Goal: Task Accomplishment & Management: Use online tool/utility

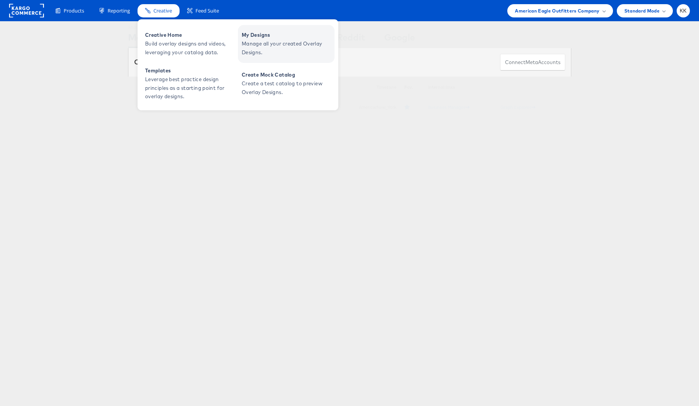
click at [284, 47] on span "Manage all your created Overlay Designs." at bounding box center [287, 47] width 91 height 17
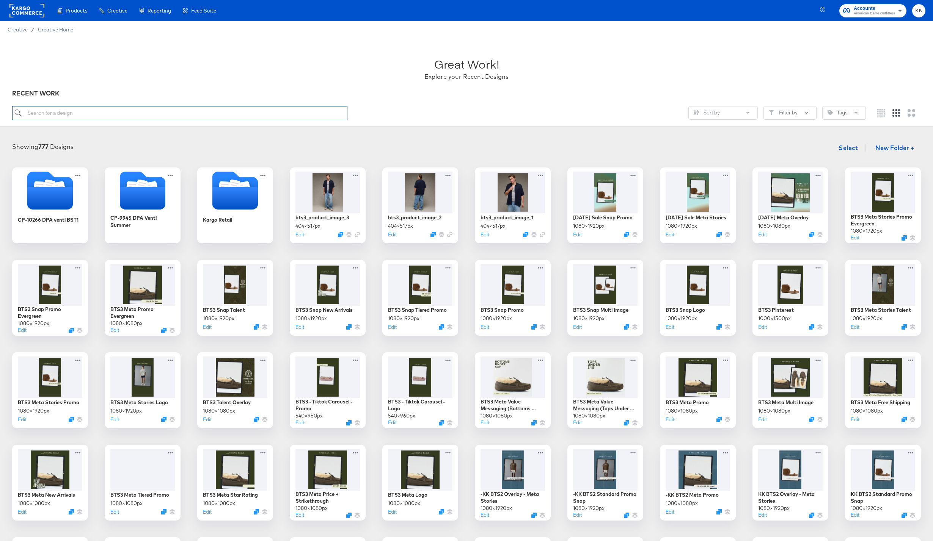
click at [106, 112] on input "search" at bounding box center [179, 113] width 335 height 14
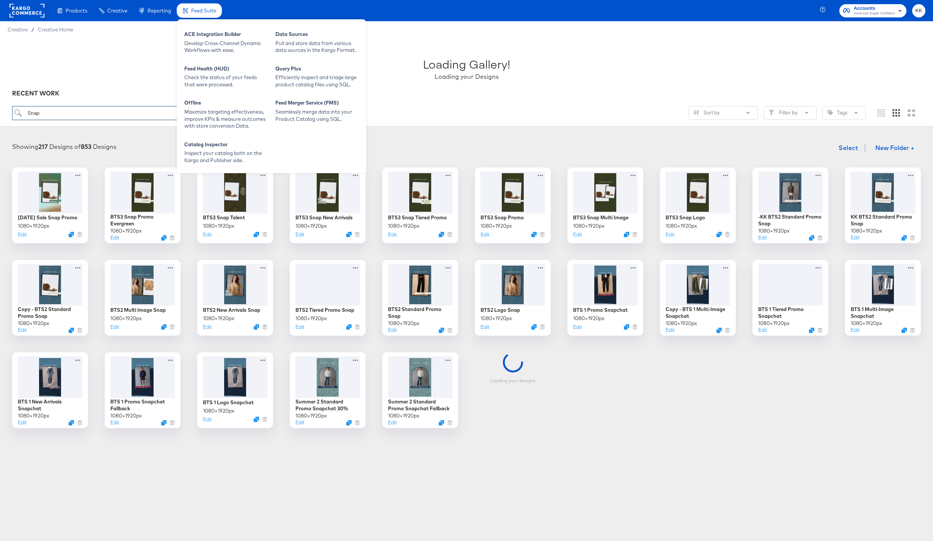
type input "Snap"
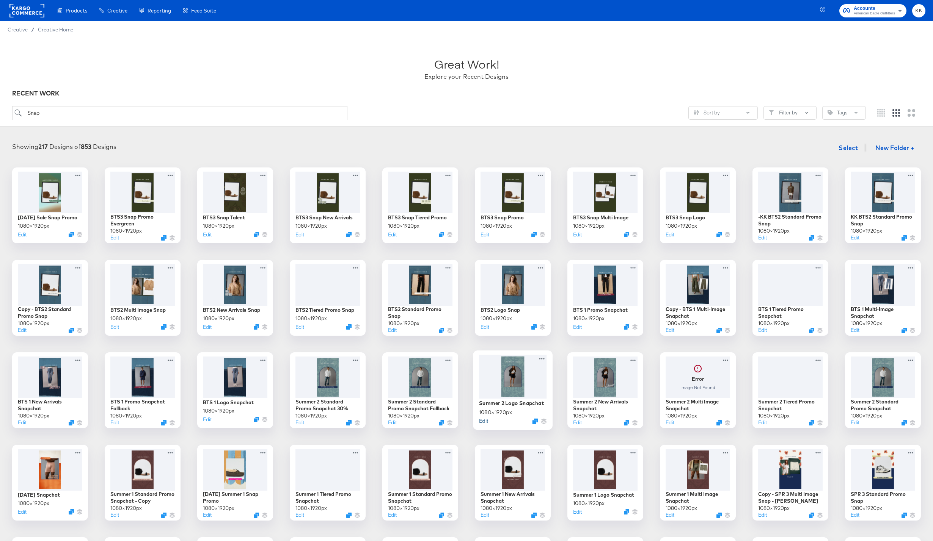
click at [486, 420] on button "Edit" at bounding box center [483, 420] width 9 height 7
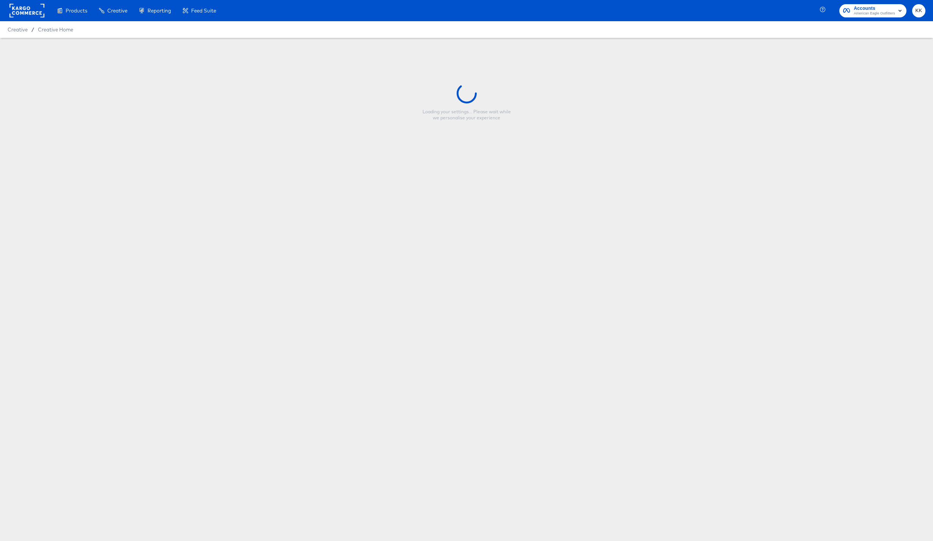
type input "Summer 2 Logo Snapchat"
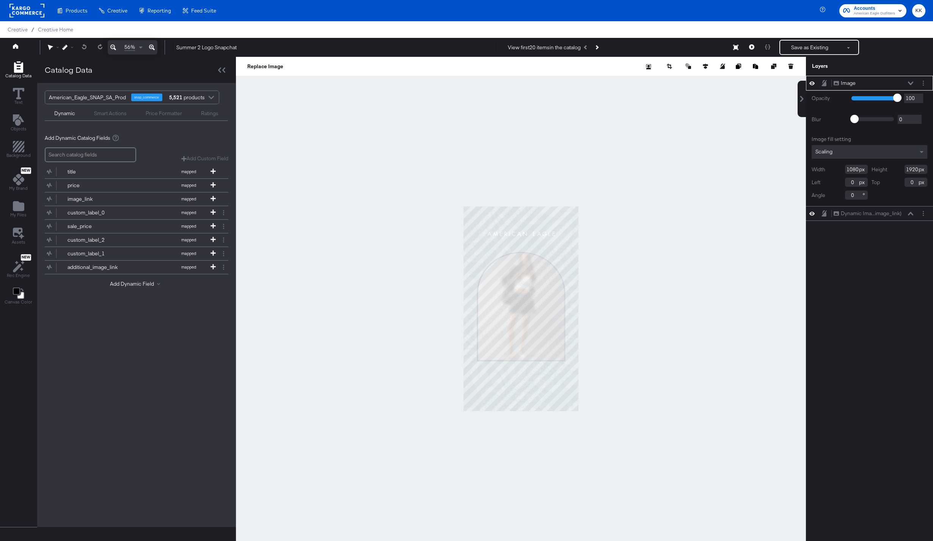
click at [152, 46] on icon at bounding box center [152, 47] width 6 height 9
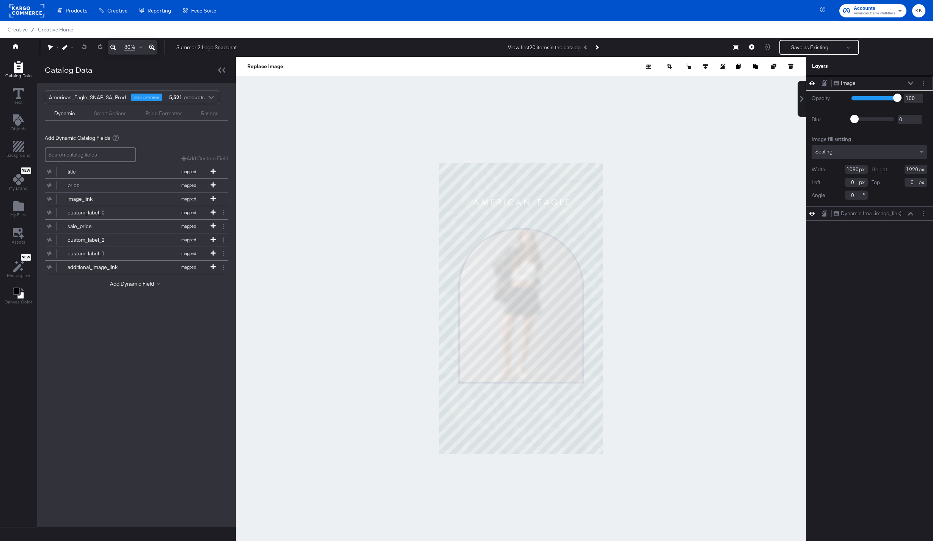
click at [152, 46] on icon at bounding box center [152, 47] width 6 height 9
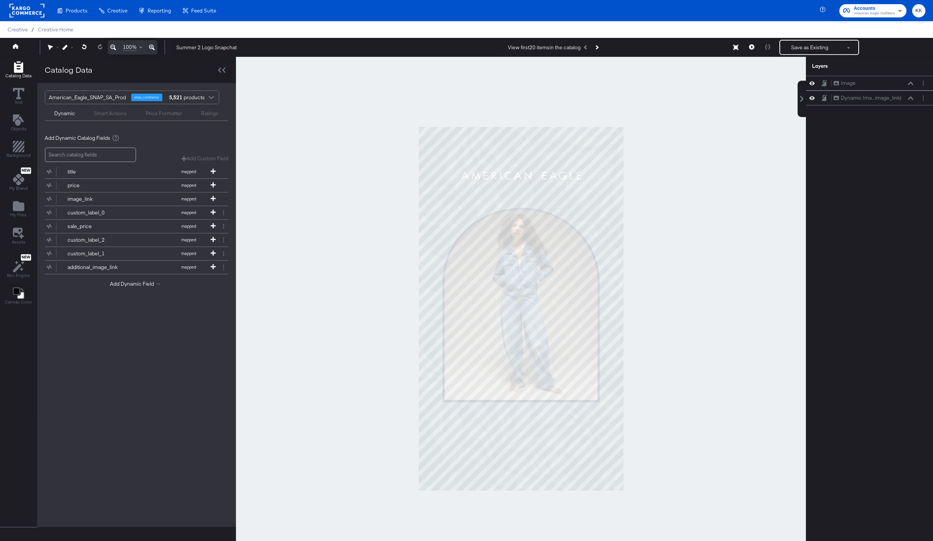
click at [270, 166] on div at bounding box center [521, 309] width 570 height 504
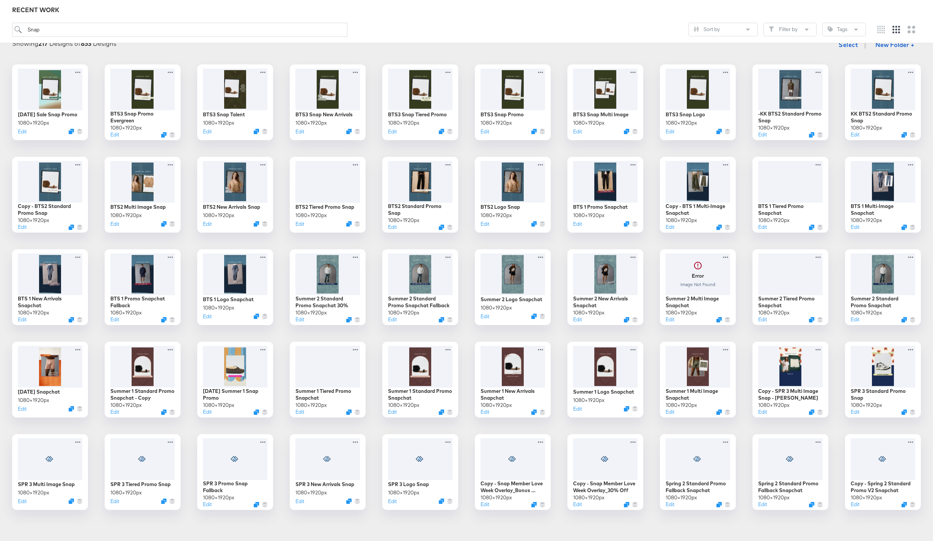
scroll to position [106, 0]
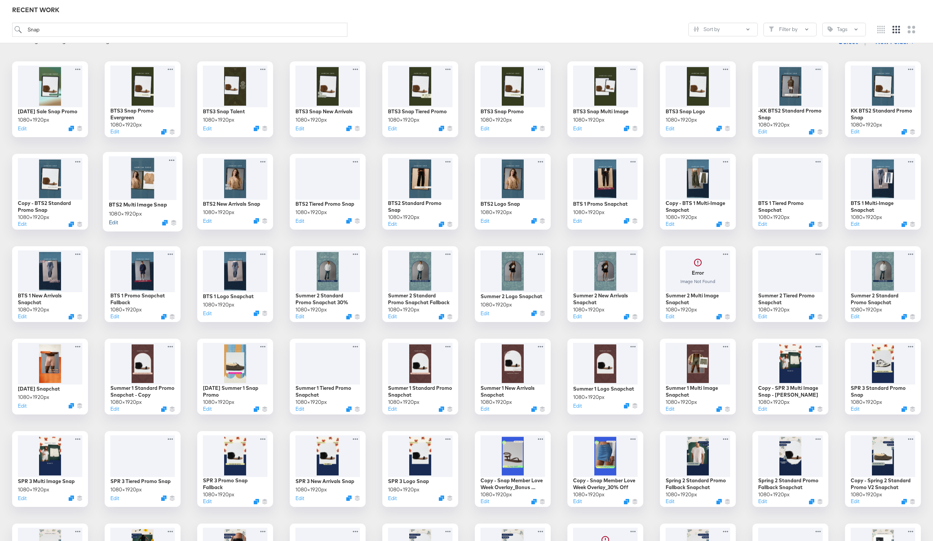
click at [114, 223] on button "Edit" at bounding box center [113, 222] width 9 height 7
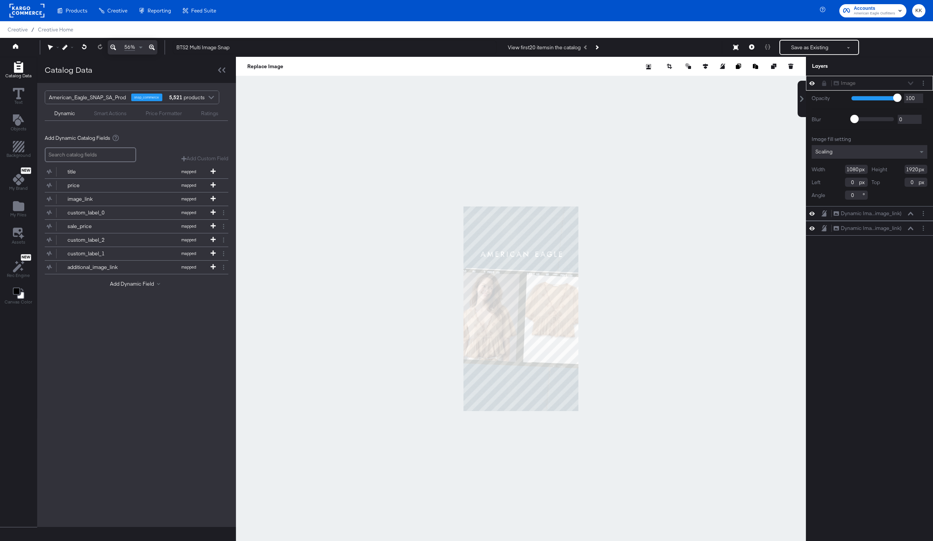
click at [151, 50] on icon at bounding box center [152, 47] width 6 height 9
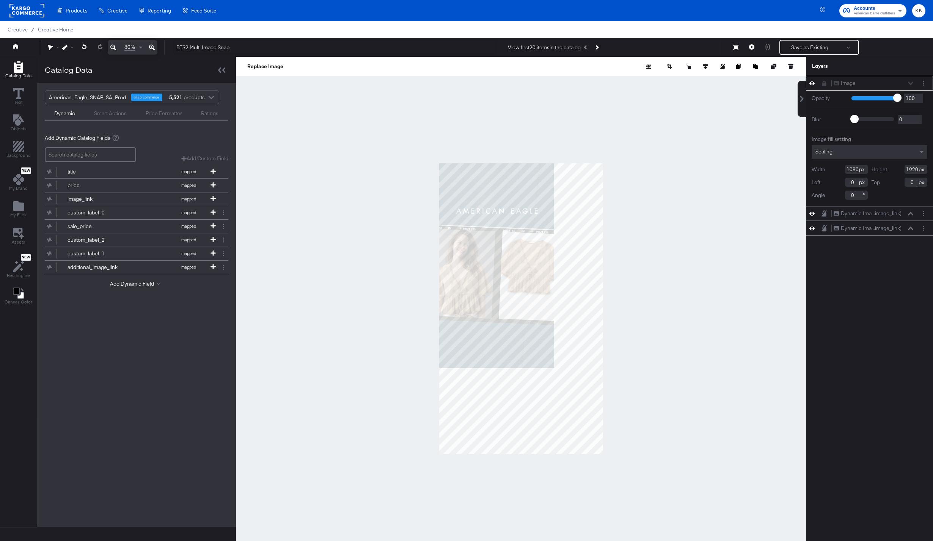
click at [151, 50] on icon at bounding box center [152, 47] width 6 height 9
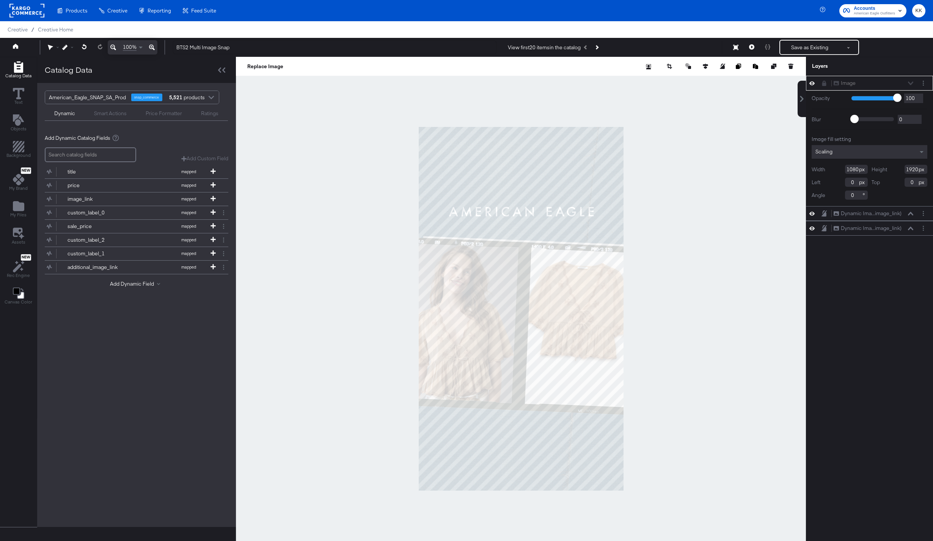
click at [278, 184] on div at bounding box center [521, 309] width 570 height 504
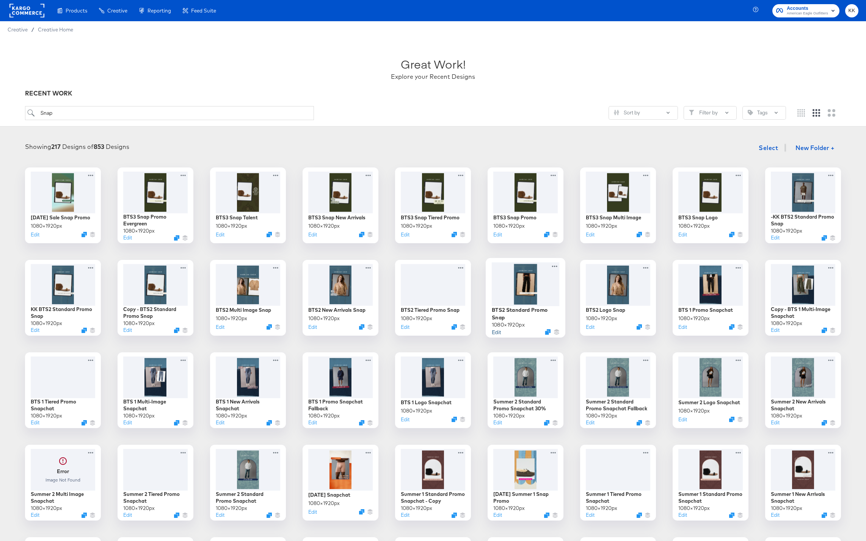
click at [497, 331] on button "Edit" at bounding box center [496, 331] width 9 height 7
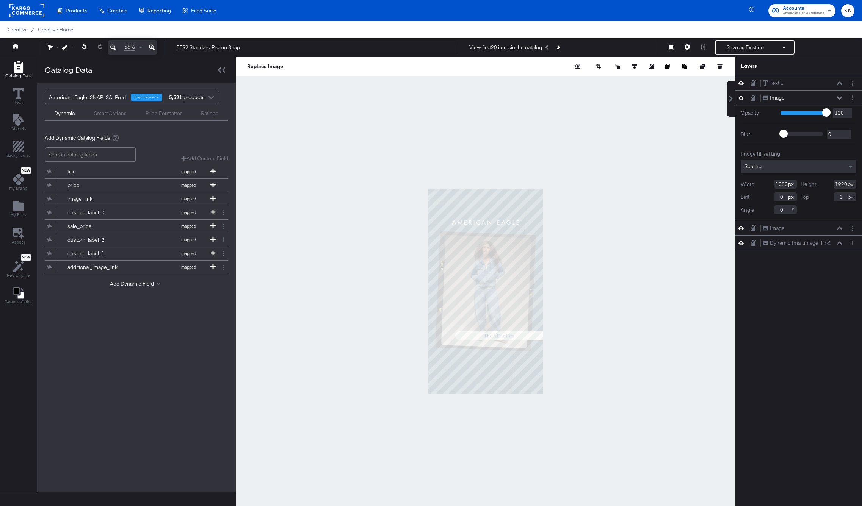
click at [155, 46] on button at bounding box center [151, 47] width 11 height 14
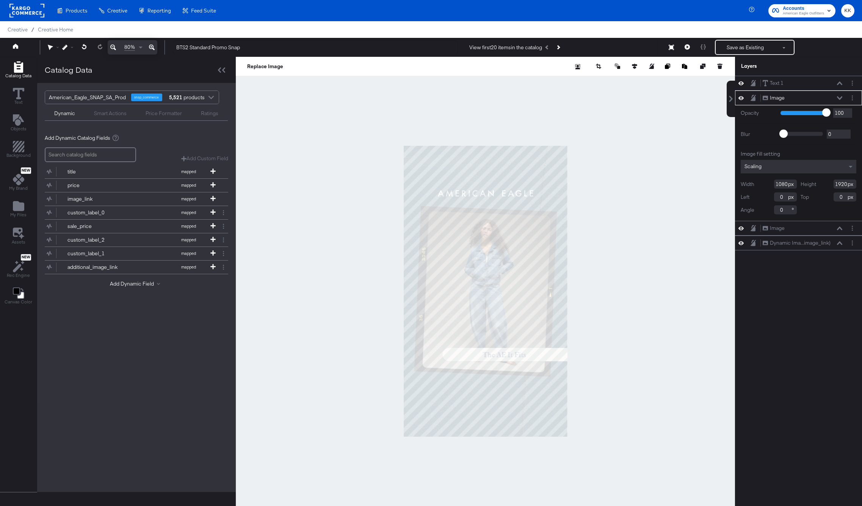
click at [155, 46] on button at bounding box center [151, 47] width 11 height 14
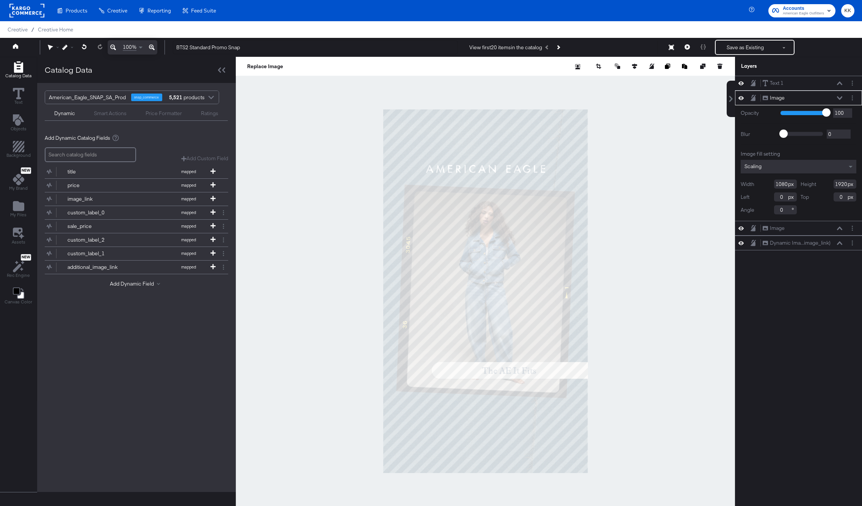
click at [278, 209] on div at bounding box center [485, 291] width 499 height 469
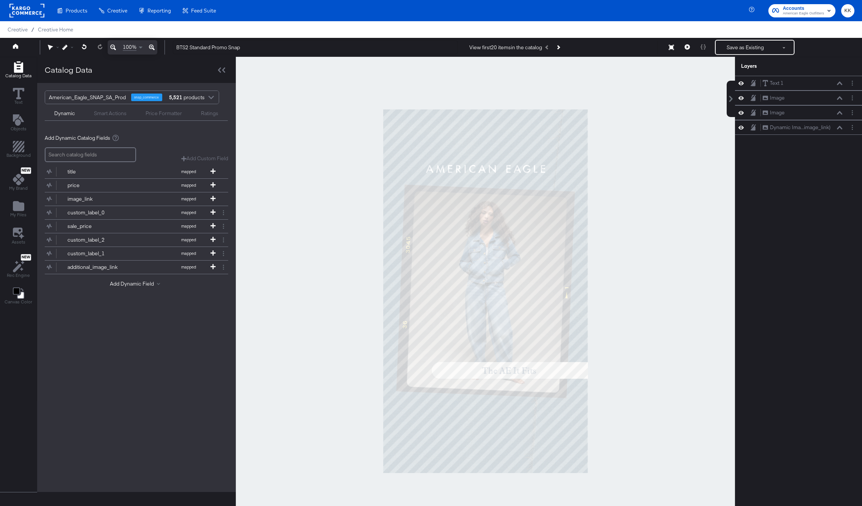
click at [340, 293] on div at bounding box center [485, 291] width 499 height 469
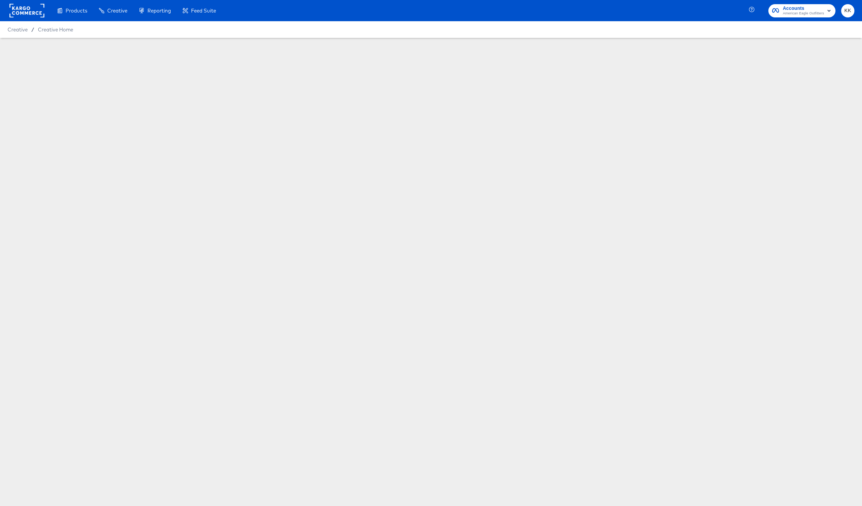
scroll to position [16, 0]
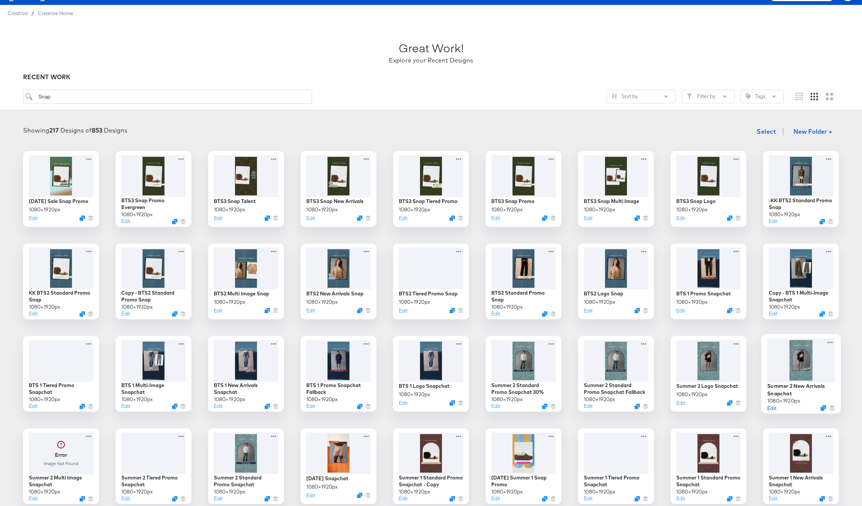
click at [773, 407] on button "Edit" at bounding box center [771, 408] width 9 height 7
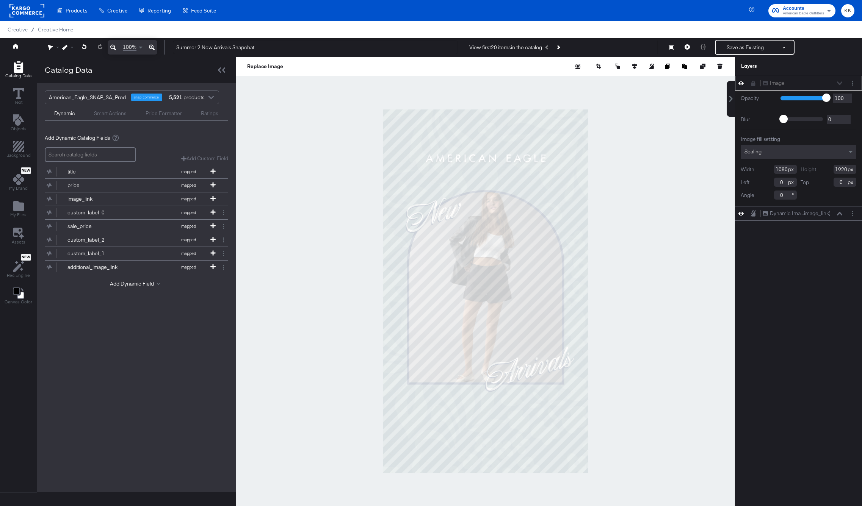
click at [296, 256] on div at bounding box center [485, 291] width 499 height 469
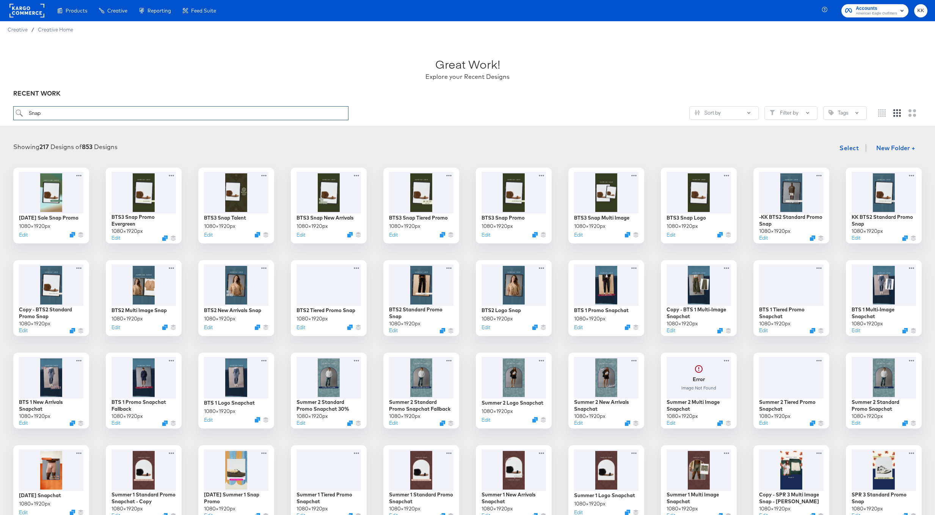
click at [63, 116] on input "Snap" at bounding box center [180, 113] width 335 height 14
type input "S"
type input "p"
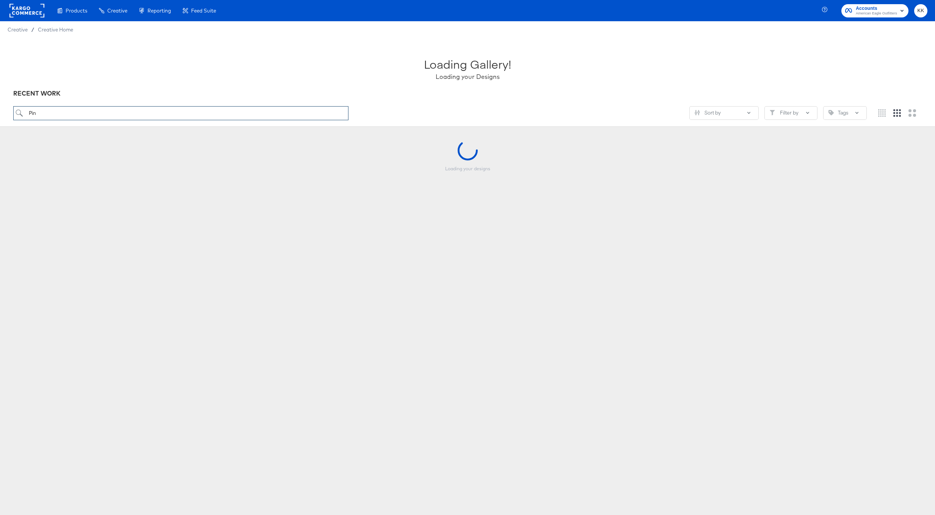
type input "Pin"
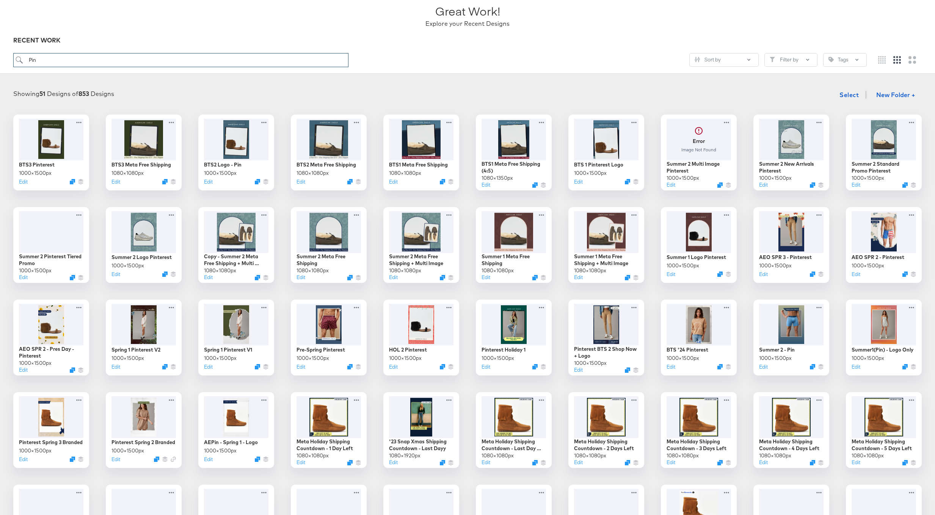
scroll to position [73, 0]
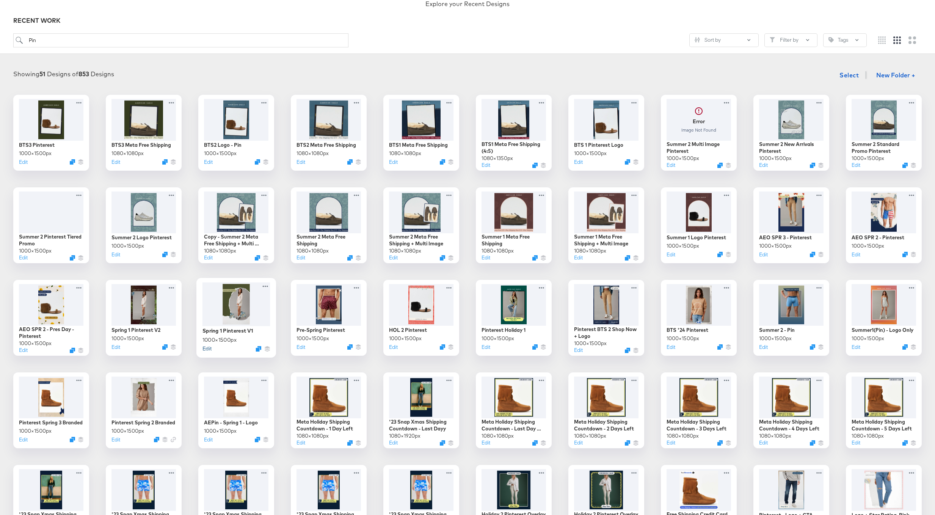
click at [208, 350] on button "Edit" at bounding box center [206, 348] width 9 height 7
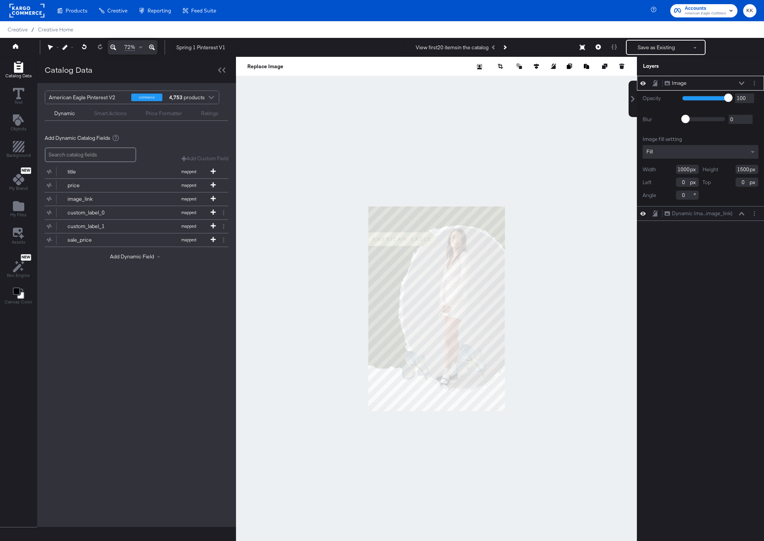
click at [151, 44] on icon at bounding box center [152, 47] width 6 height 9
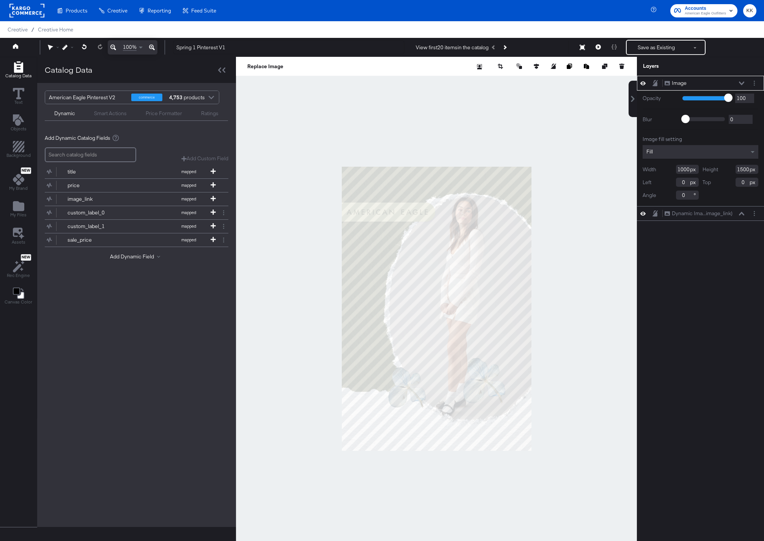
click at [151, 44] on icon at bounding box center [152, 47] width 6 height 9
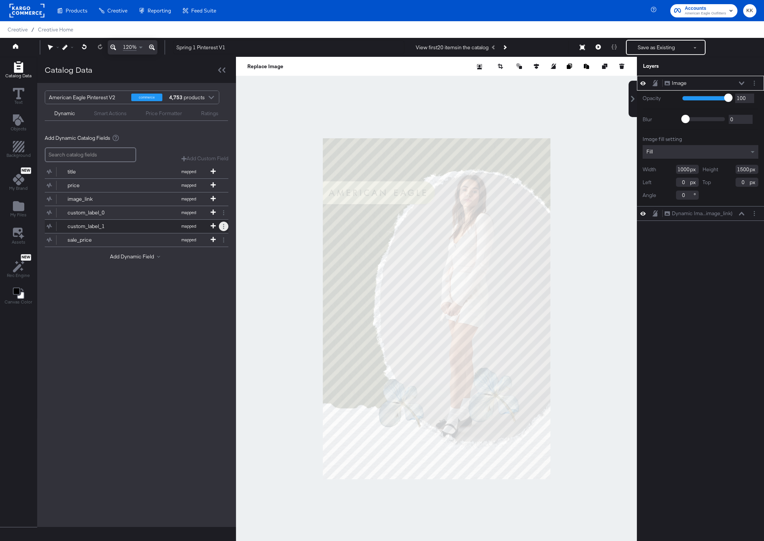
click at [220, 225] on button at bounding box center [223, 226] width 9 height 9
click at [258, 231] on div at bounding box center [436, 309] width 401 height 504
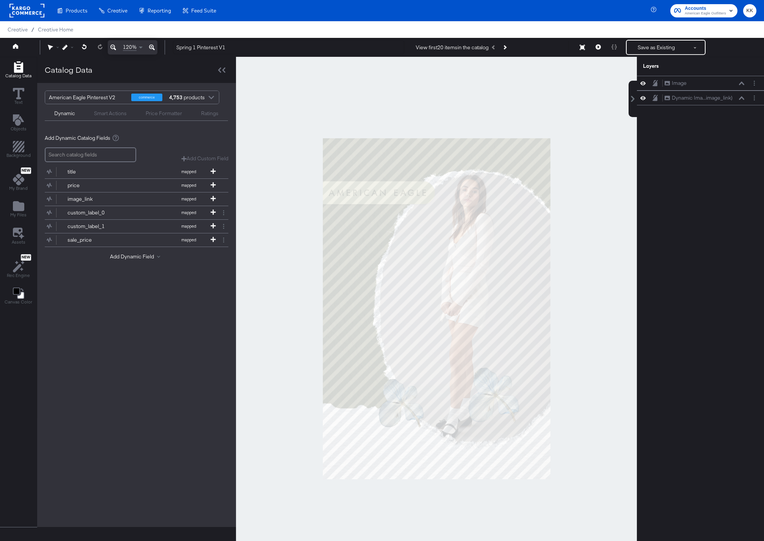
click at [269, 231] on div at bounding box center [436, 309] width 401 height 504
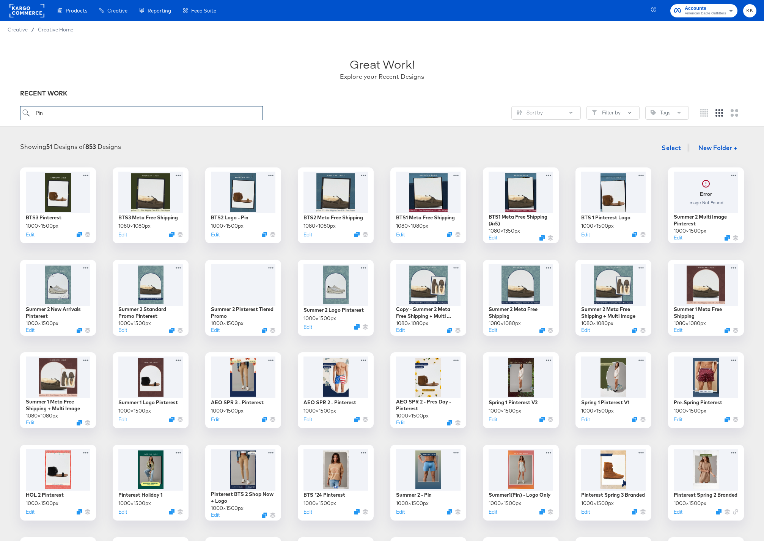
click at [93, 115] on input "Pin" at bounding box center [141, 113] width 243 height 14
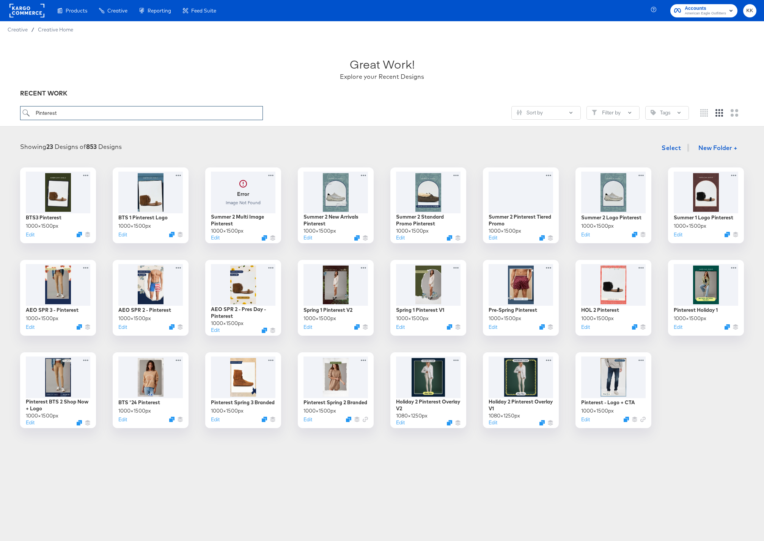
type input "Pinterest"
click at [122, 329] on button "Edit" at bounding box center [121, 328] width 9 height 7
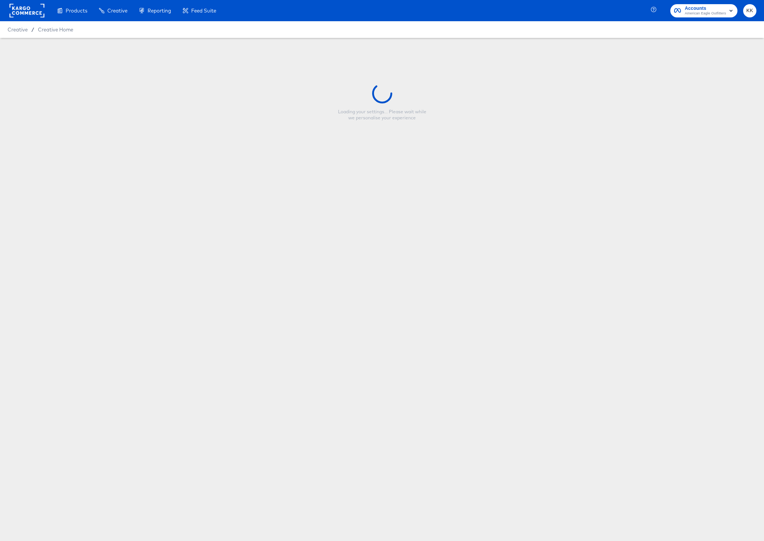
type input "AEO SPR 2 - Pinterest"
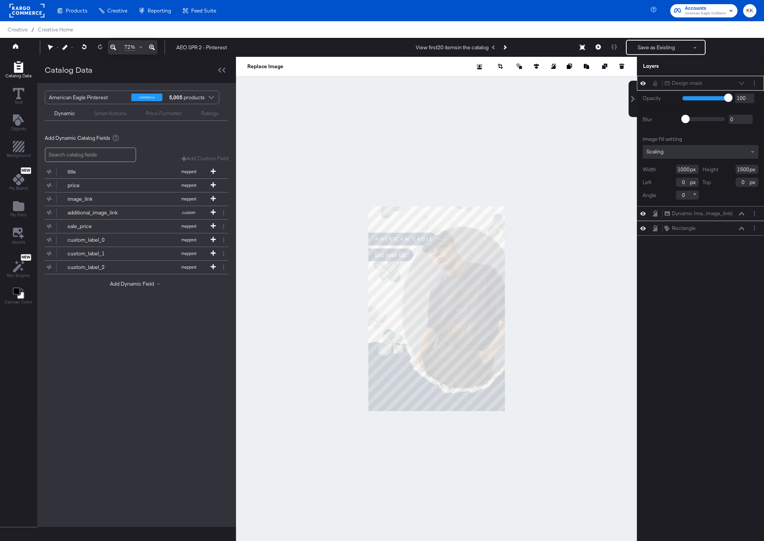
click at [557, 359] on div at bounding box center [436, 309] width 401 height 504
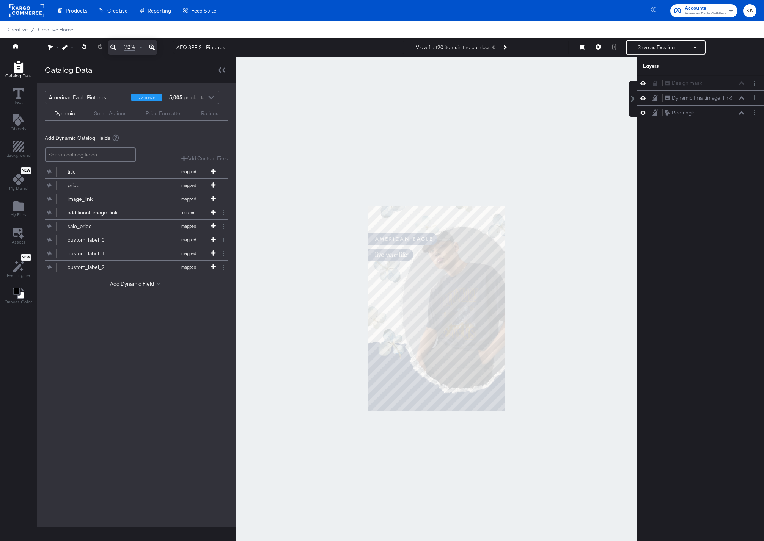
click at [153, 49] on icon at bounding box center [152, 48] width 6 height 6
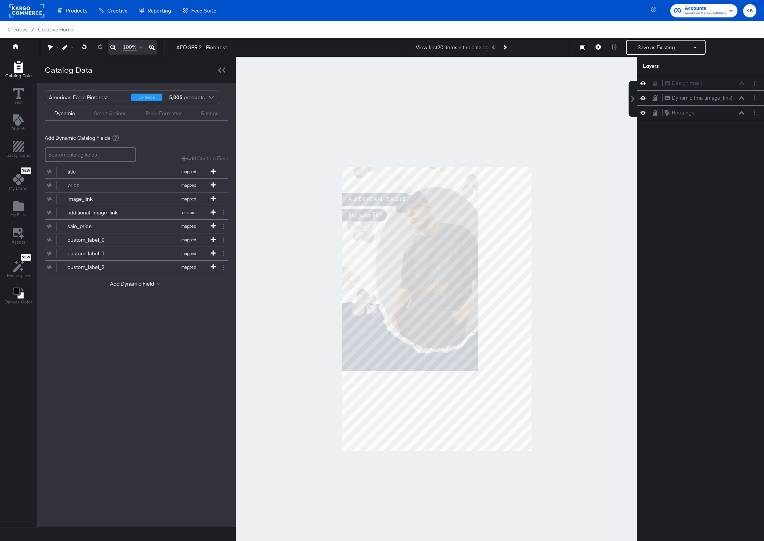
click at [153, 49] on icon at bounding box center [152, 48] width 6 height 6
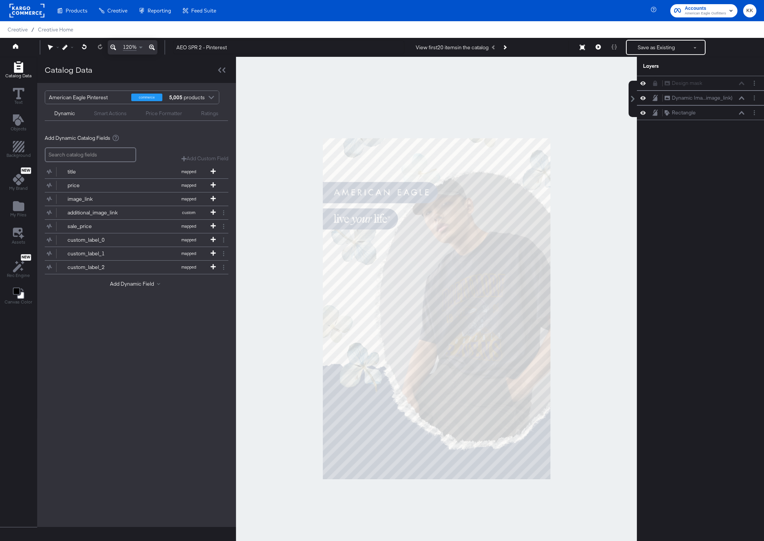
click at [263, 151] on div at bounding box center [436, 309] width 401 height 504
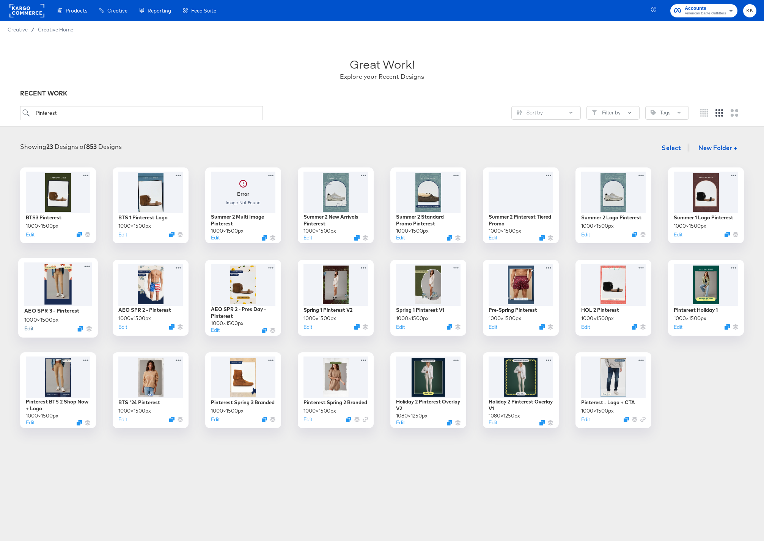
click at [28, 329] on button "Edit" at bounding box center [28, 328] width 9 height 7
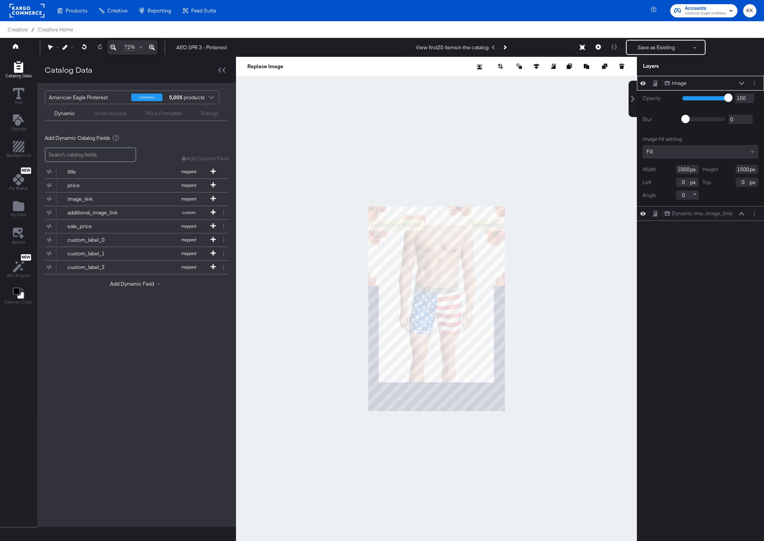
click at [152, 46] on icon at bounding box center [152, 47] width 6 height 9
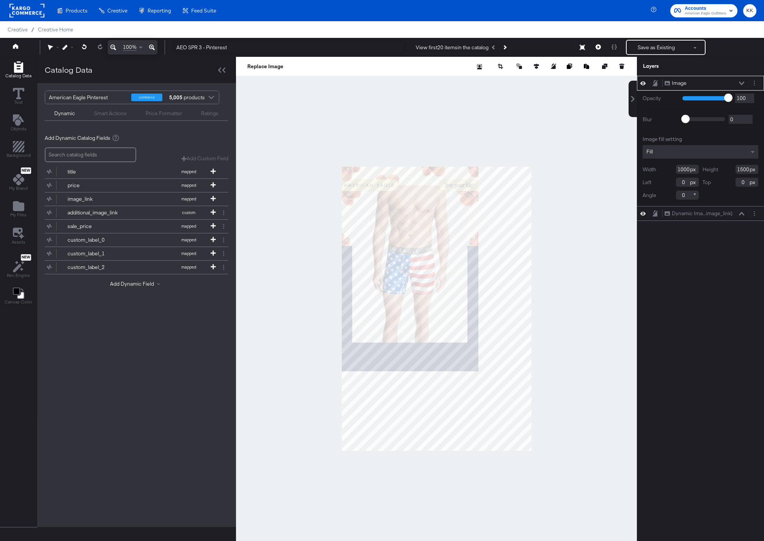
click at [152, 46] on icon at bounding box center [152, 47] width 6 height 9
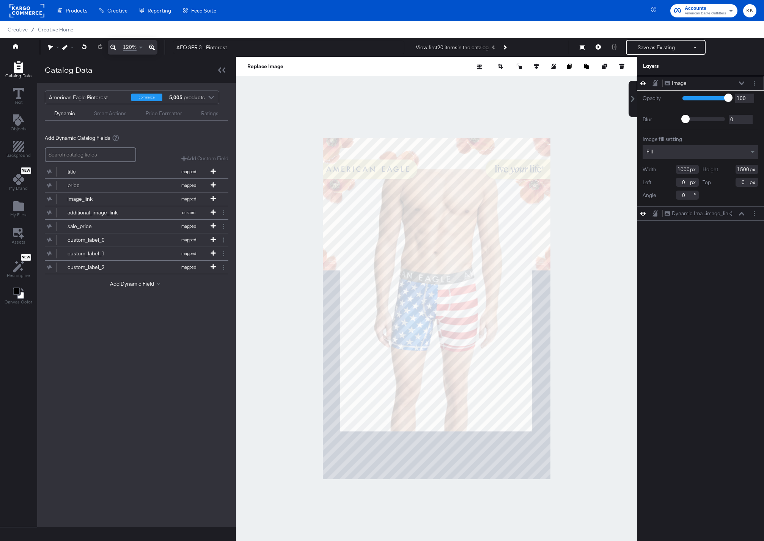
click at [285, 163] on div at bounding box center [436, 309] width 401 height 504
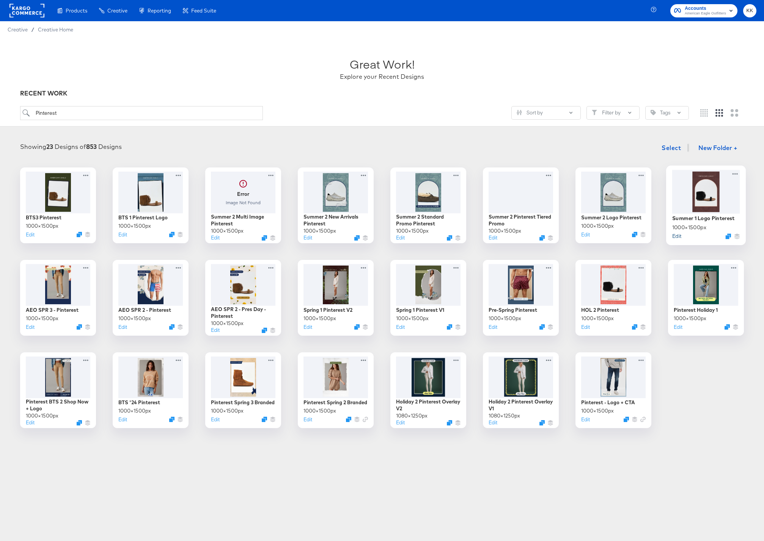
click at [679, 235] on button "Edit" at bounding box center [676, 235] width 9 height 7
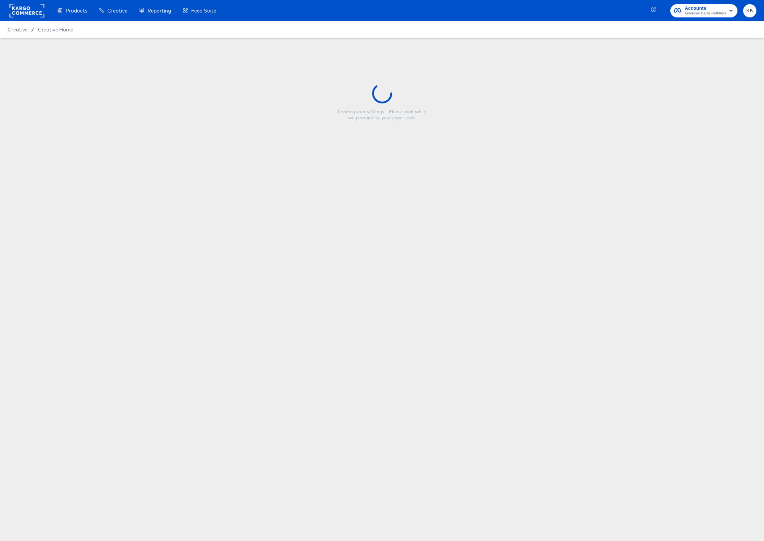
type input "Summer 1 Logo Pinterest"
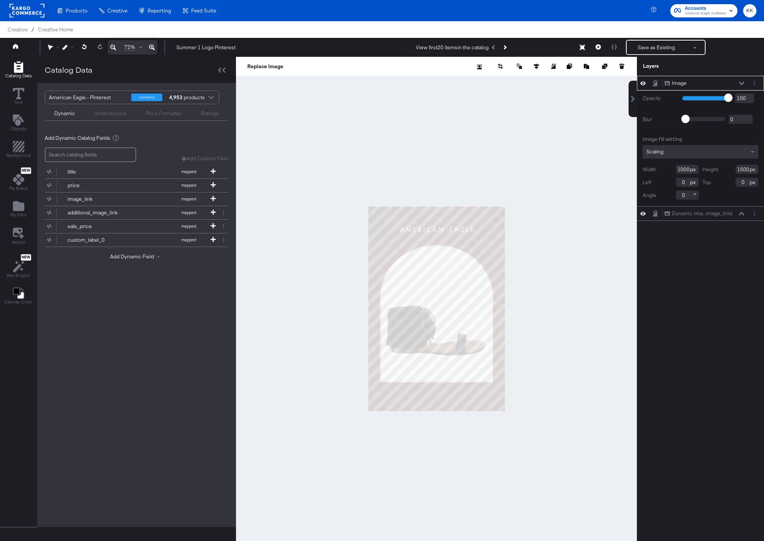
click at [153, 49] on icon at bounding box center [152, 47] width 6 height 9
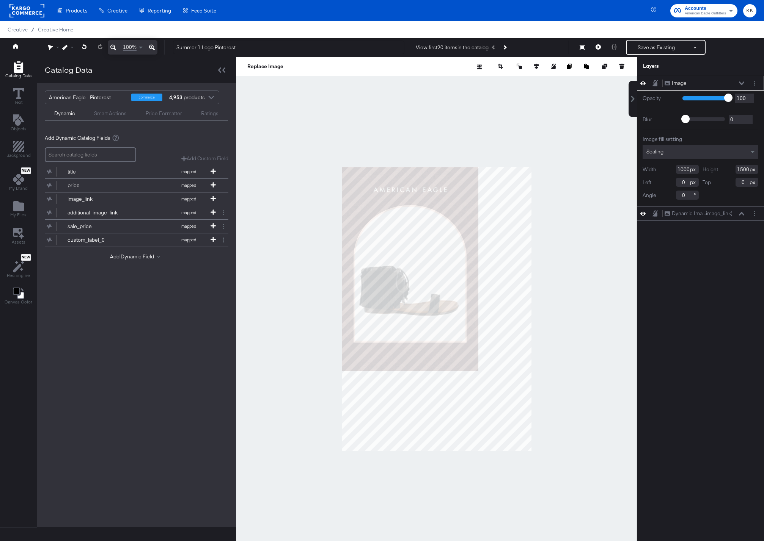
click at [153, 49] on icon at bounding box center [152, 47] width 6 height 9
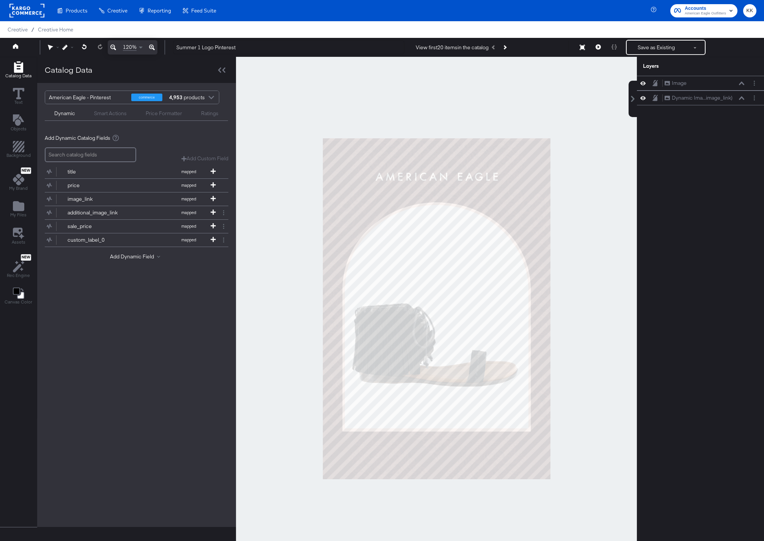
click at [280, 168] on div at bounding box center [436, 309] width 401 height 504
click at [506, 48] on icon "Next Product" at bounding box center [504, 47] width 4 height 4
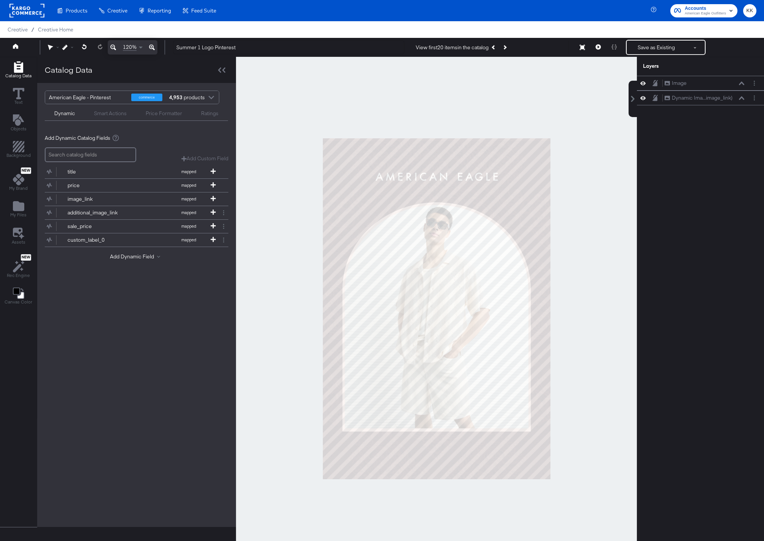
click at [273, 202] on div at bounding box center [436, 309] width 401 height 504
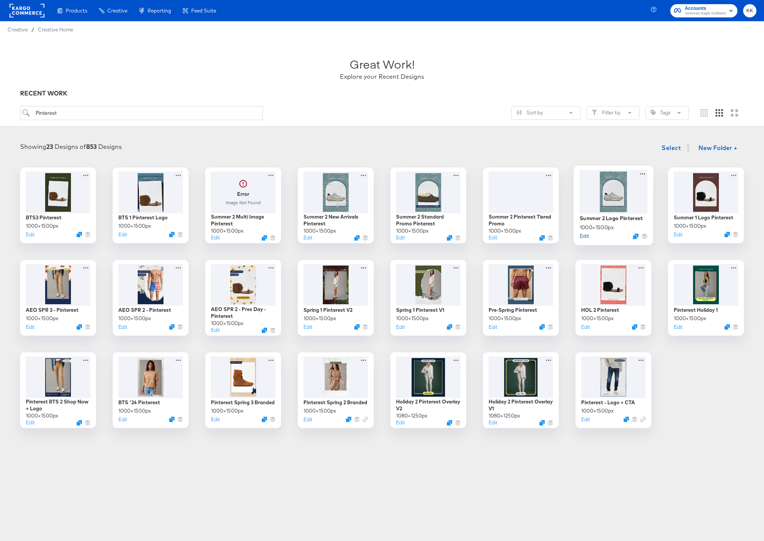
click at [586, 237] on button "Edit" at bounding box center [583, 235] width 9 height 7
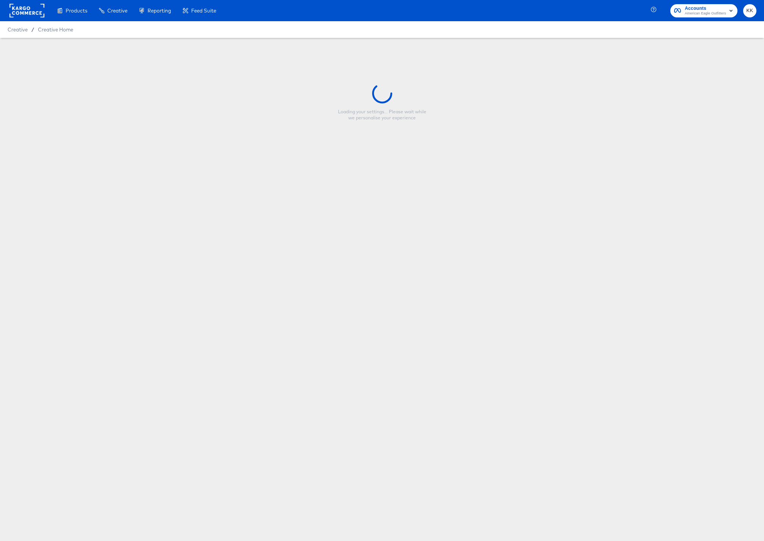
type input "Summer 2 Logo Pinterest"
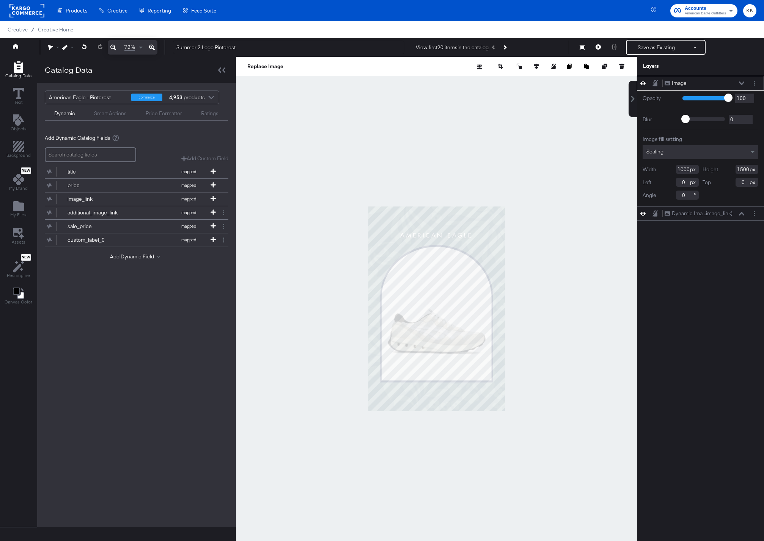
click at [156, 50] on button at bounding box center [151, 47] width 11 height 14
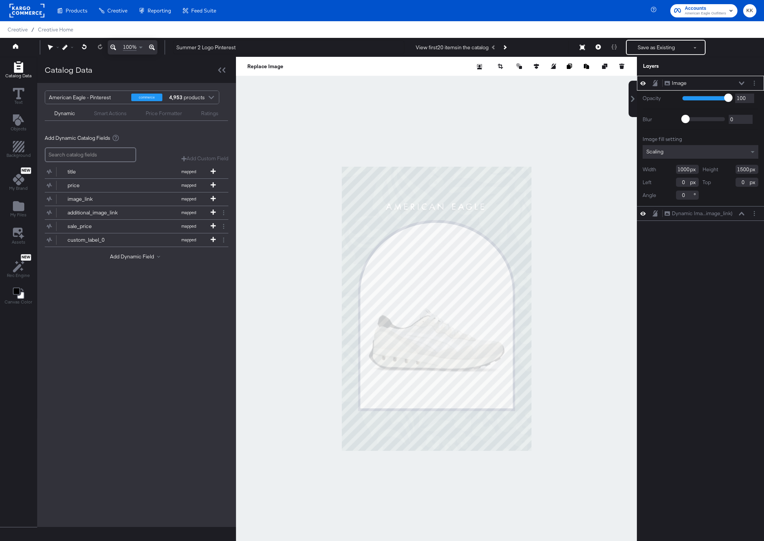
click at [156, 50] on button at bounding box center [151, 47] width 11 height 14
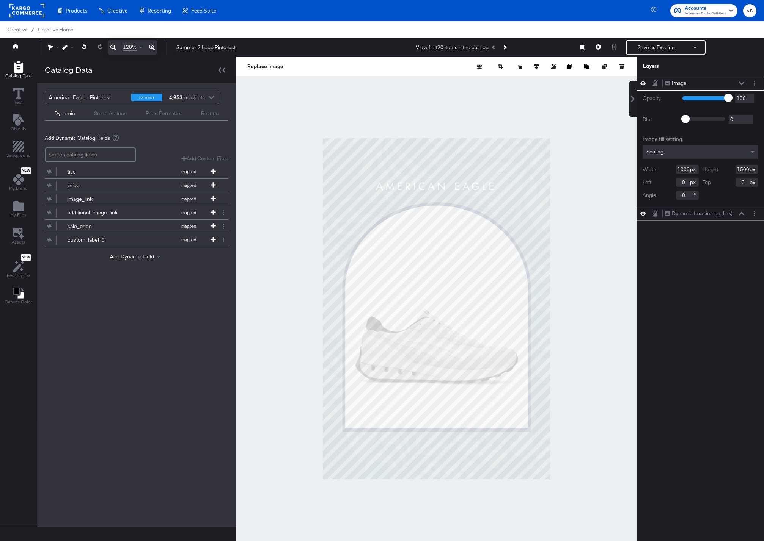
click at [254, 183] on div at bounding box center [436, 309] width 401 height 504
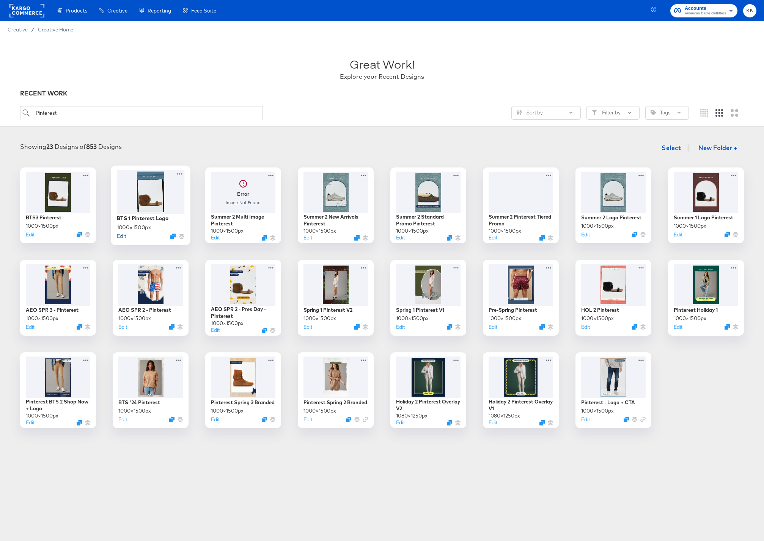
click at [121, 237] on button "Edit" at bounding box center [121, 235] width 9 height 7
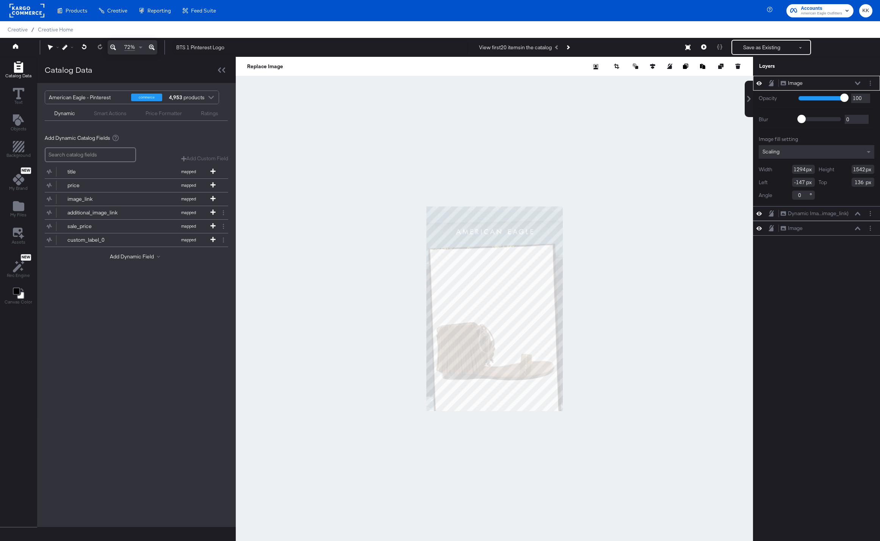
click at [559, 179] on div at bounding box center [494, 309] width 517 height 504
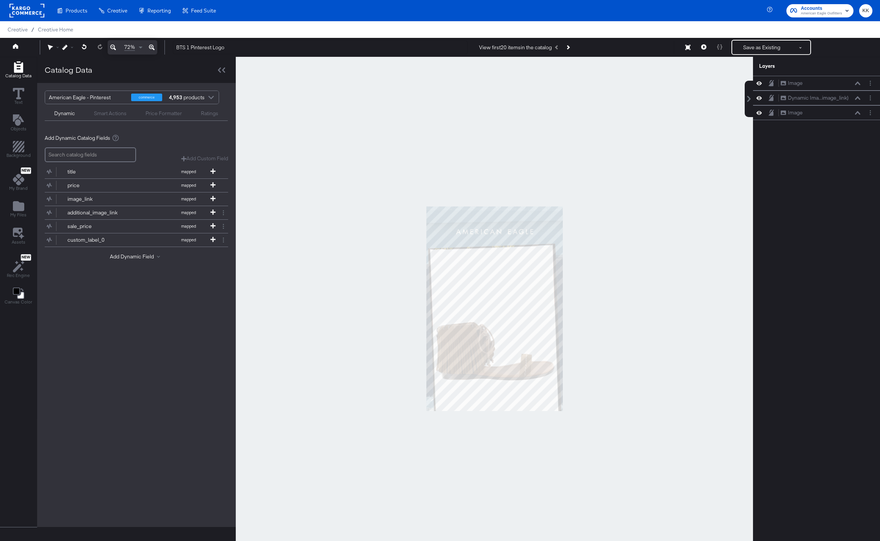
click at [153, 47] on icon at bounding box center [152, 47] width 6 height 9
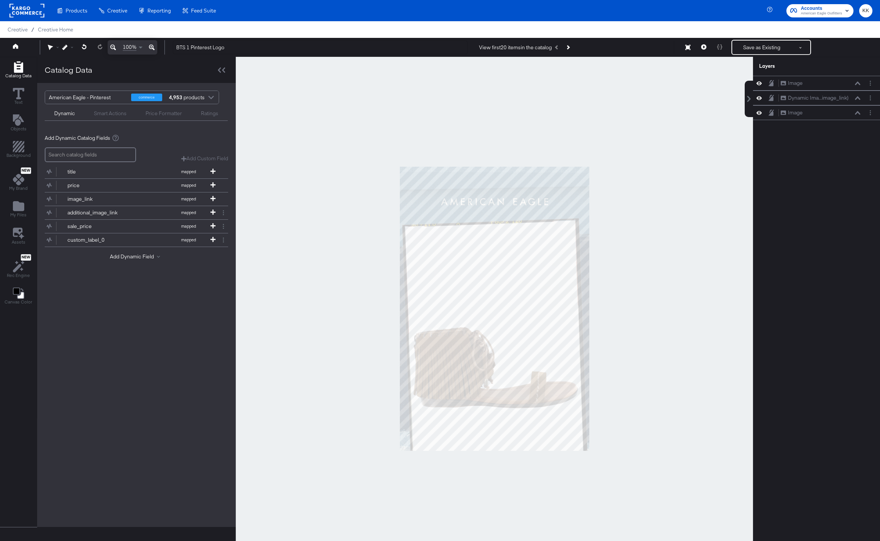
click at [153, 47] on icon at bounding box center [152, 47] width 6 height 9
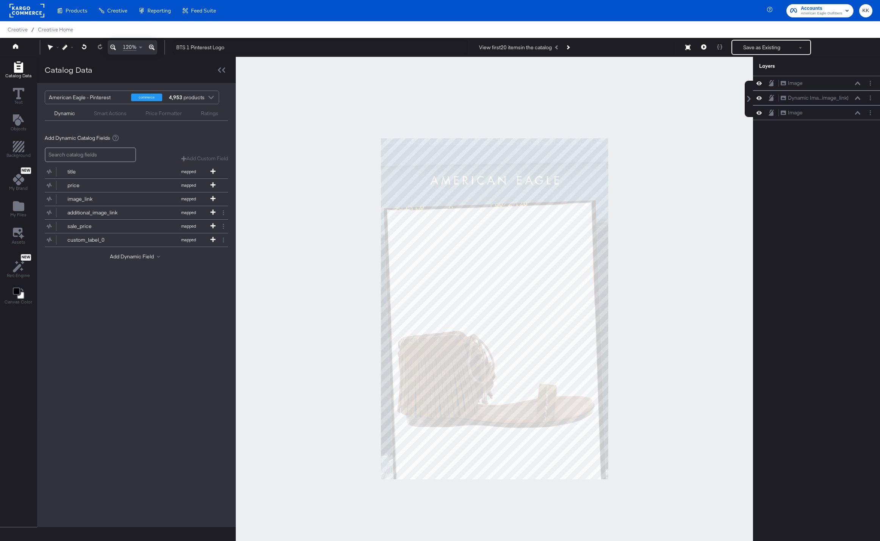
click at [276, 173] on div at bounding box center [494, 309] width 517 height 504
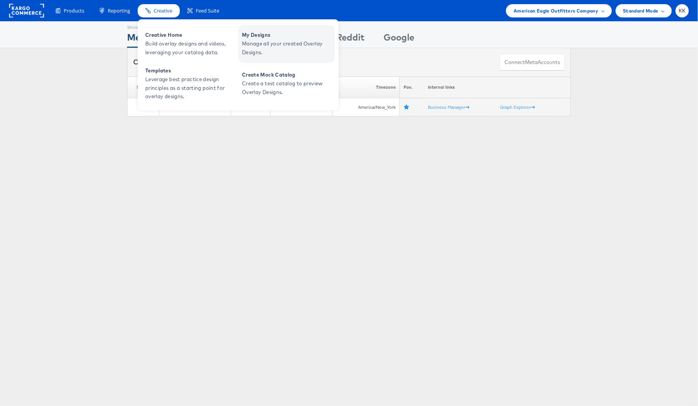
click at [284, 33] on span "My Designs" at bounding box center [287, 35] width 91 height 9
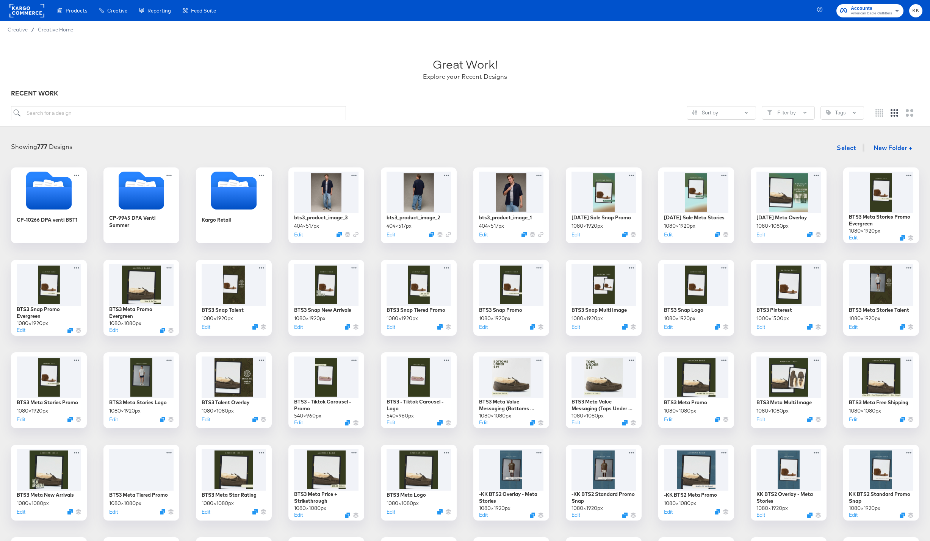
click at [59, 122] on div "Sort by Filter by Tags" at bounding box center [465, 116] width 908 height 20
click at [54, 115] on input "search" at bounding box center [178, 113] width 335 height 14
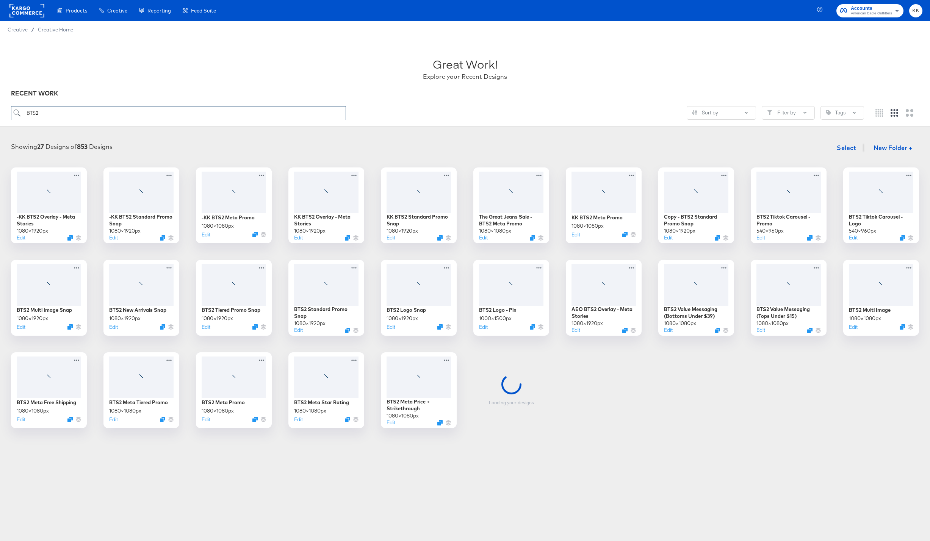
type input "BTS2"
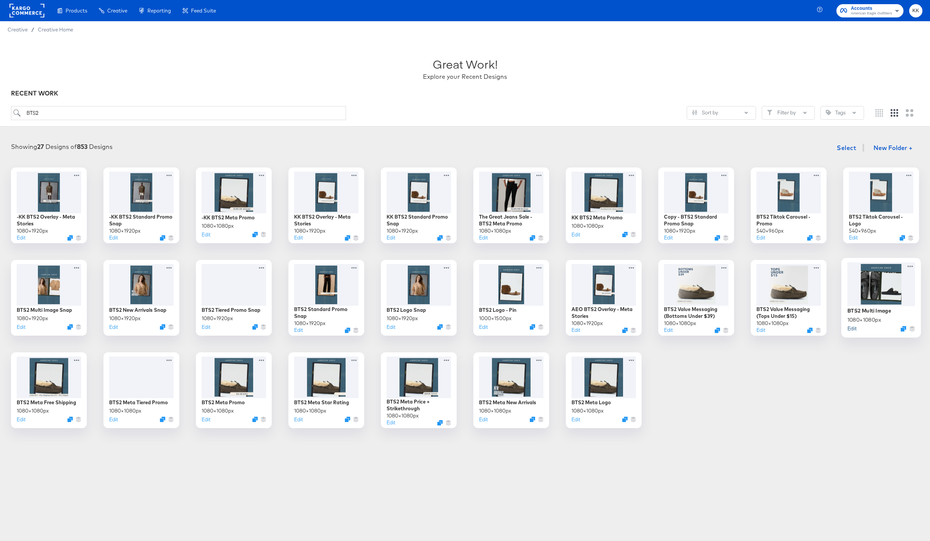
click at [853, 328] on button "Edit" at bounding box center [852, 328] width 9 height 7
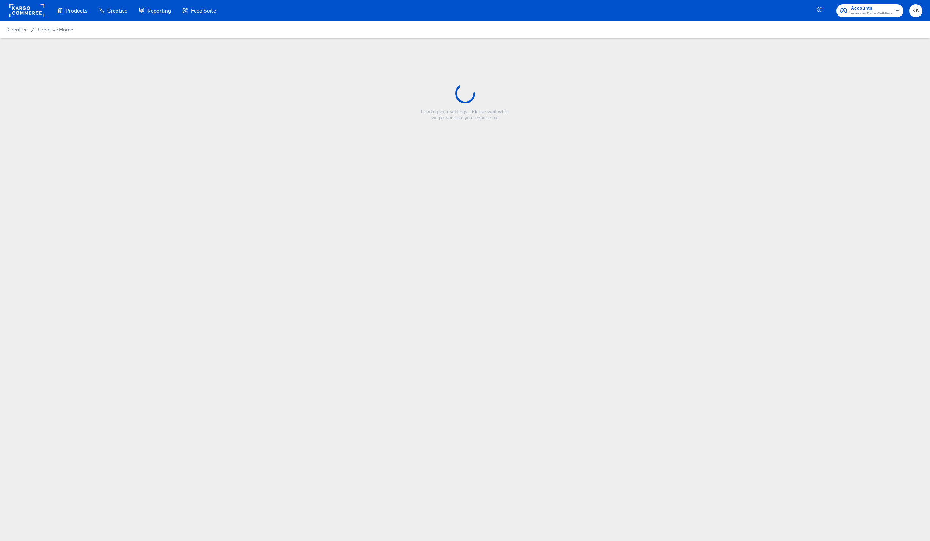
type input "BTS2 Multi Image"
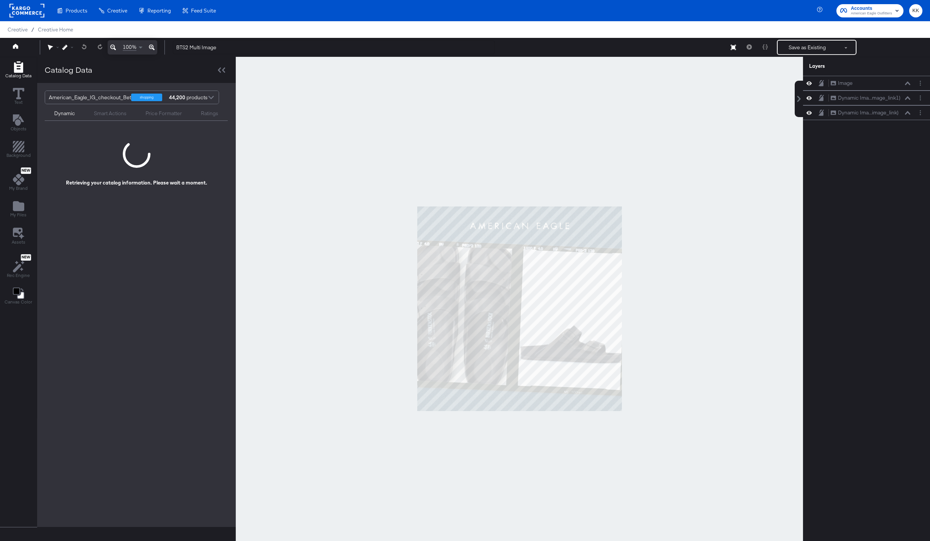
click at [369, 198] on div at bounding box center [520, 309] width 568 height 504
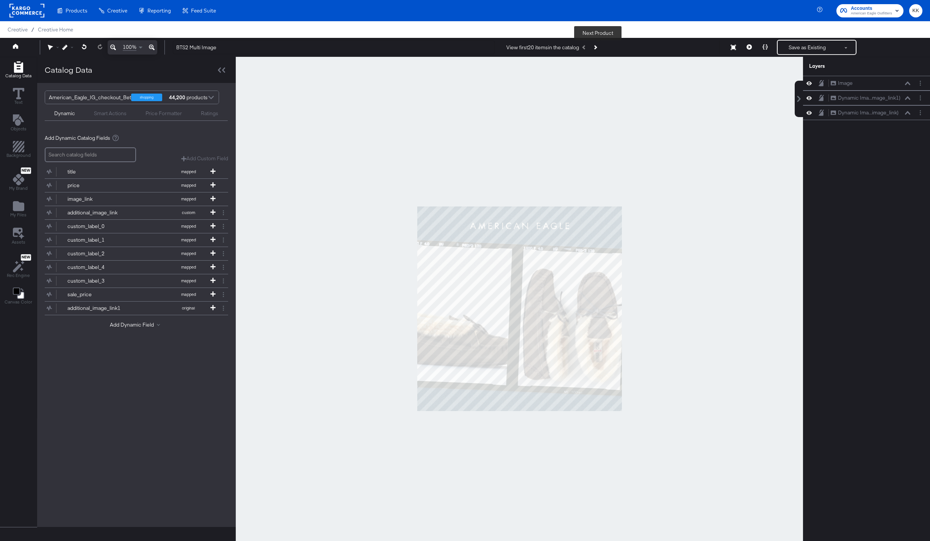
click at [599, 52] on button "Next Product" at bounding box center [595, 48] width 11 height 14
click at [597, 47] on icon "Next Product" at bounding box center [595, 47] width 4 height 4
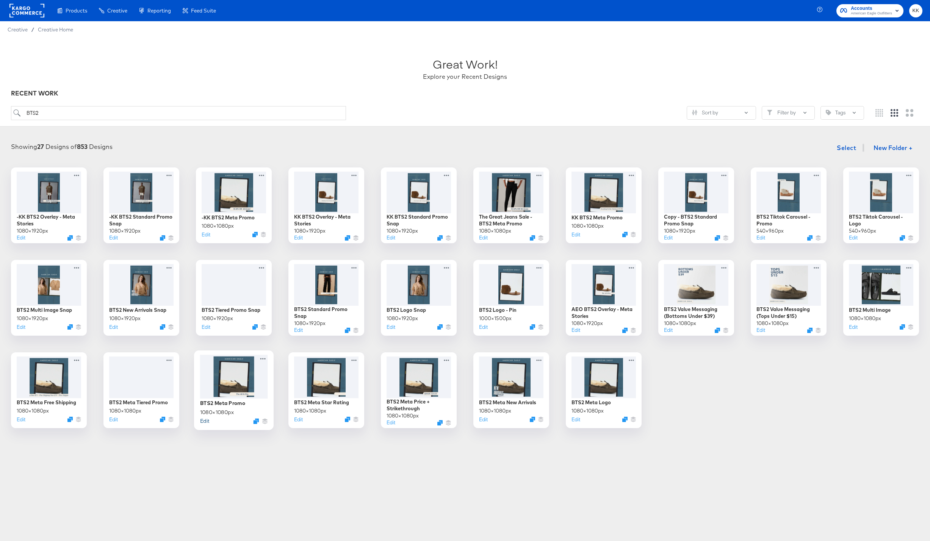
click at [205, 420] on button "Edit" at bounding box center [204, 420] width 9 height 7
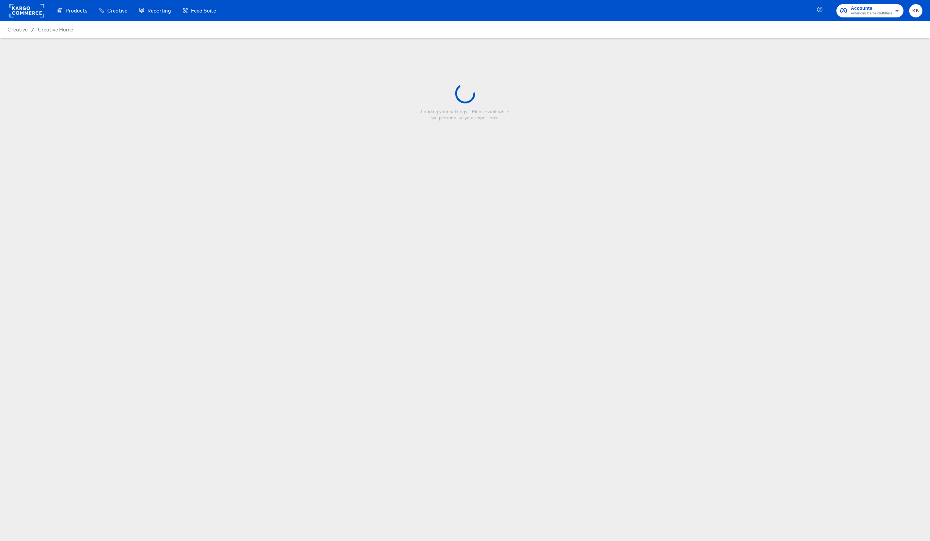
type input "BTS2 Meta Promo"
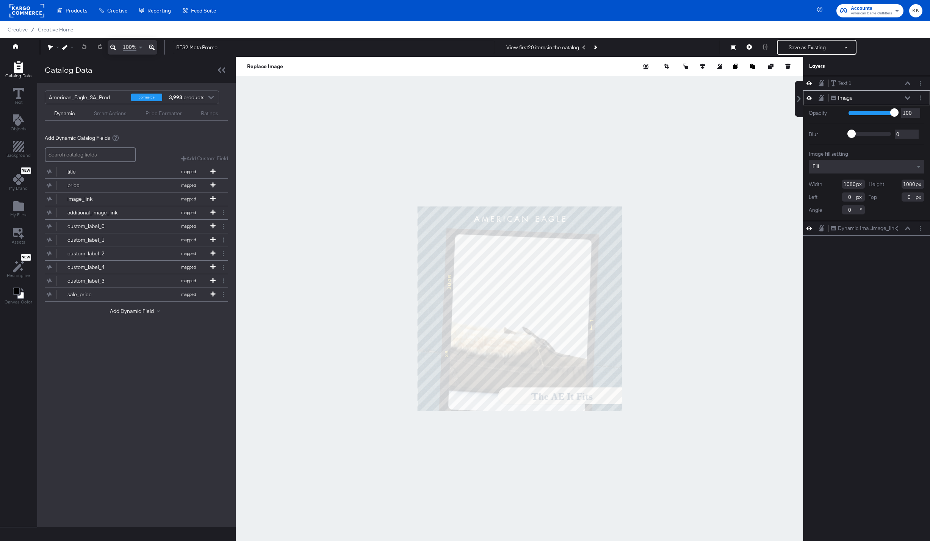
click at [151, 45] on icon at bounding box center [152, 47] width 6 height 9
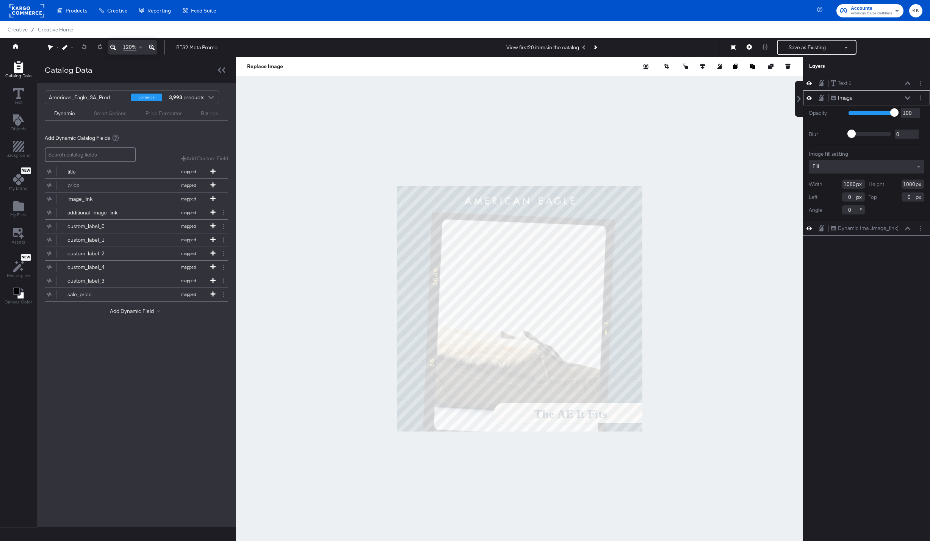
click at [151, 45] on icon at bounding box center [152, 47] width 6 height 9
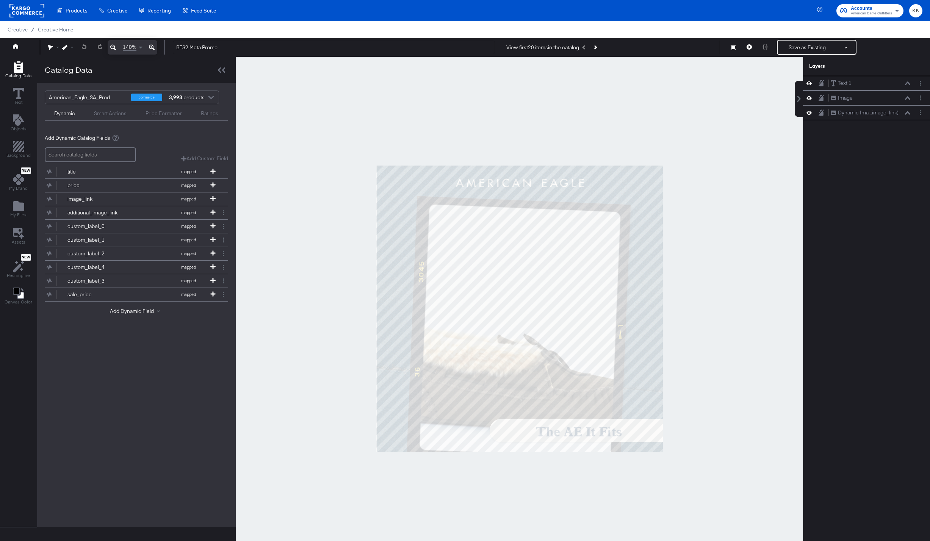
click at [297, 269] on div at bounding box center [520, 309] width 568 height 504
click at [594, 48] on button "Next Product" at bounding box center [595, 48] width 11 height 14
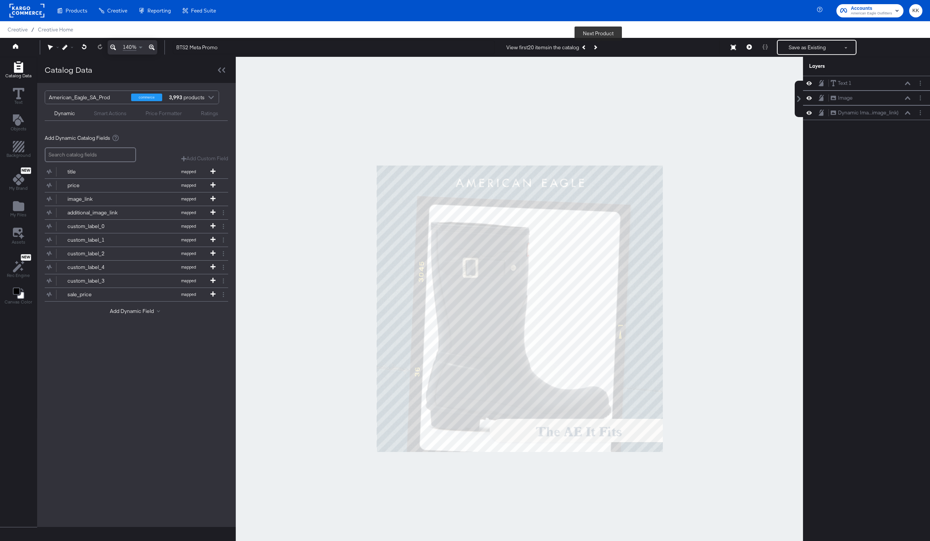
click at [596, 47] on icon "Next Product" at bounding box center [595, 47] width 4 height 4
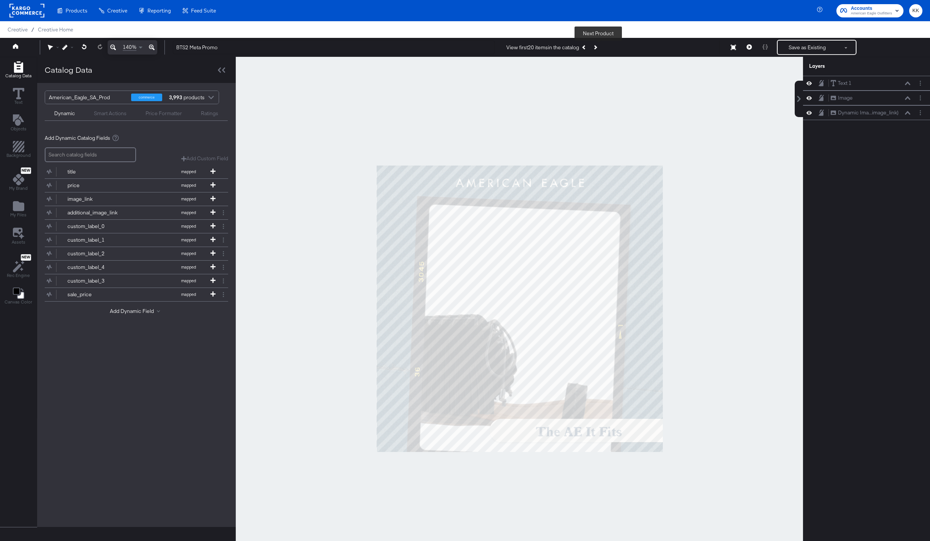
click at [596, 47] on icon "Next Product" at bounding box center [595, 47] width 4 height 4
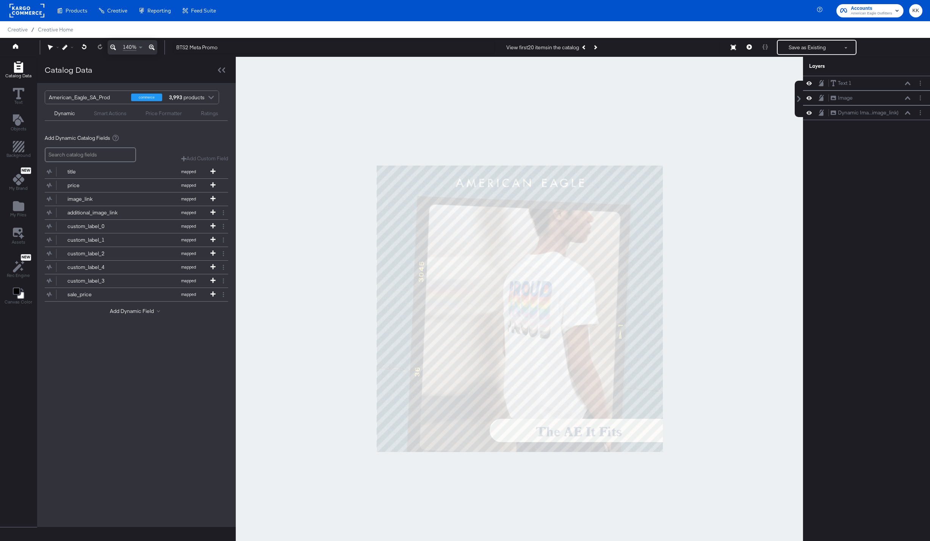
click at [333, 137] on div at bounding box center [520, 309] width 568 height 504
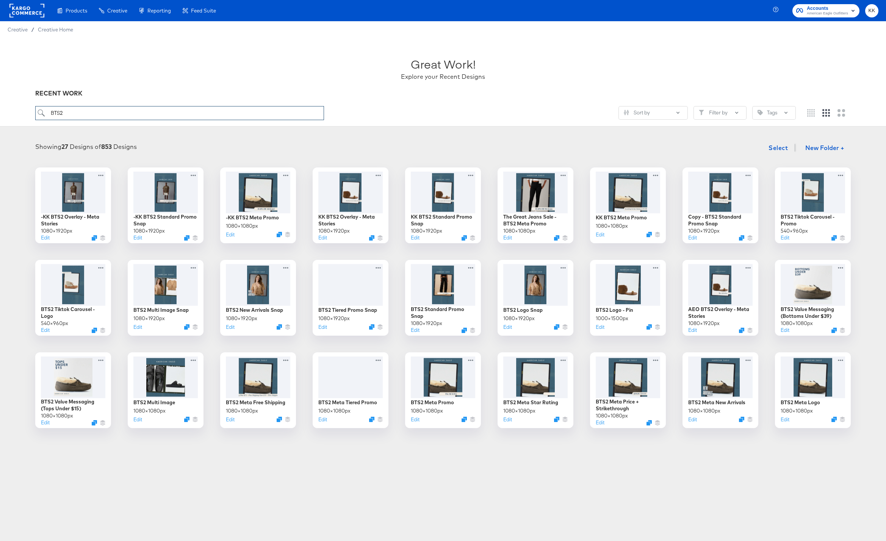
click at [69, 108] on input "BTS2" at bounding box center [179, 113] width 289 height 14
drag, startPoint x: 70, startPoint y: 111, endPoint x: -4, endPoint y: 111, distance: 73.9
click at [0, 111] on html "Products Products Product Catalogs Enhance Your Product Catalog, Map Them to Pu…" at bounding box center [443, 270] width 886 height 541
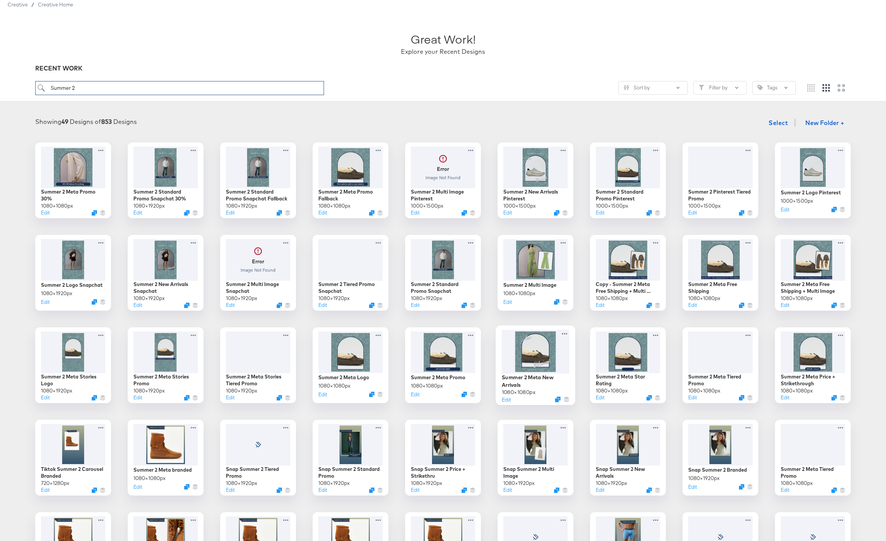
scroll to position [27, 0]
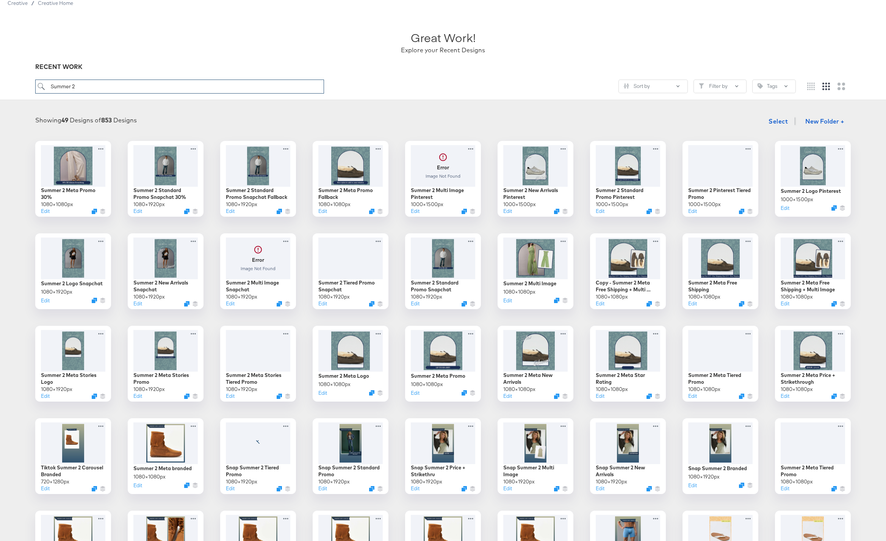
drag, startPoint x: 78, startPoint y: 91, endPoint x: 33, endPoint y: 91, distance: 44.4
click at [33, 91] on div "Great Work! Explore your Recent Designs RECENT WORK Summer 2 Sort by Filter by …" at bounding box center [443, 55] width 886 height 89
drag, startPoint x: 48, startPoint y: 86, endPoint x: 6, endPoint y: 86, distance: 41.7
click at [6, 86] on div "Great Work! Explore your Recent Designs RECENT WORK Summer 2 Sort by Filter by …" at bounding box center [443, 55] width 886 height 89
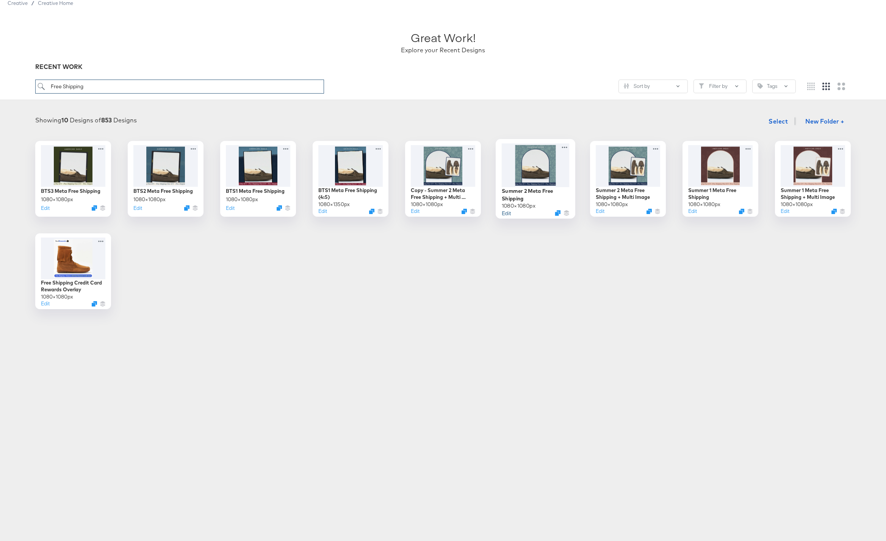
type input "Free Shipping"
click at [508, 213] on button "Edit" at bounding box center [506, 212] width 9 height 7
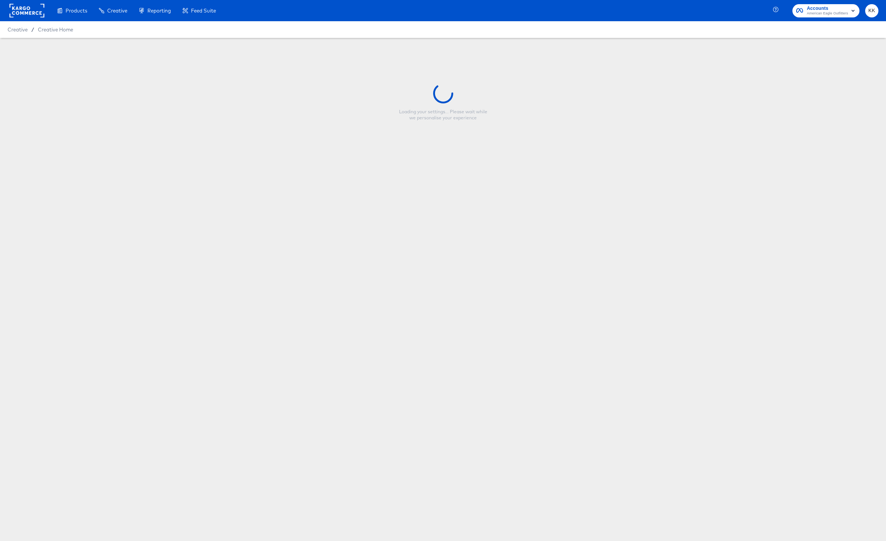
type input "Summer 2 Meta Free Shipping"
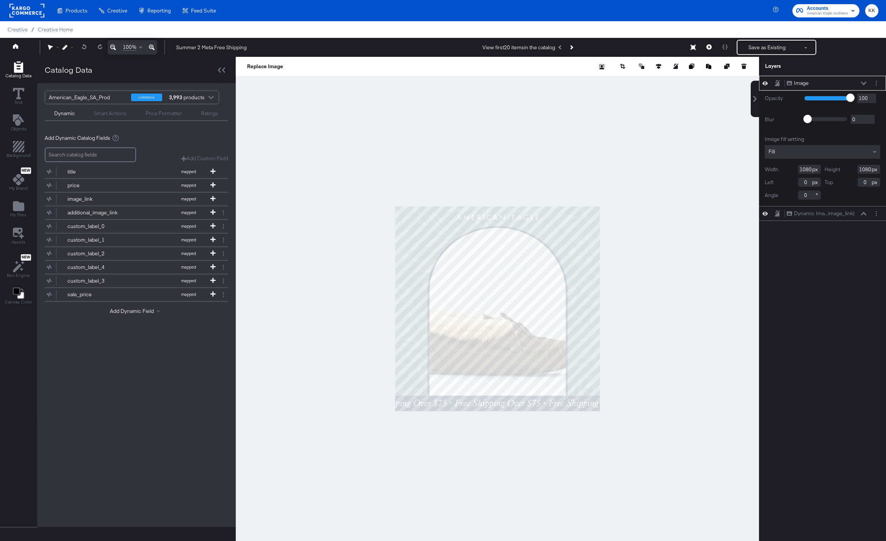
click at [542, 453] on div at bounding box center [498, 309] width 524 height 504
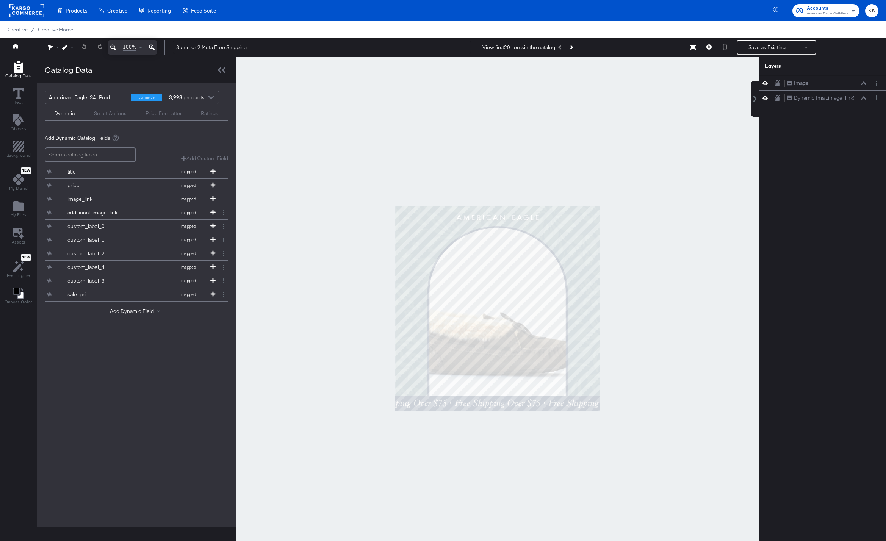
click at [155, 48] on button at bounding box center [151, 47] width 11 height 14
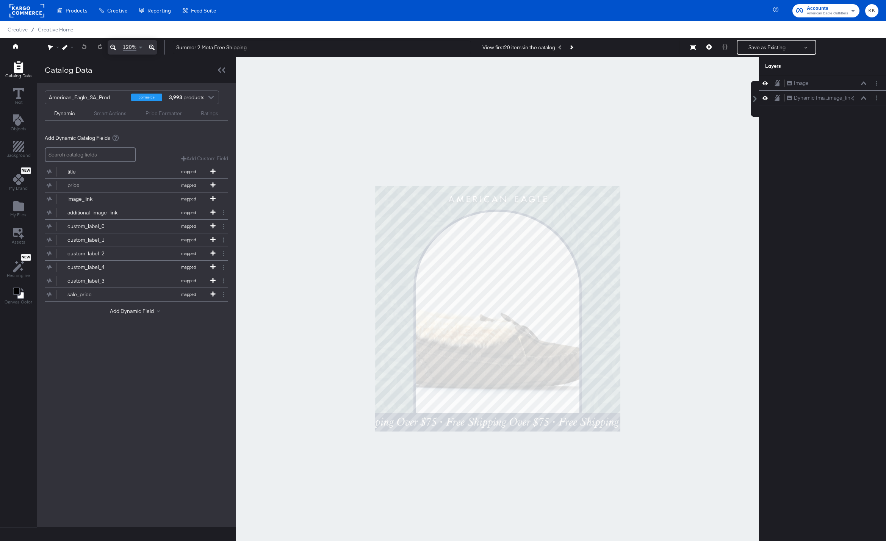
click at [155, 48] on button at bounding box center [151, 47] width 11 height 14
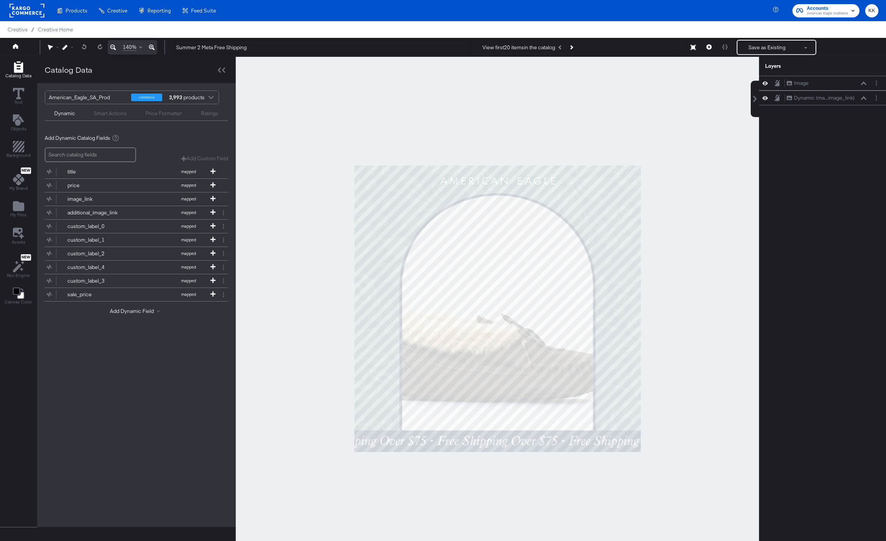
click at [243, 135] on div at bounding box center [498, 309] width 524 height 504
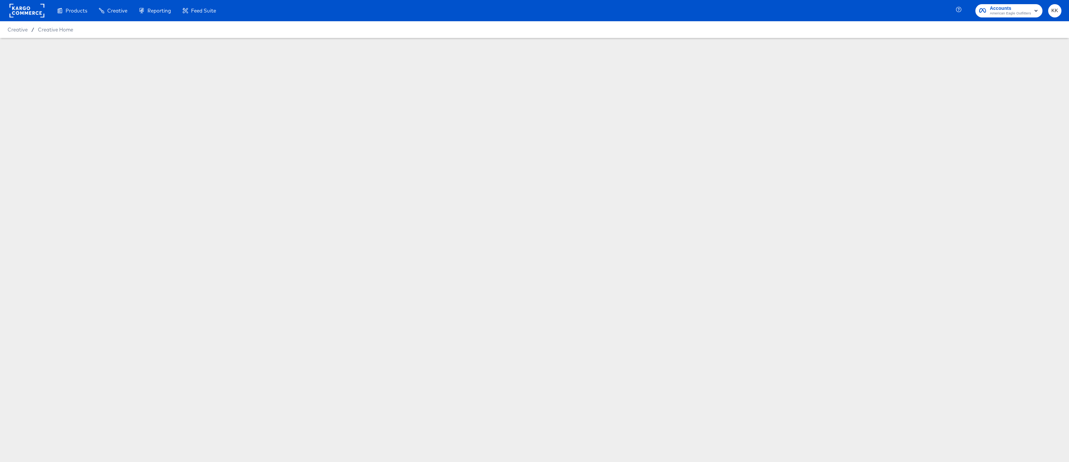
scroll to position [27, 0]
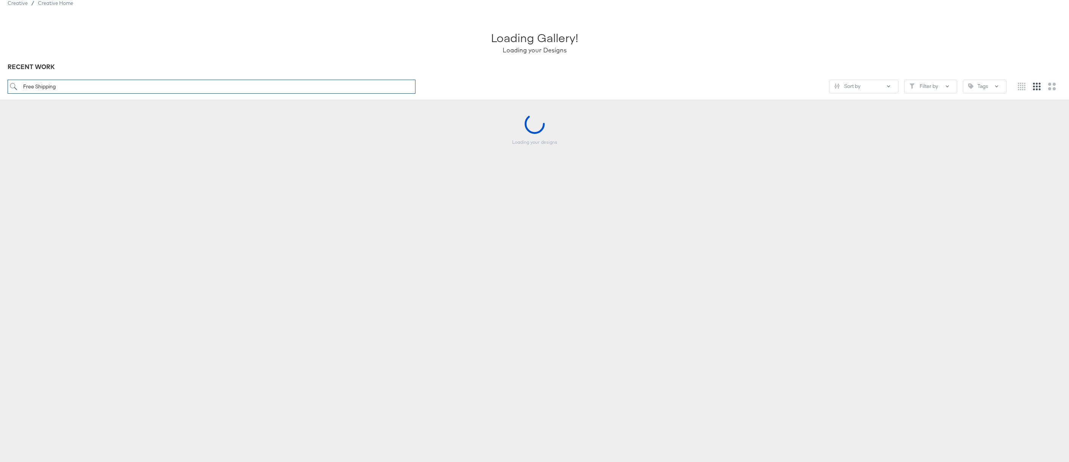
drag, startPoint x: 72, startPoint y: 91, endPoint x: 7, endPoint y: 89, distance: 64.5
click at [8, 89] on input "Free Shipping" at bounding box center [212, 87] width 408 height 14
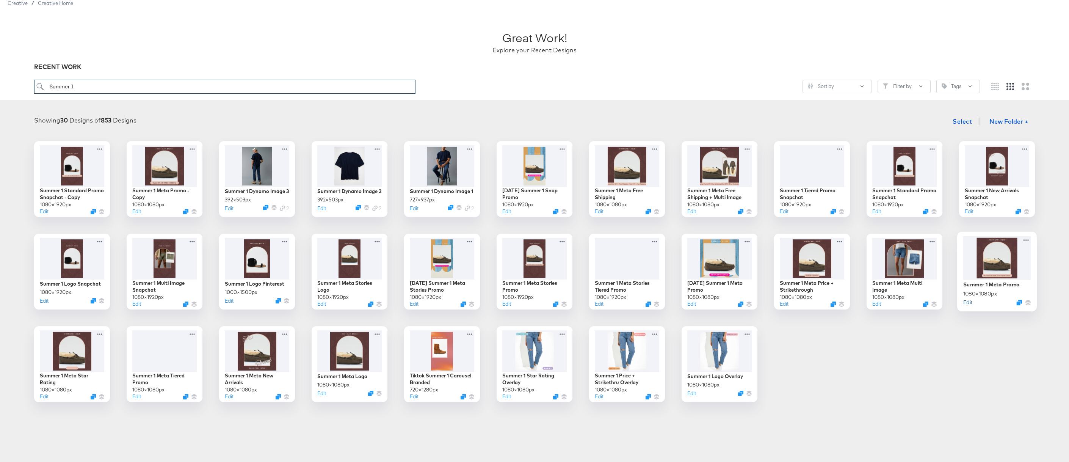
type input "Summer 1"
click at [930, 302] on button "Edit" at bounding box center [967, 301] width 9 height 7
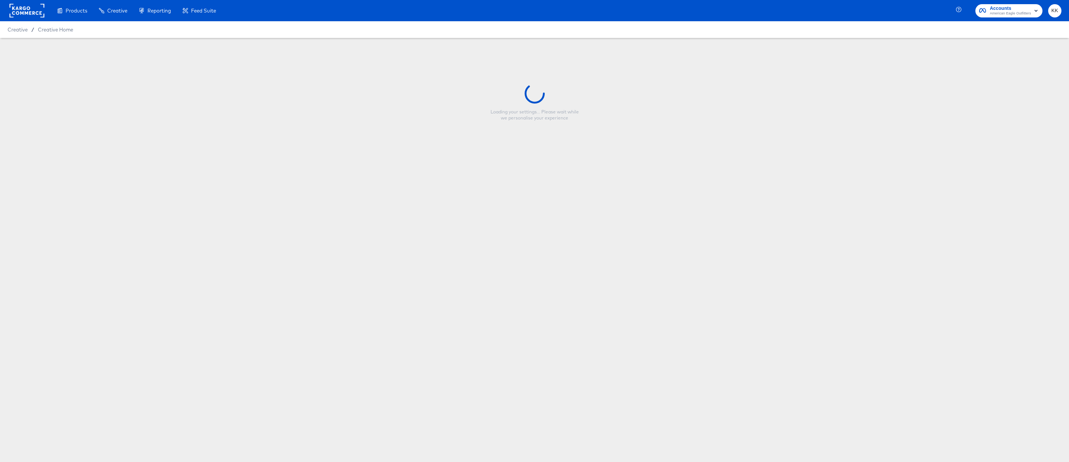
type input "Summer 1 Meta Promo"
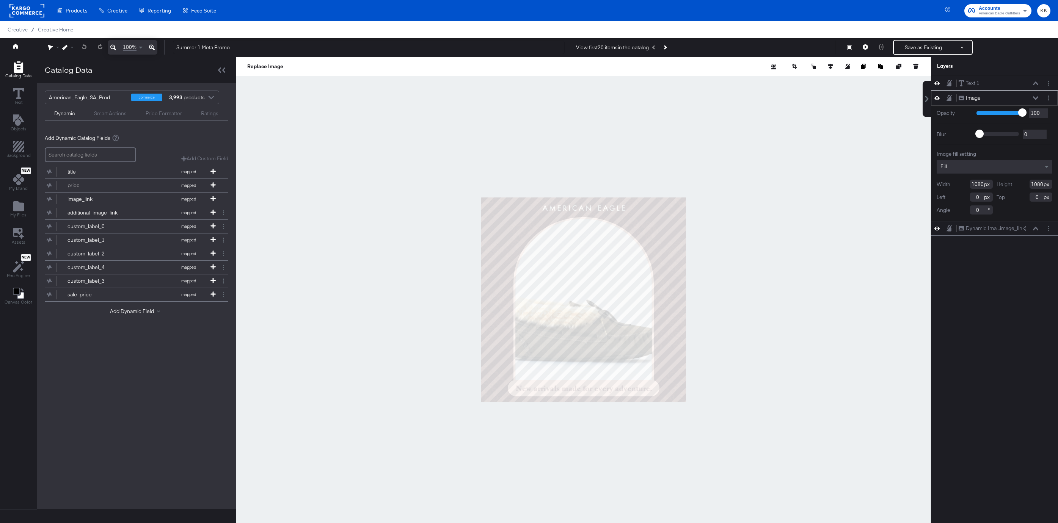
click at [378, 204] on div at bounding box center [583, 300] width 695 height 486
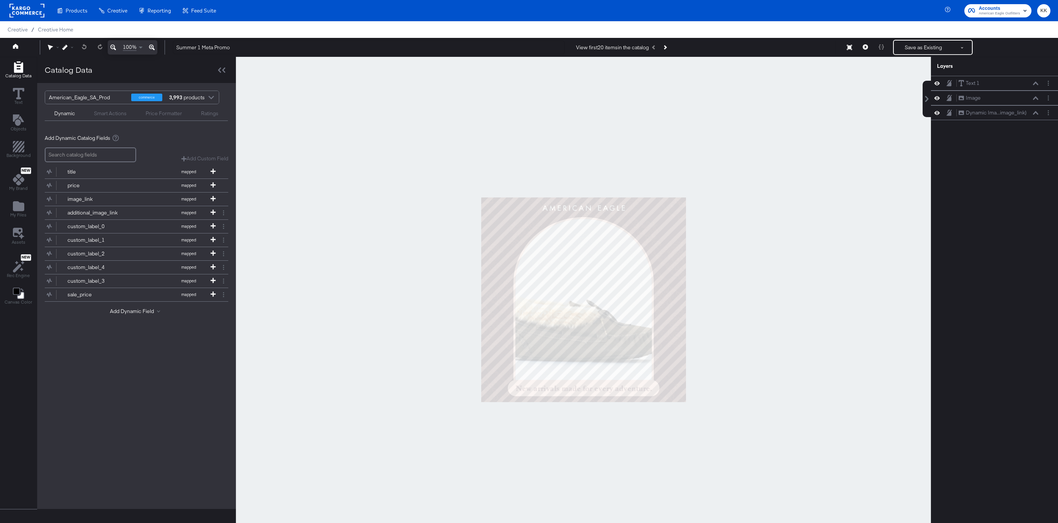
click at [149, 43] on icon at bounding box center [152, 47] width 6 height 9
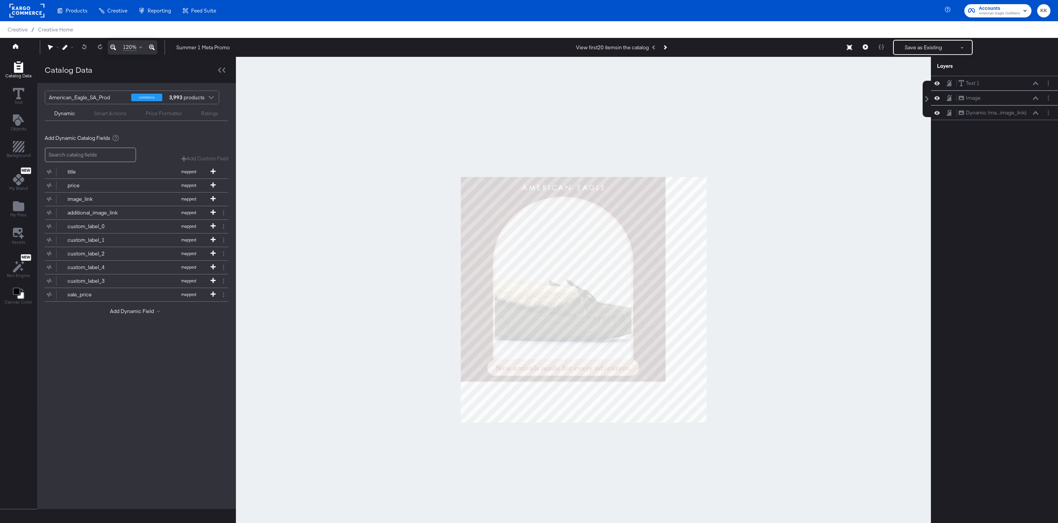
click at [149, 43] on icon at bounding box center [152, 47] width 6 height 9
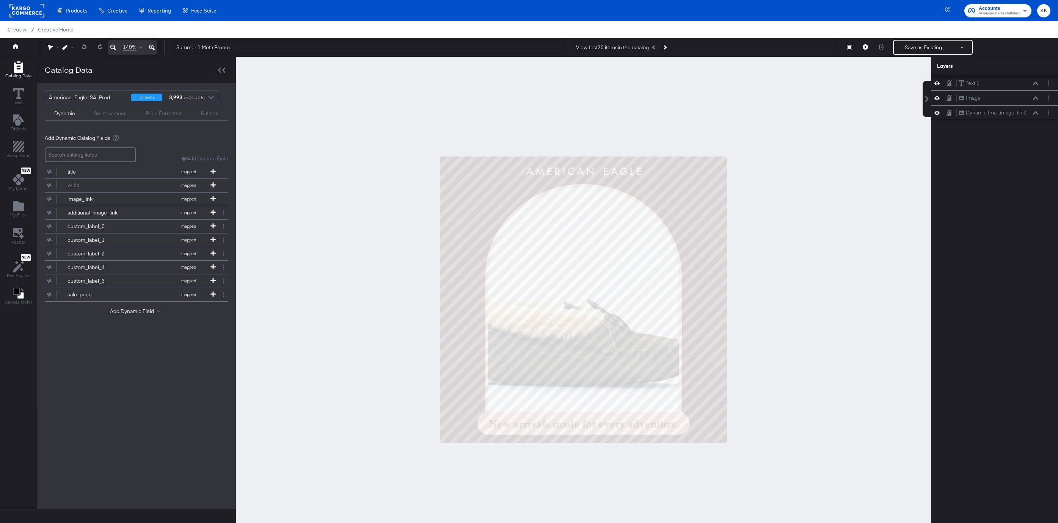
click at [342, 228] on div at bounding box center [583, 300] width 695 height 486
click at [666, 52] on button "Next Product" at bounding box center [664, 48] width 11 height 14
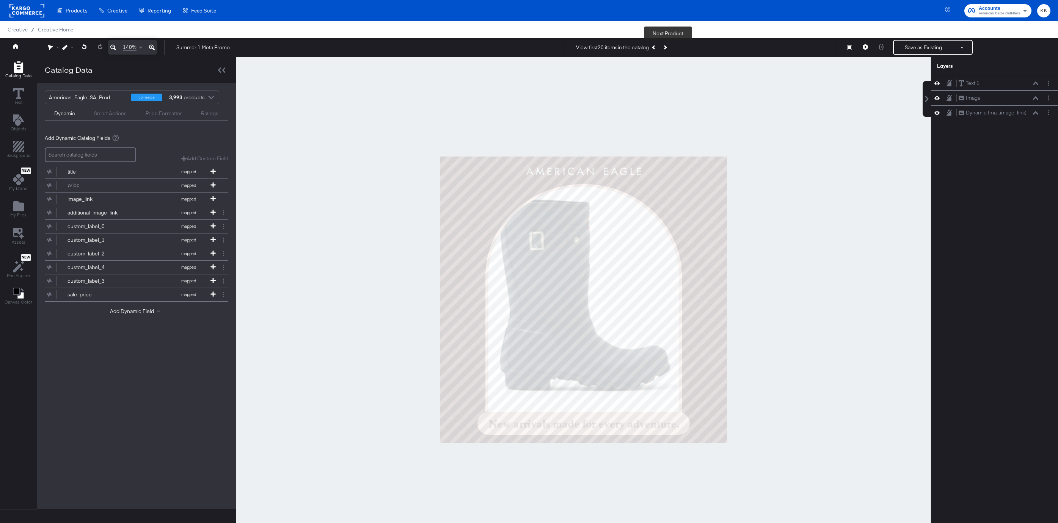
click at [666, 52] on button "Next Product" at bounding box center [664, 48] width 11 height 14
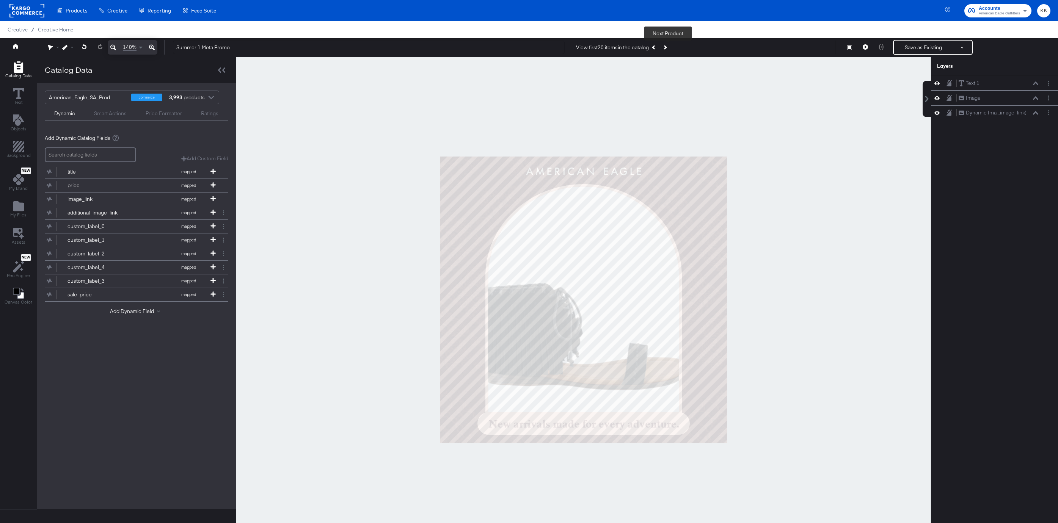
click at [666, 52] on button "Next Product" at bounding box center [664, 48] width 11 height 14
click at [666, 51] on button "Next Product" at bounding box center [664, 48] width 11 height 14
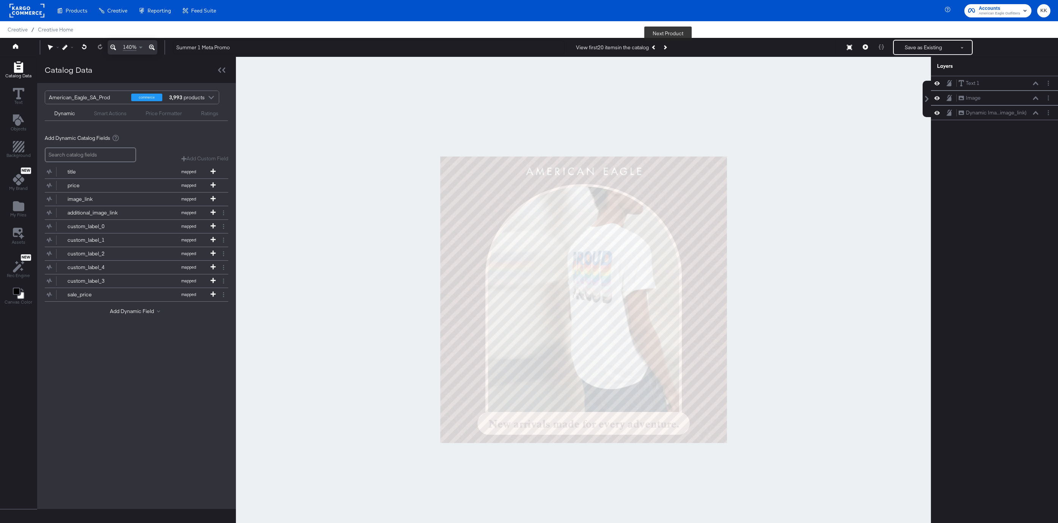
click at [666, 51] on button "Next Product" at bounding box center [664, 48] width 11 height 14
click at [669, 49] on button "Next Product" at bounding box center [664, 48] width 11 height 14
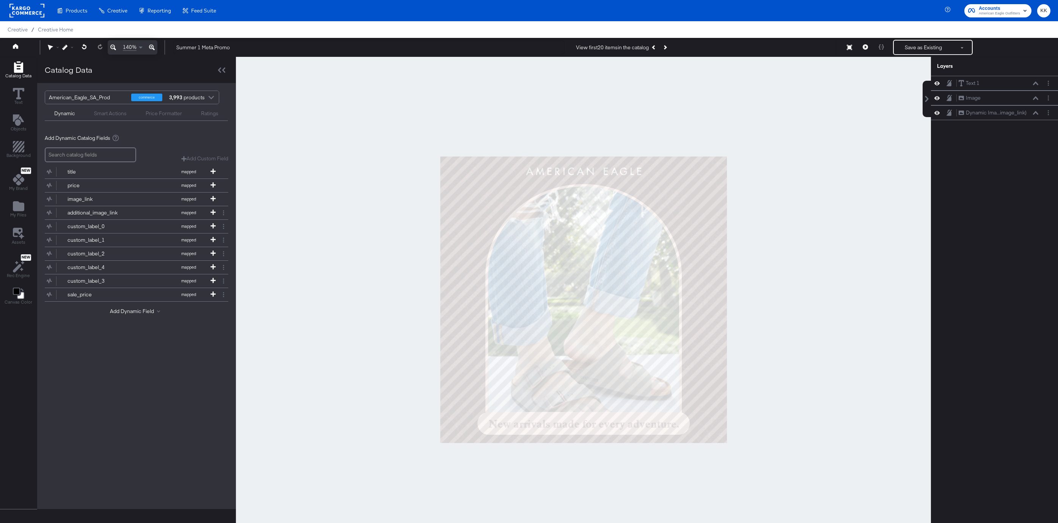
click at [789, 218] on div at bounding box center [583, 300] width 695 height 486
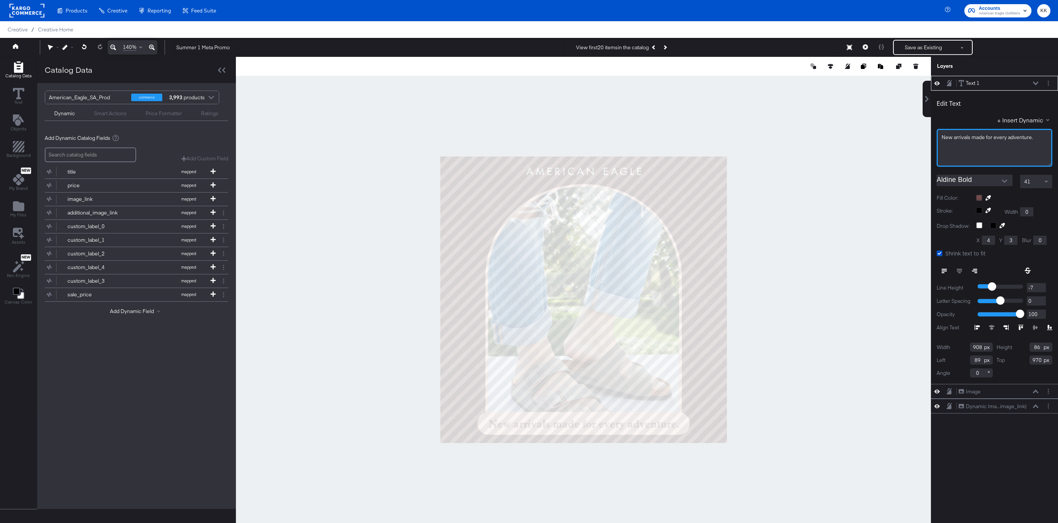
click at [957, 138] on span "New arrivals made for every adventure." at bounding box center [986, 137] width 91 height 7
click at [973, 147] on div "New arrivals made for every adventure." at bounding box center [994, 148] width 116 height 38
click at [1022, 137] on span "New arrivals made for every adventure." at bounding box center [986, 137] width 91 height 7
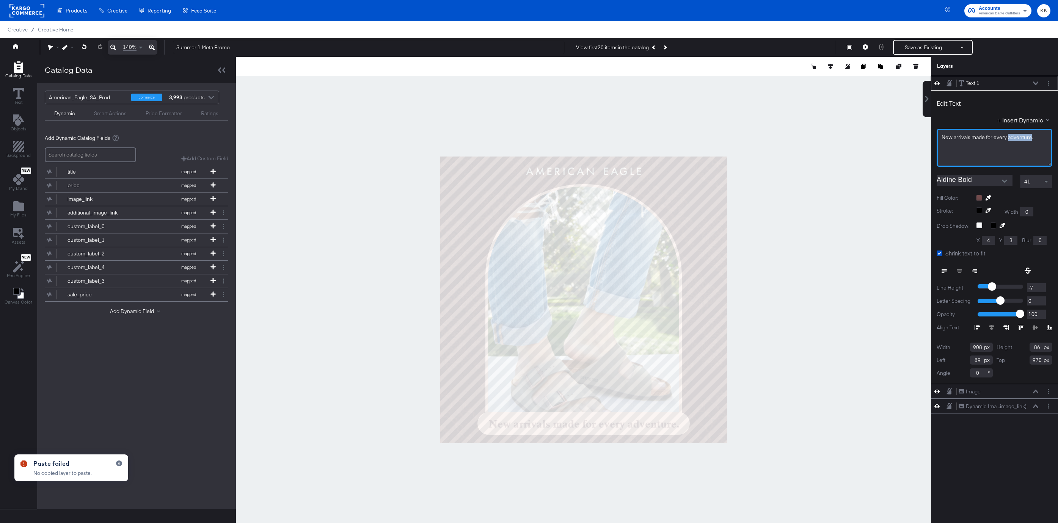
click at [1022, 137] on span "New arrivals made for every adventure." at bounding box center [986, 137] width 91 height 7
click at [819, 250] on div at bounding box center [583, 300] width 695 height 486
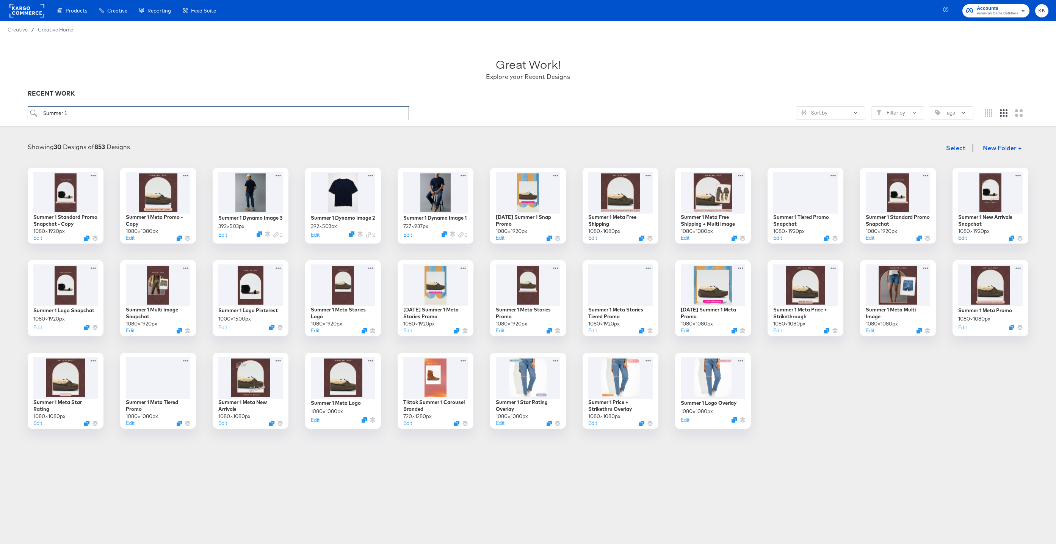
drag, startPoint x: 116, startPoint y: 112, endPoint x: 80, endPoint y: 112, distance: 36.4
click at [80, 112] on input "Summer 1" at bounding box center [218, 113] width 381 height 14
click at [49, 112] on input "Summer 1" at bounding box center [218, 113] width 381 height 14
drag, startPoint x: 102, startPoint y: 112, endPoint x: 3, endPoint y: 112, distance: 99.7
click at [3, 112] on div "Great Work! Explore your Recent Designs RECENT WORK Summer 1 Sort by Filter by …" at bounding box center [528, 82] width 1056 height 89
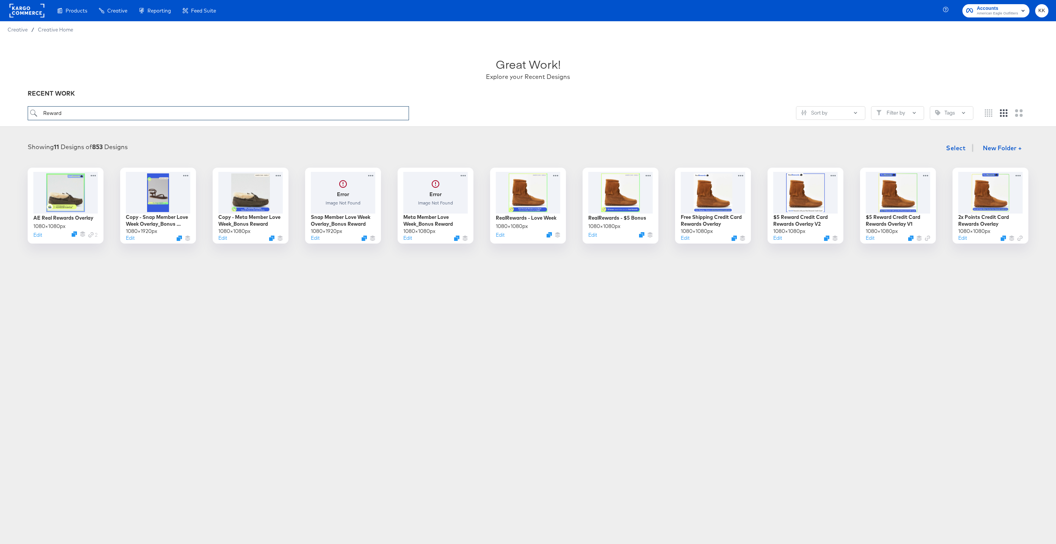
drag, startPoint x: 66, startPoint y: 112, endPoint x: 34, endPoint y: 112, distance: 31.5
click at [34, 112] on input "Reward" at bounding box center [218, 113] width 381 height 14
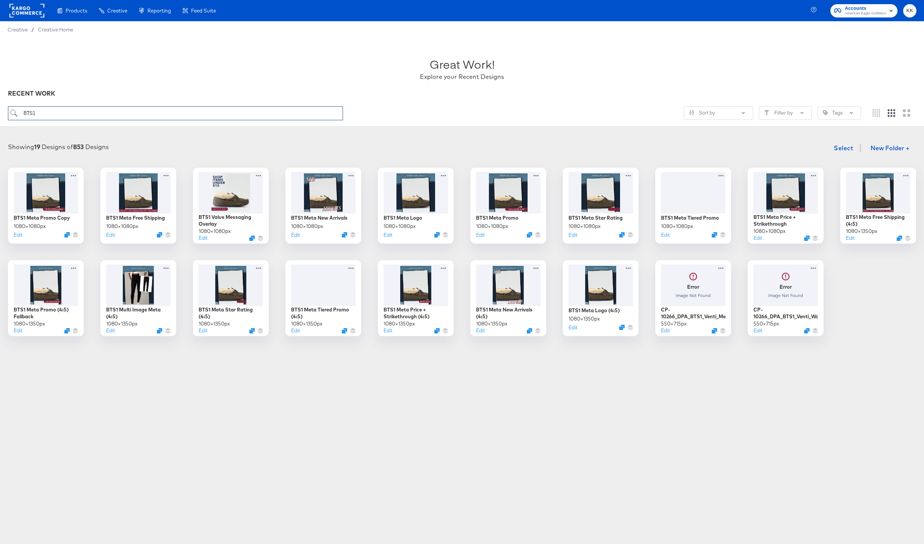
drag, startPoint x: 49, startPoint y: 116, endPoint x: 5, endPoint y: 116, distance: 44.0
click at [5, 116] on div "Great Work! Explore your Recent Designs RECENT WORK BTS1 Sort by Filter by Tags" at bounding box center [462, 82] width 924 height 89
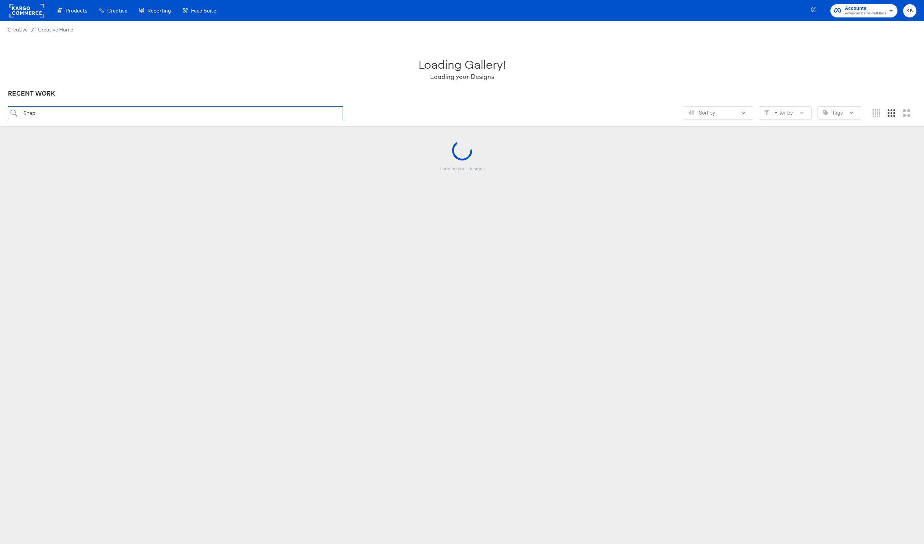
type input "Snap"
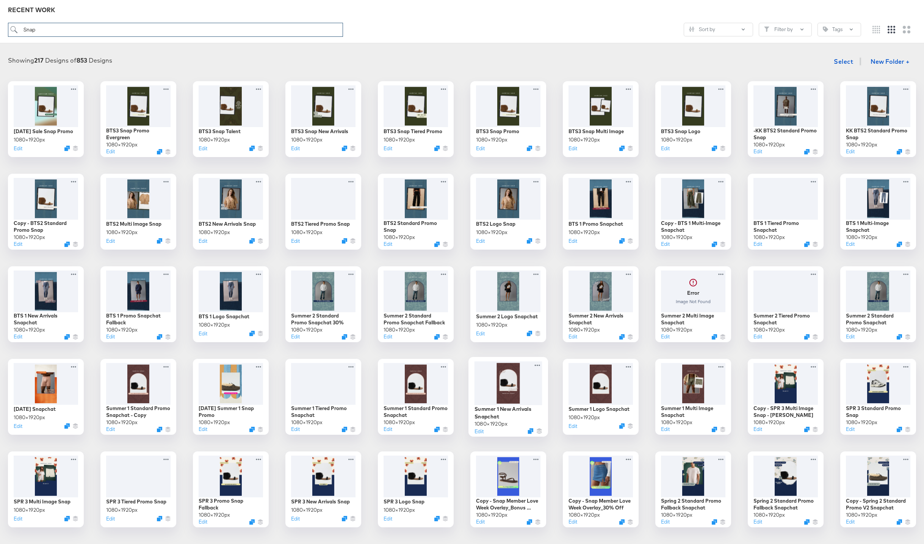
scroll to position [92, 0]
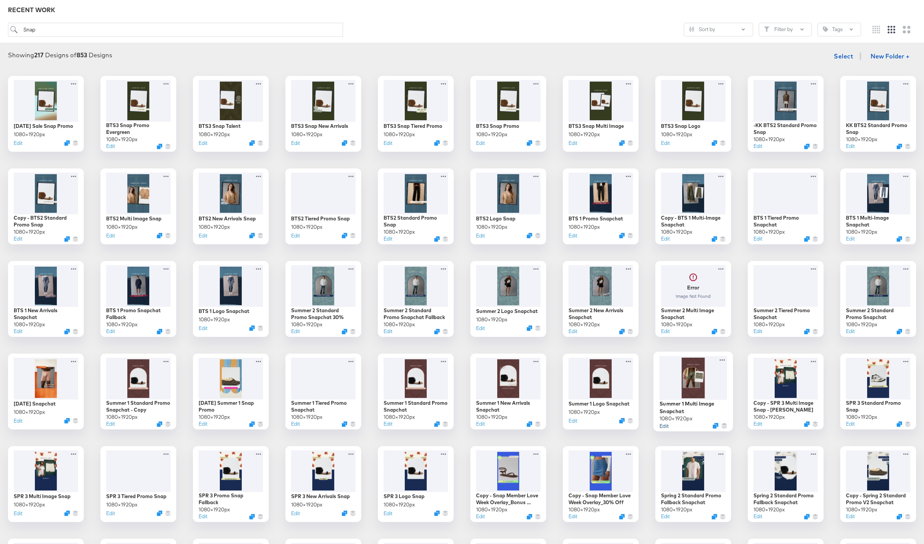
click at [665, 427] on button "Edit" at bounding box center [664, 425] width 9 height 7
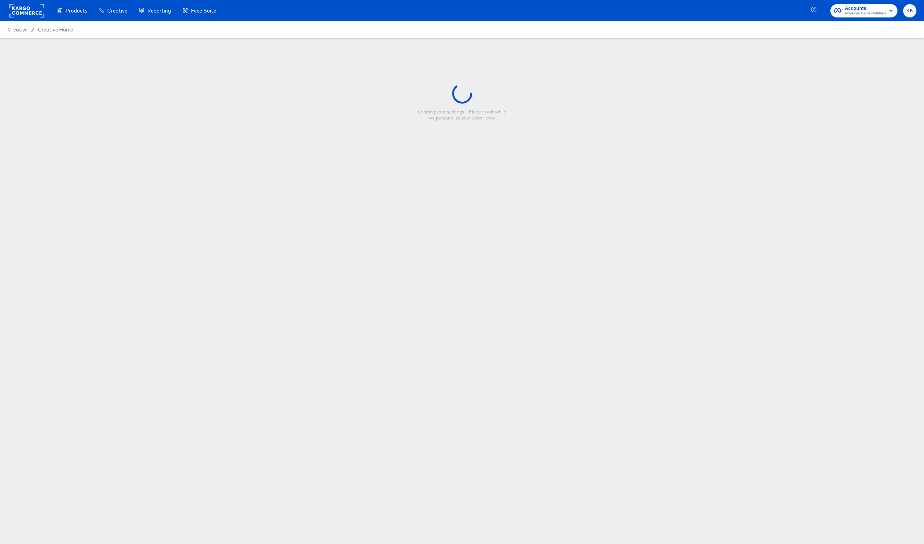
type input "Summer 1 Multi Image Snapchat"
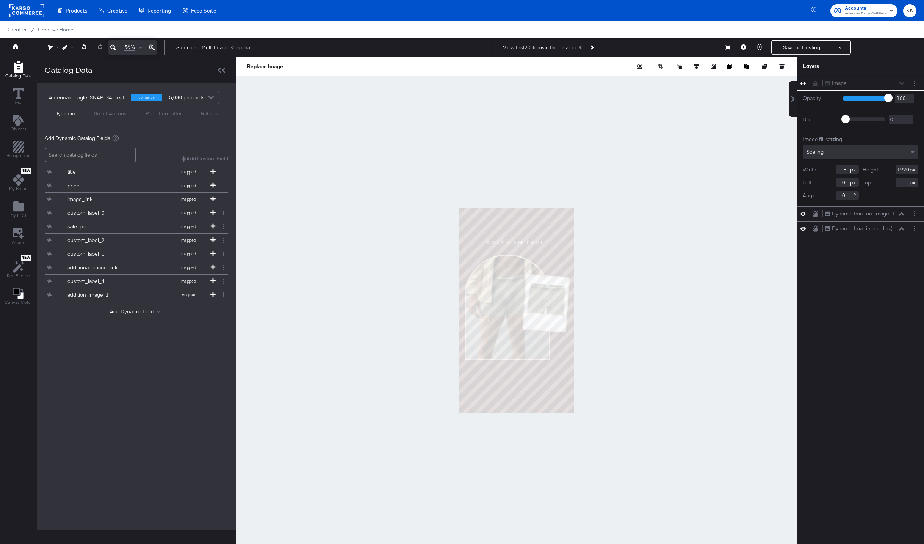
click at [152, 47] on icon at bounding box center [152, 47] width 6 height 9
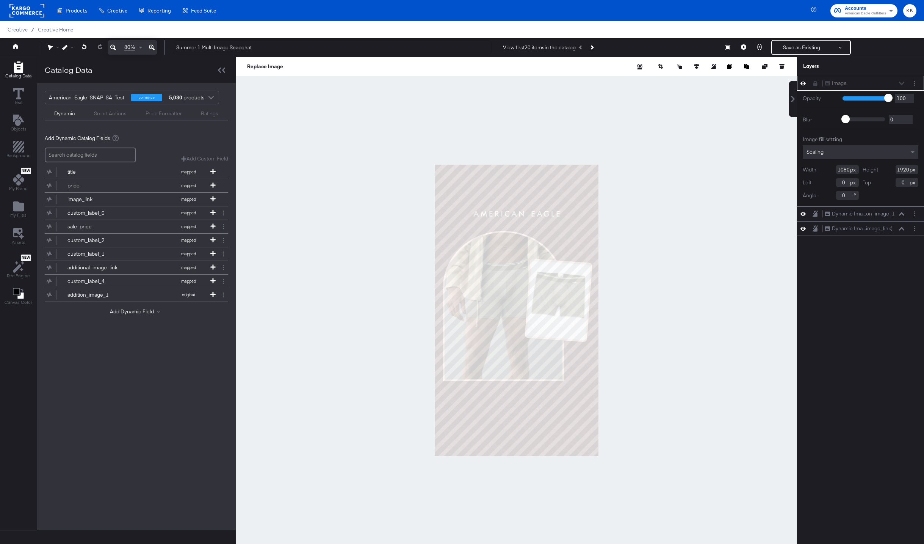
click at [152, 47] on icon at bounding box center [152, 47] width 6 height 9
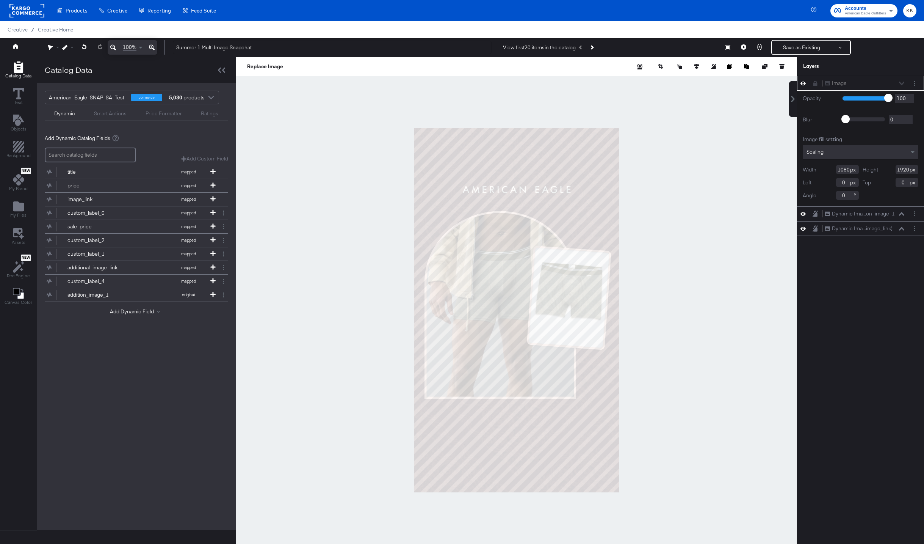
click at [316, 173] on div at bounding box center [516, 310] width 561 height 506
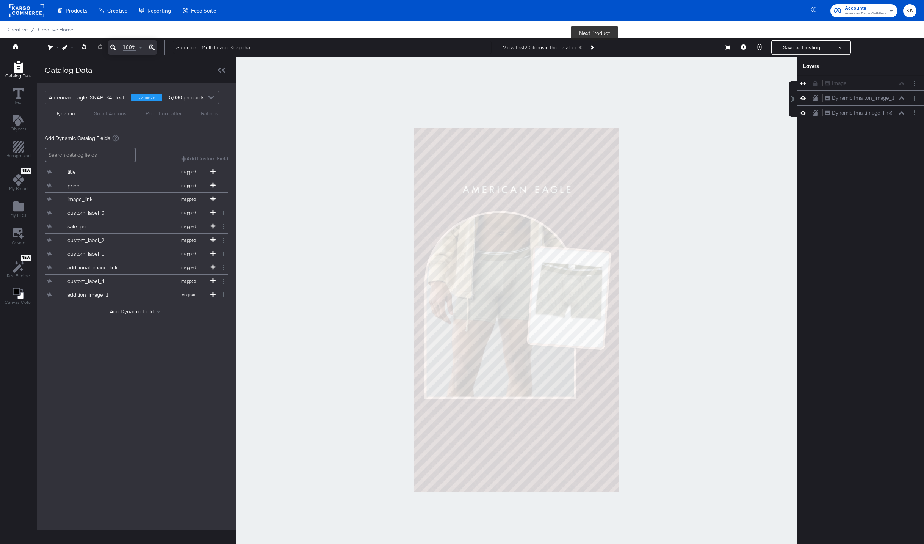
click at [597, 49] on button "Next Product" at bounding box center [591, 48] width 11 height 14
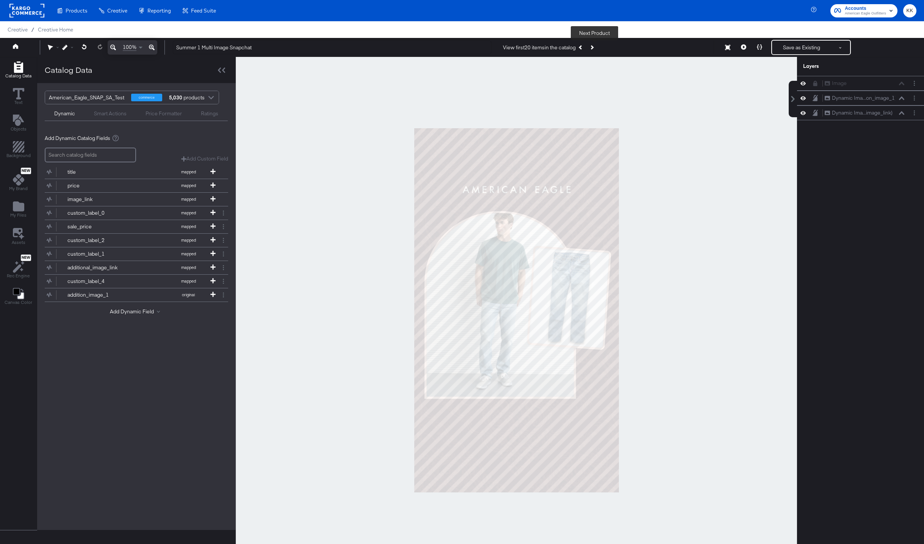
click at [364, 270] on div at bounding box center [516, 310] width 561 height 506
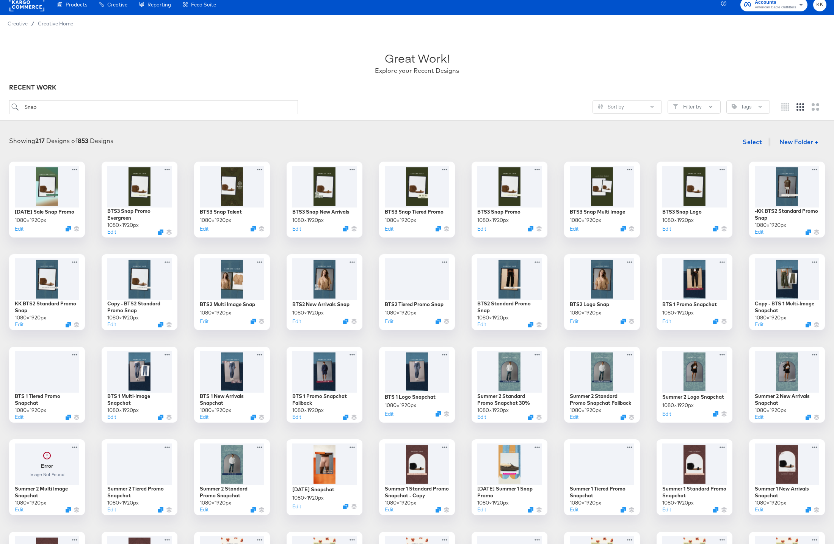
scroll to position [8, 0]
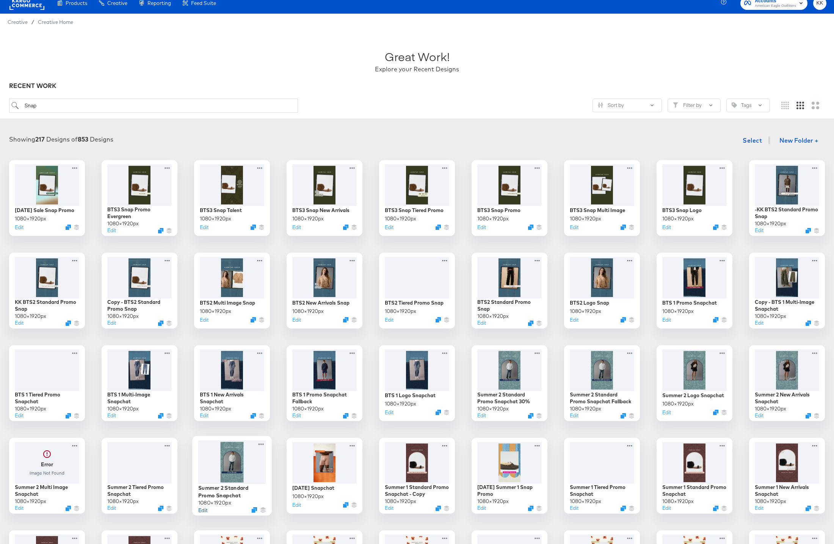
click at [205, 511] on button "Edit" at bounding box center [202, 509] width 9 height 7
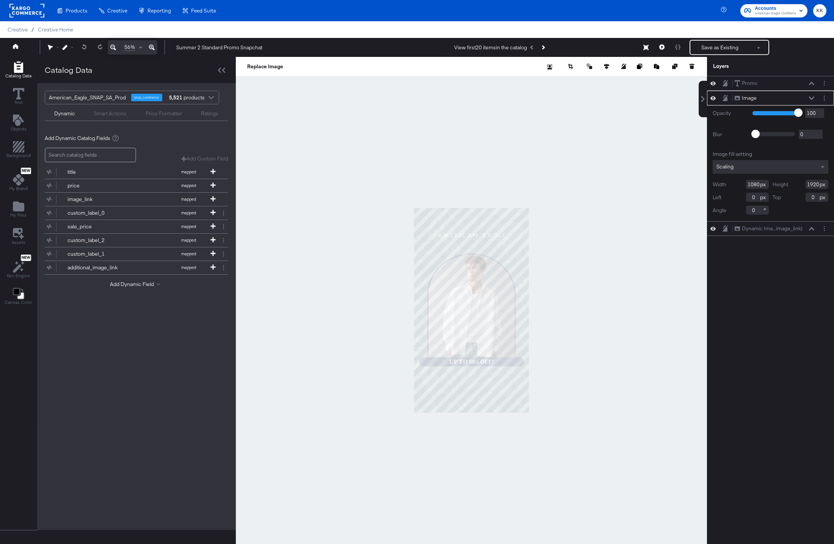
click at [152, 45] on icon at bounding box center [152, 47] width 6 height 9
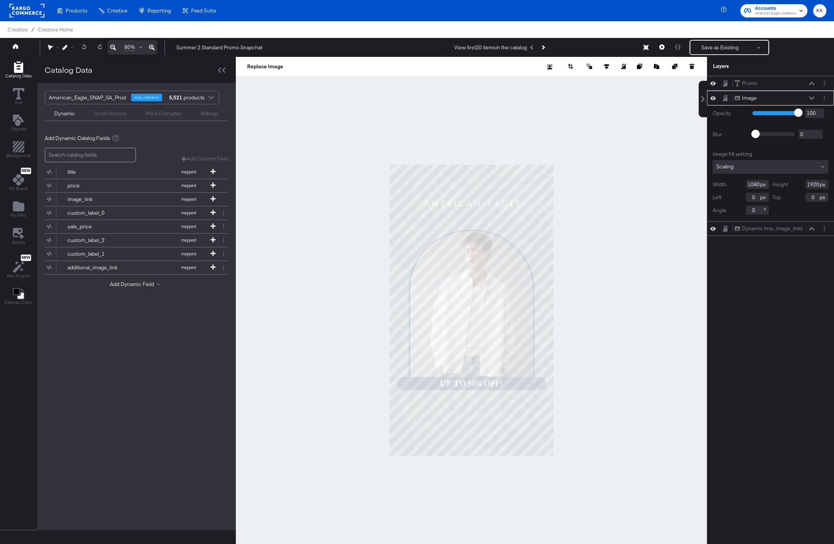
click at [152, 45] on icon at bounding box center [152, 47] width 6 height 9
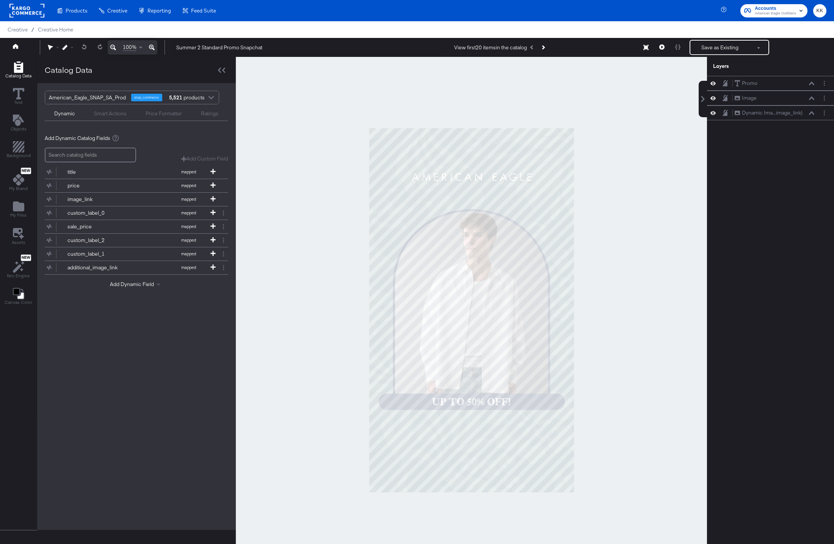
click at [300, 196] on div at bounding box center [471, 310] width 471 height 506
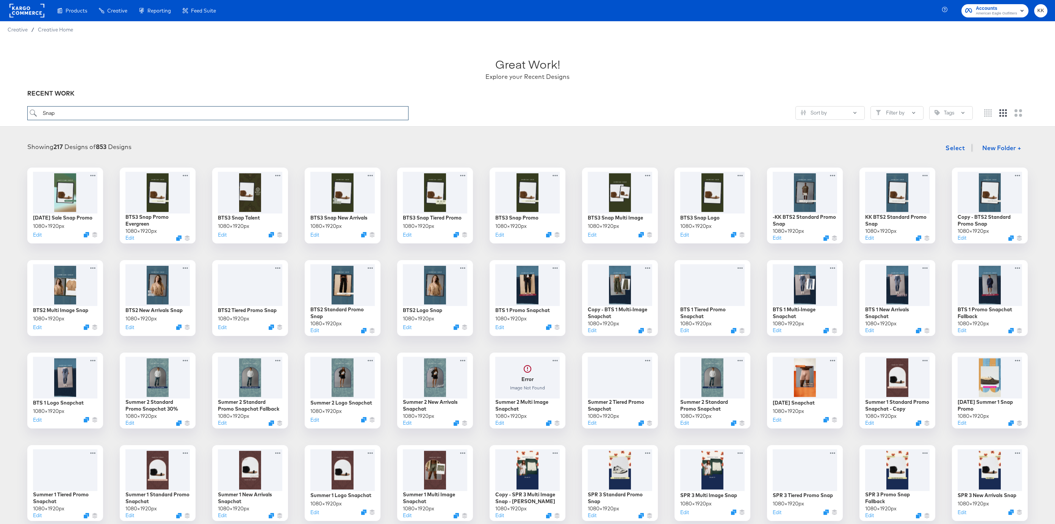
drag, startPoint x: 84, startPoint y: 114, endPoint x: 41, endPoint y: 111, distance: 43.3
click at [41, 112] on input "Snap" at bounding box center [217, 113] width 381 height 14
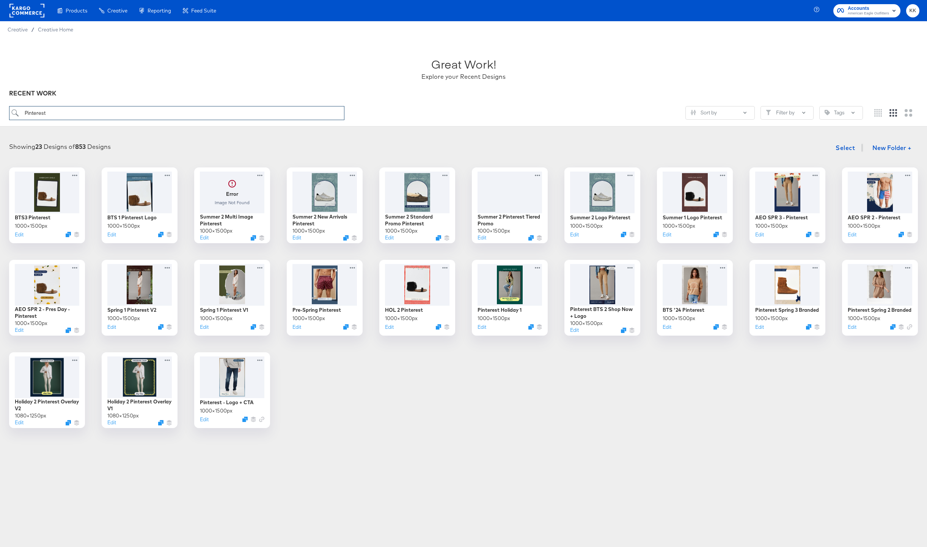
type input "Pinterest"
click at [111, 237] on button "Edit" at bounding box center [110, 235] width 9 height 7
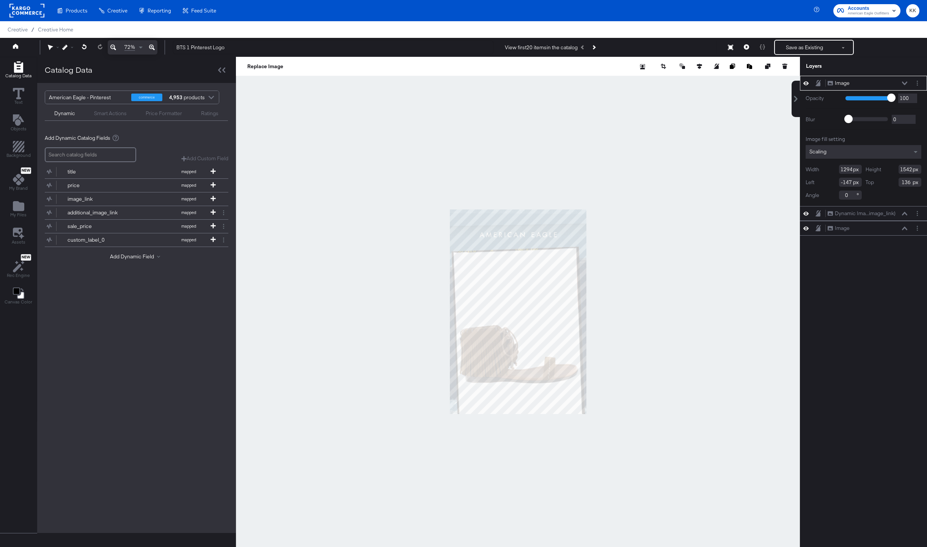
click at [337, 160] on div at bounding box center [518, 312] width 564 height 510
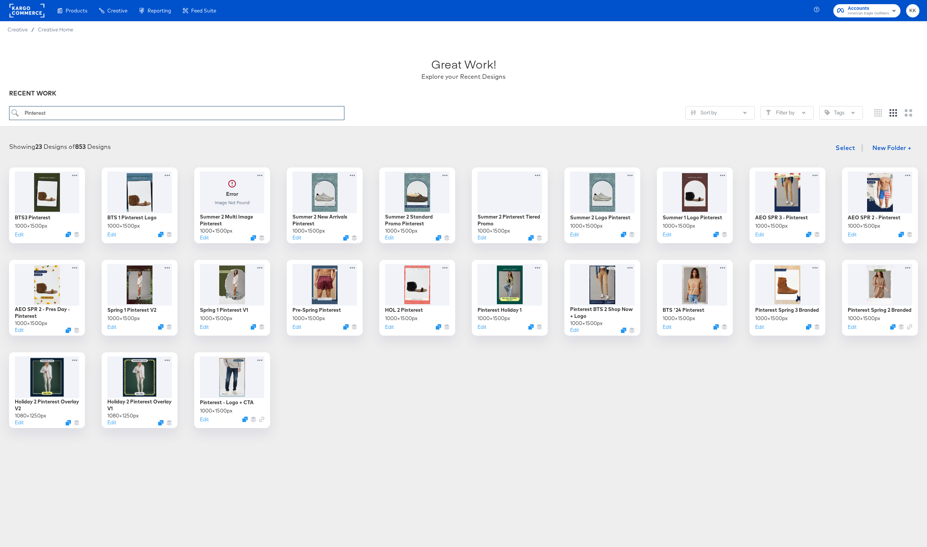
drag, startPoint x: 59, startPoint y: 112, endPoint x: 2, endPoint y: 111, distance: 56.5
click at [2, 111] on div "Great Work! Explore your Recent Designs RECENT WORK Pinterest Sort by Filter by…" at bounding box center [463, 82] width 927 height 89
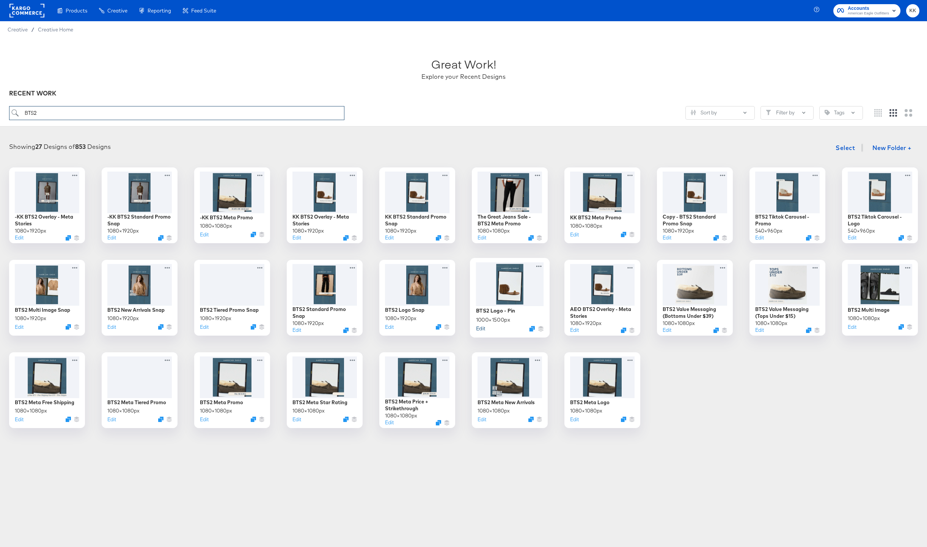
type input "BTS2"
click at [482, 328] on button "Edit" at bounding box center [480, 328] width 9 height 7
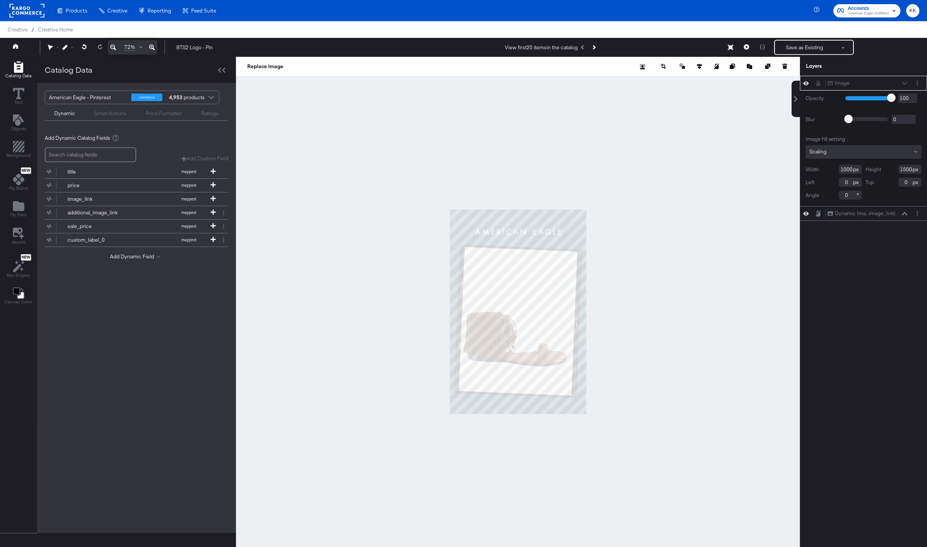
click at [152, 45] on icon at bounding box center [152, 48] width 6 height 6
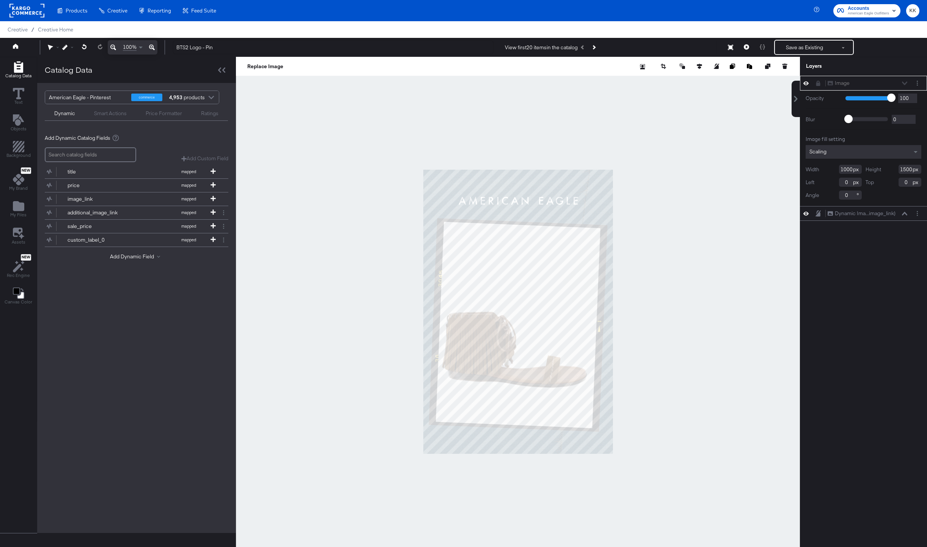
click at [152, 45] on icon at bounding box center [152, 48] width 6 height 6
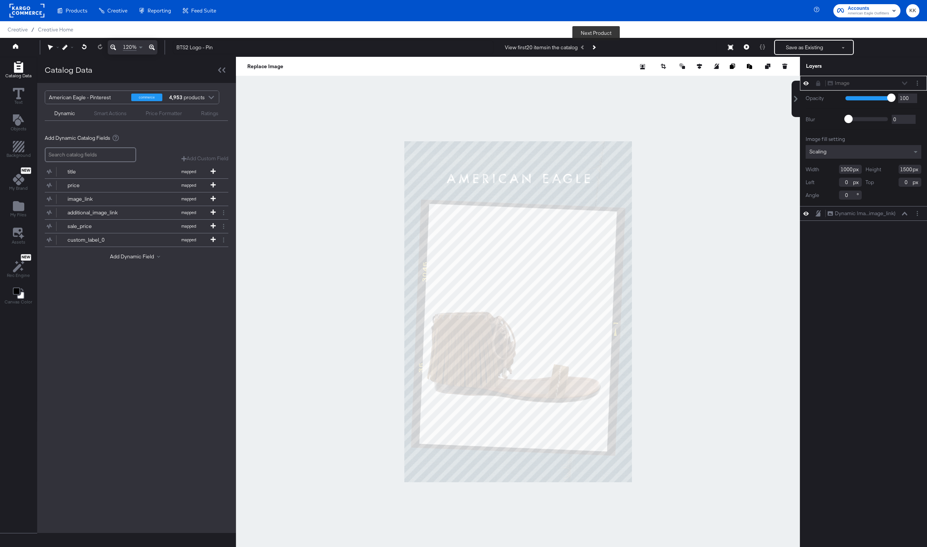
click at [598, 49] on button "Next Product" at bounding box center [593, 48] width 11 height 14
click at [672, 140] on div at bounding box center [518, 312] width 564 height 510
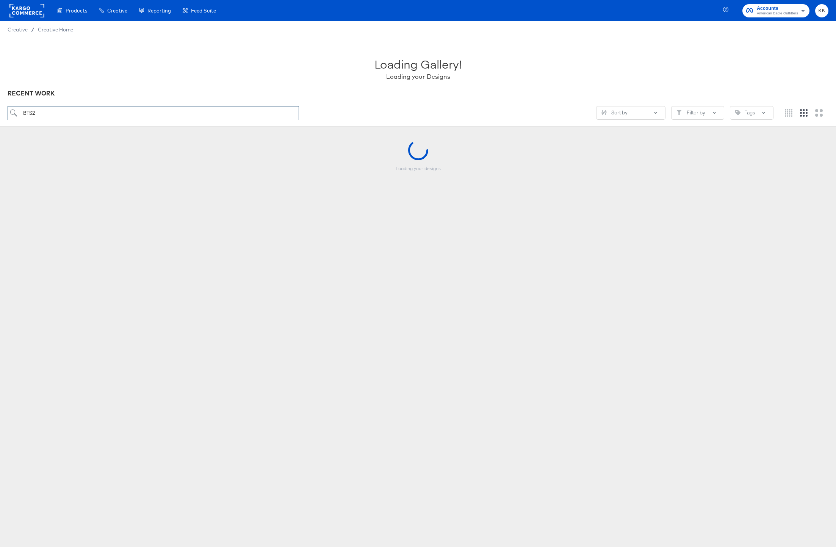
drag, startPoint x: 45, startPoint y: 110, endPoint x: 10, endPoint y: 110, distance: 34.9
click at [10, 110] on input "BTS2" at bounding box center [154, 113] width 292 height 14
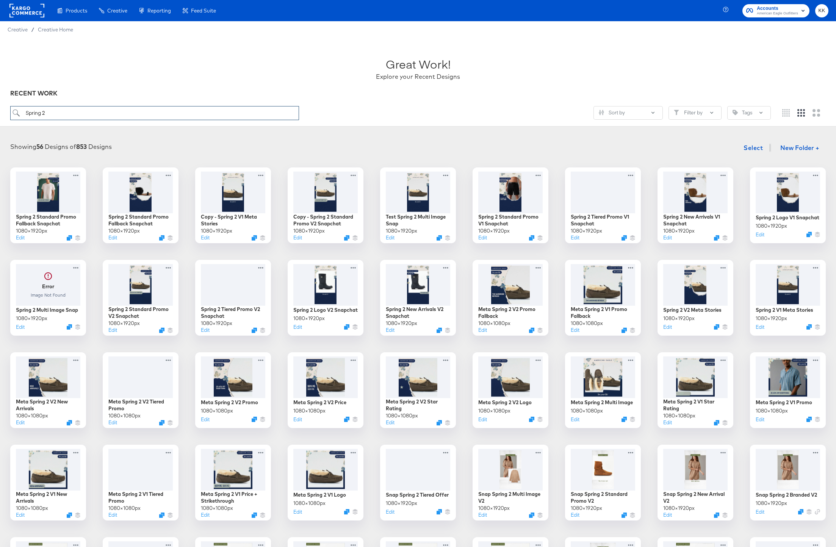
drag, startPoint x: 66, startPoint y: 118, endPoint x: 7, endPoint y: 116, distance: 58.8
click at [7, 116] on div "Great Work! Explore your Recent Designs RECENT WORK Spring 2 Sort by Filter by …" at bounding box center [418, 82] width 836 height 89
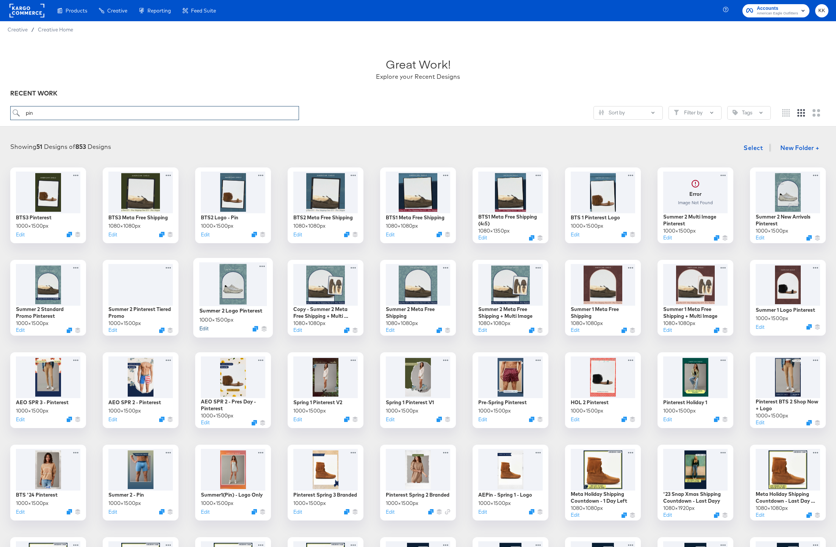
type input "pin"
click at [205, 329] on button "Edit" at bounding box center [203, 328] width 9 height 7
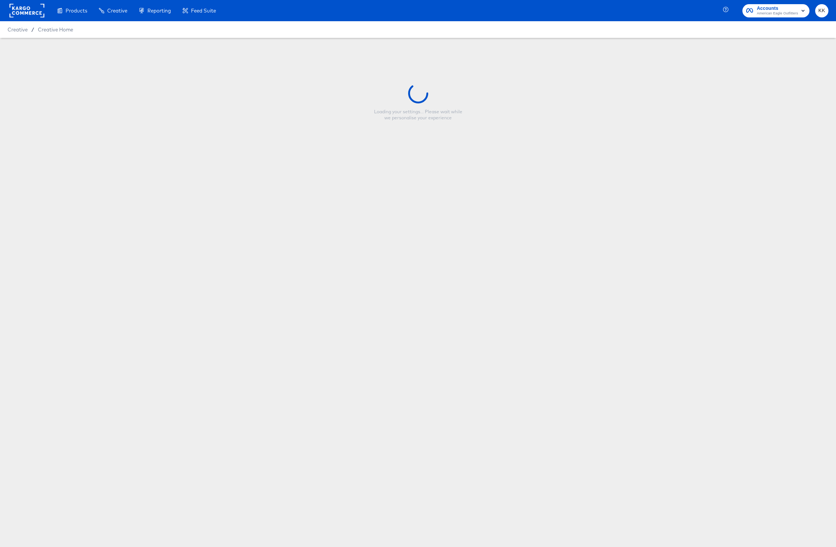
type input "Summer 2 Logo Pinterest"
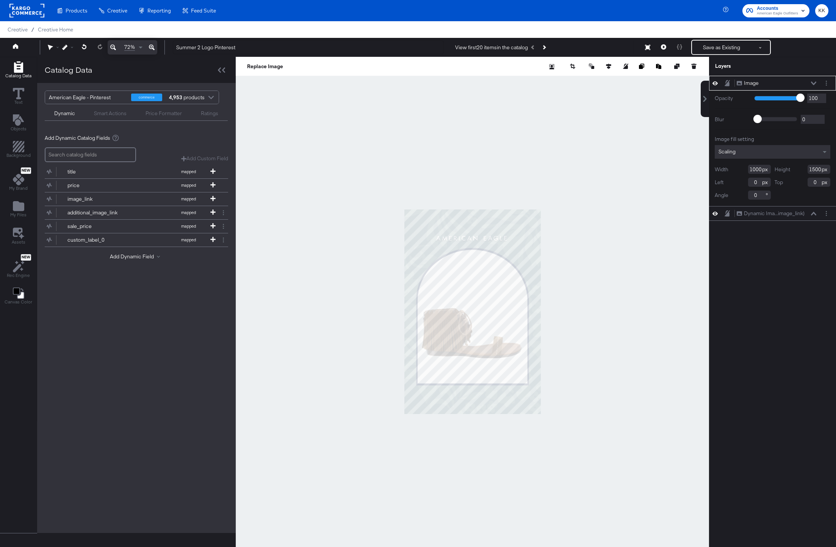
click at [155, 48] on button at bounding box center [151, 47] width 11 height 14
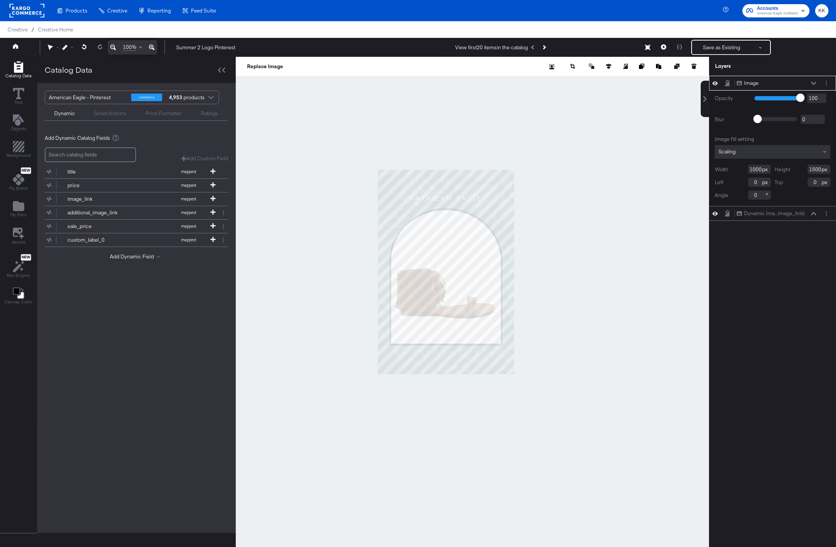
click at [155, 48] on button at bounding box center [151, 47] width 11 height 14
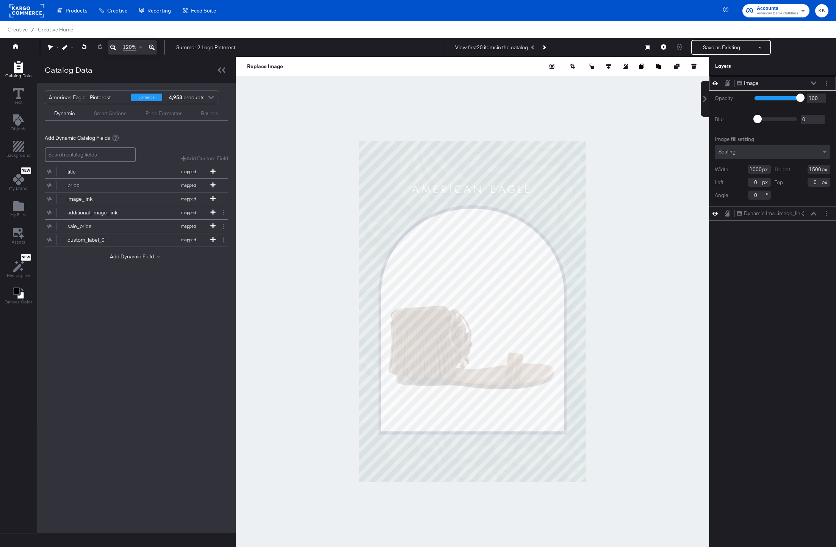
click at [305, 96] on div at bounding box center [473, 312] width 474 height 510
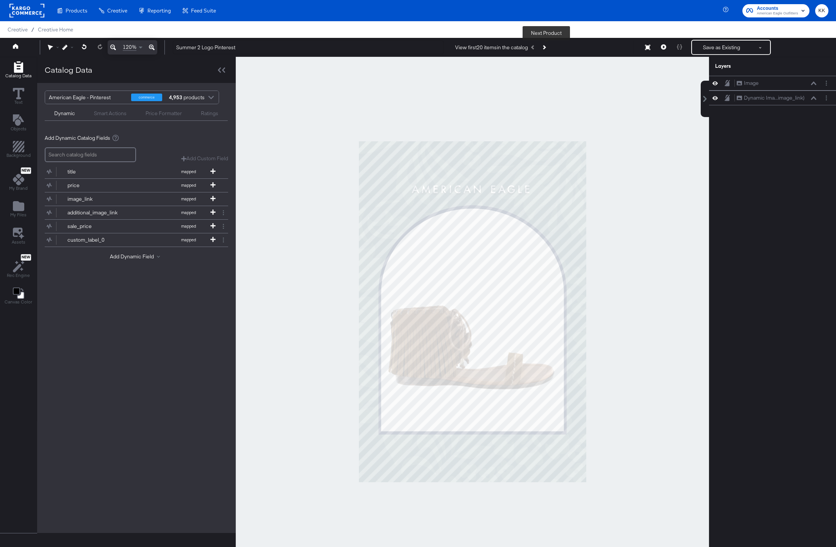
click at [549, 46] on button "Next Product" at bounding box center [544, 48] width 11 height 14
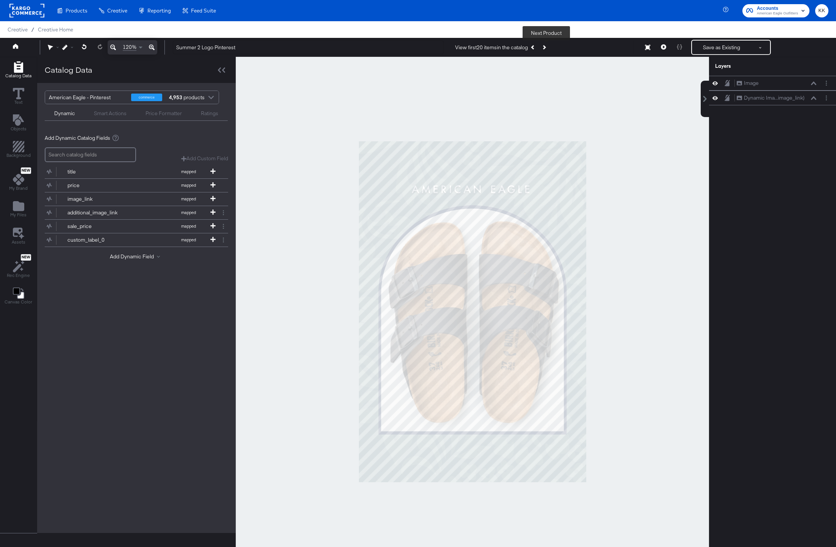
click at [546, 49] on icon "Next Product" at bounding box center [544, 47] width 4 height 4
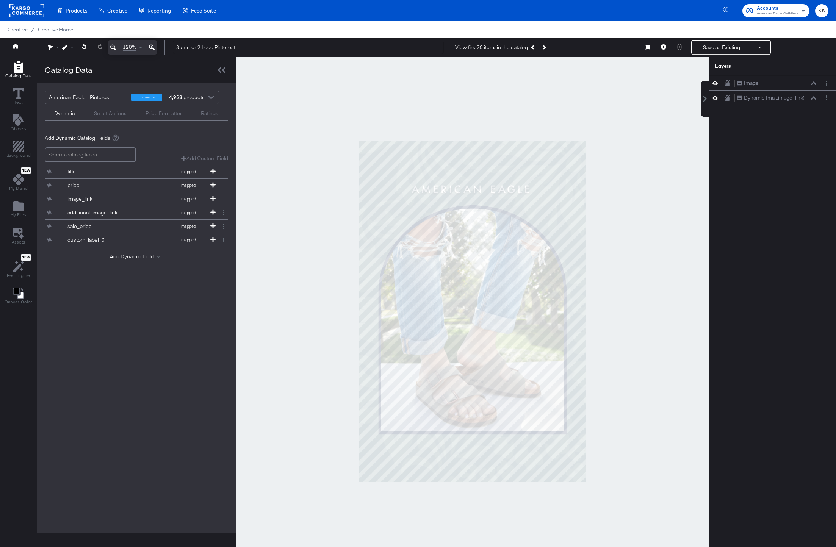
click at [560, 110] on div at bounding box center [473, 312] width 474 height 510
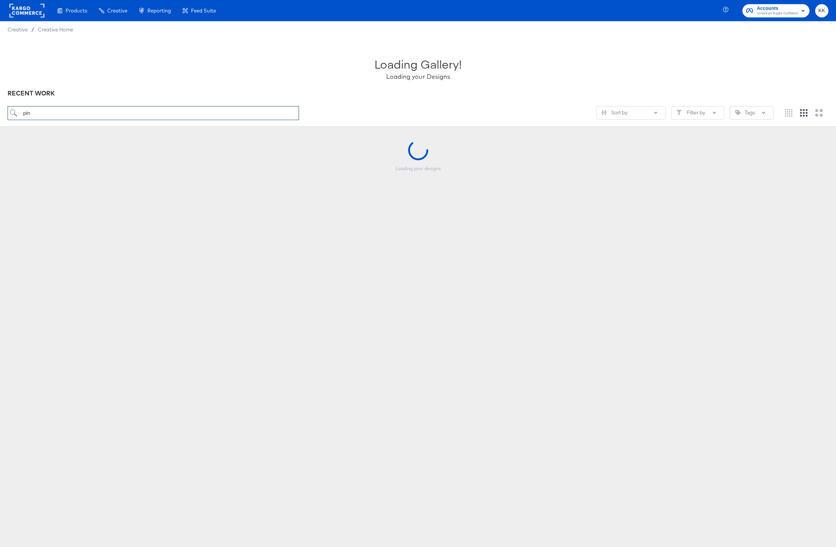
drag, startPoint x: 44, startPoint y: 110, endPoint x: 5, endPoint y: 110, distance: 39.1
click at [5, 110] on div "Loading Gallery! Loading your Designs RECENT WORK pin Sort by Filter by Tags" at bounding box center [418, 82] width 836 height 89
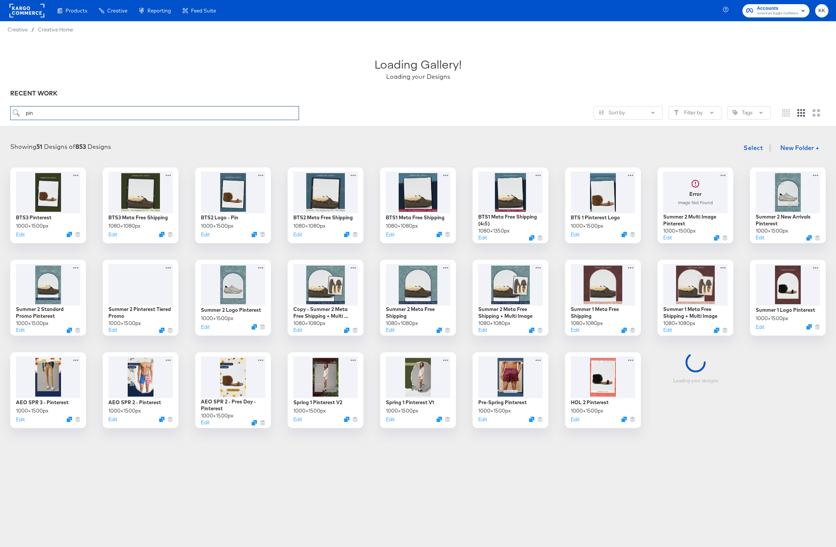
drag, startPoint x: 40, startPoint y: 113, endPoint x: 15, endPoint y: 113, distance: 25.0
click at [15, 113] on input "pin" at bounding box center [154, 113] width 289 height 14
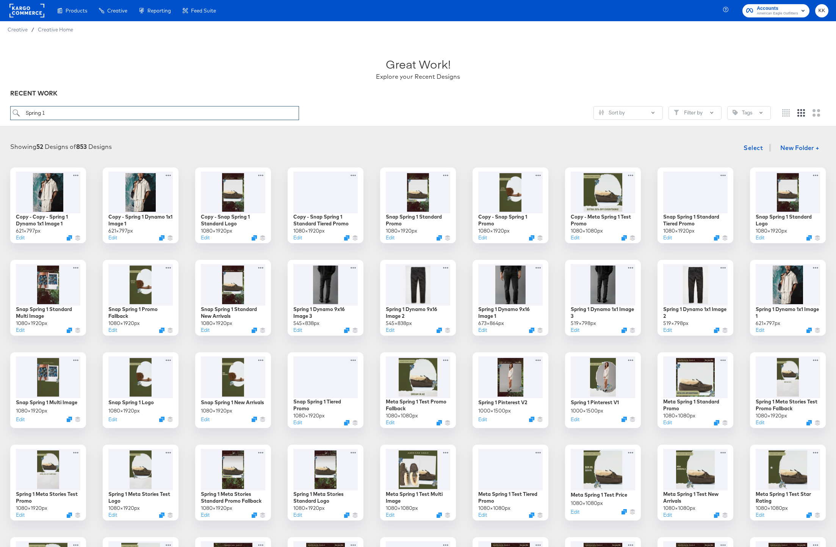
drag, startPoint x: 61, startPoint y: 112, endPoint x: 26, endPoint y: 111, distance: 35.3
click at [26, 111] on input "Spring 1" at bounding box center [154, 113] width 289 height 14
type input "Pin"
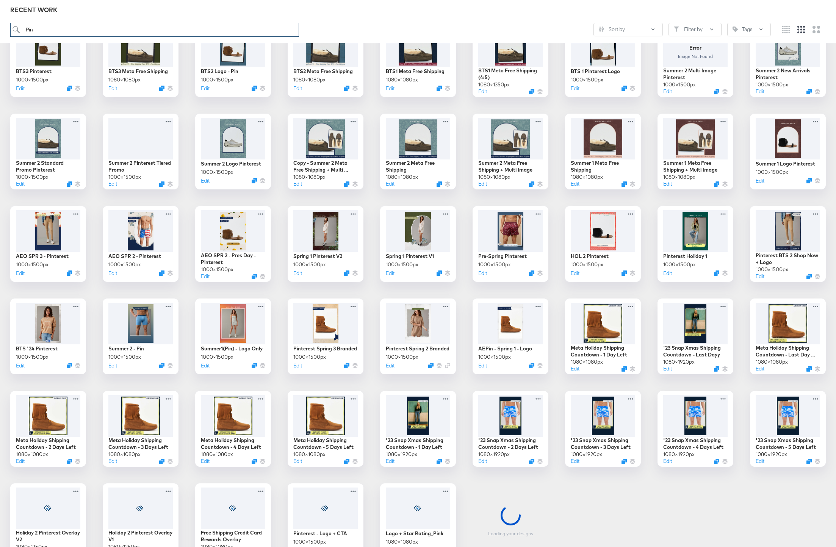
scroll to position [148, 0]
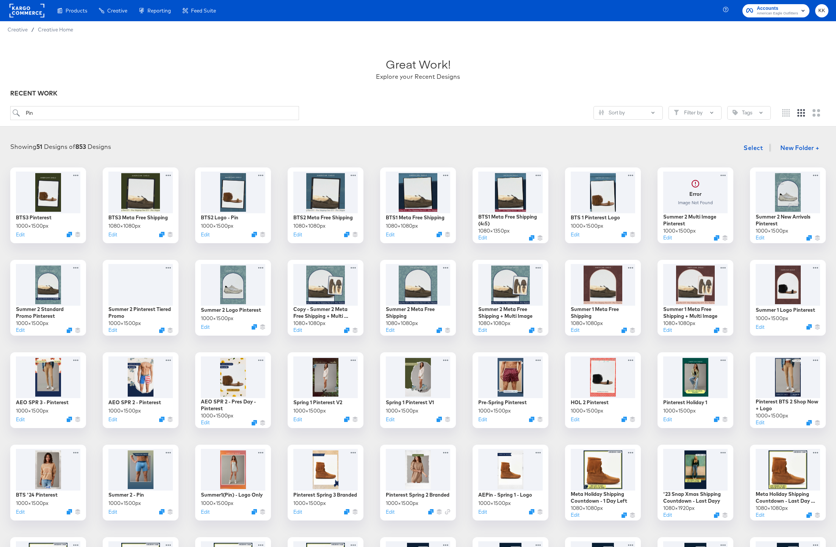
scroll to position [148, 0]
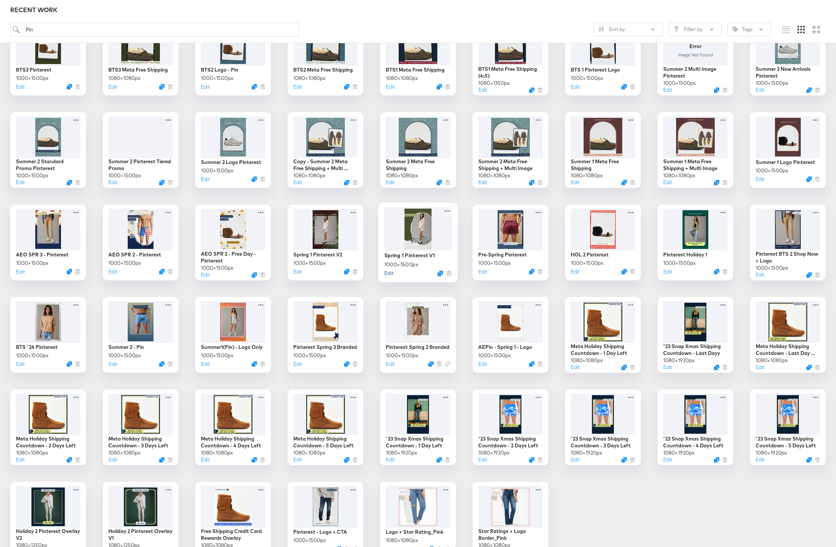
type input "Pin"
click at [390, 273] on button "Edit" at bounding box center [388, 273] width 9 height 7
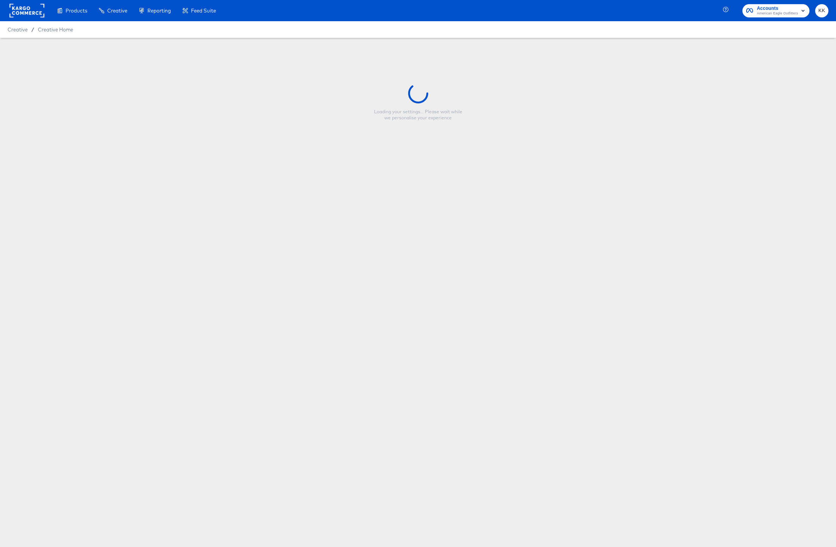
type input "Spring 1 Pinterest V1"
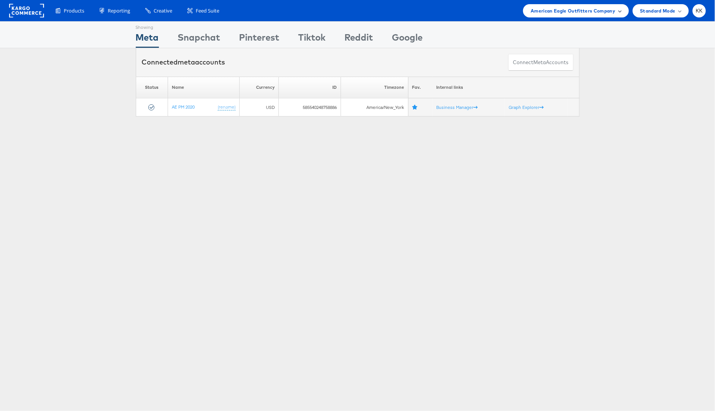
click at [575, 12] on span "American Eagle Outfitters Company" at bounding box center [572, 11] width 85 height 8
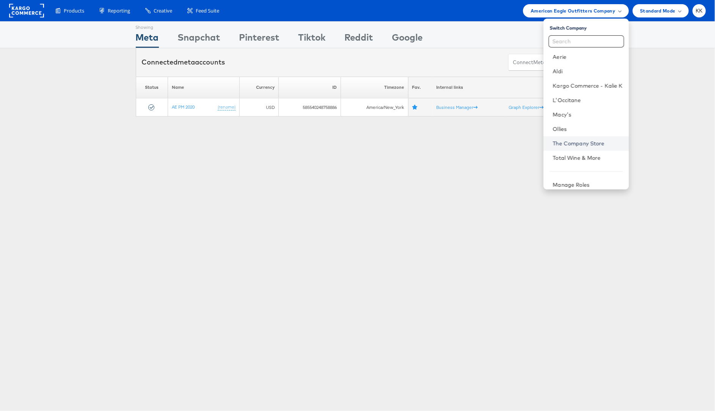
click at [588, 142] on link "The Company Store" at bounding box center [587, 144] width 70 height 8
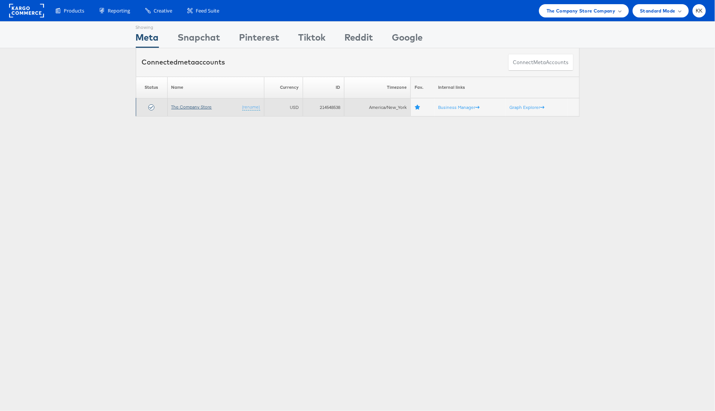
click at [201, 108] on link "The Company Store" at bounding box center [191, 107] width 41 height 6
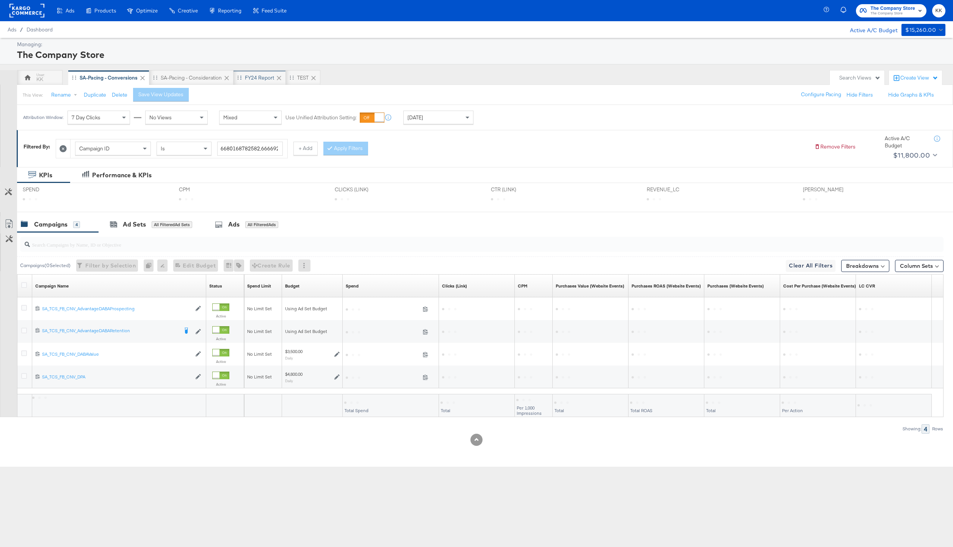
click at [262, 80] on div "FY24 Report" at bounding box center [259, 77] width 29 height 7
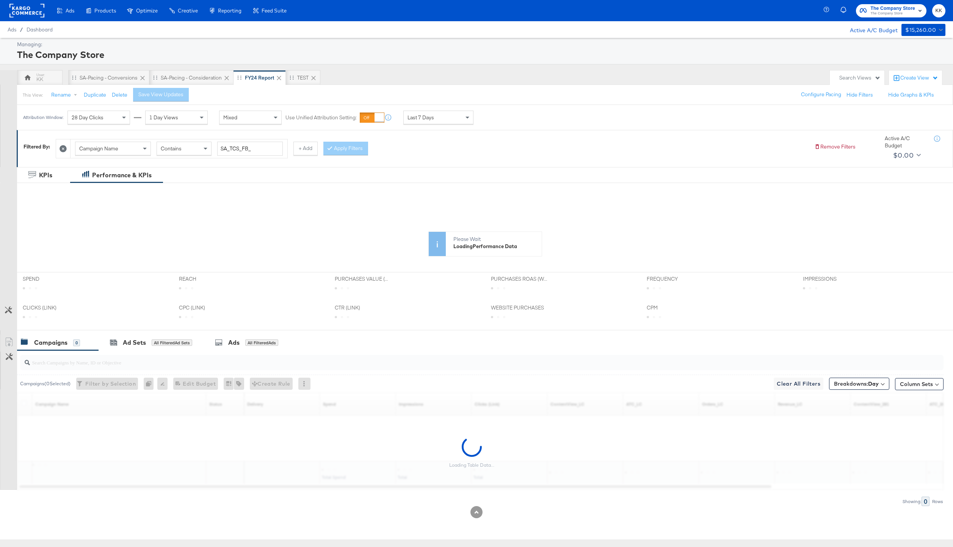
click at [432, 114] on span "Last 7 Days" at bounding box center [421, 117] width 27 height 7
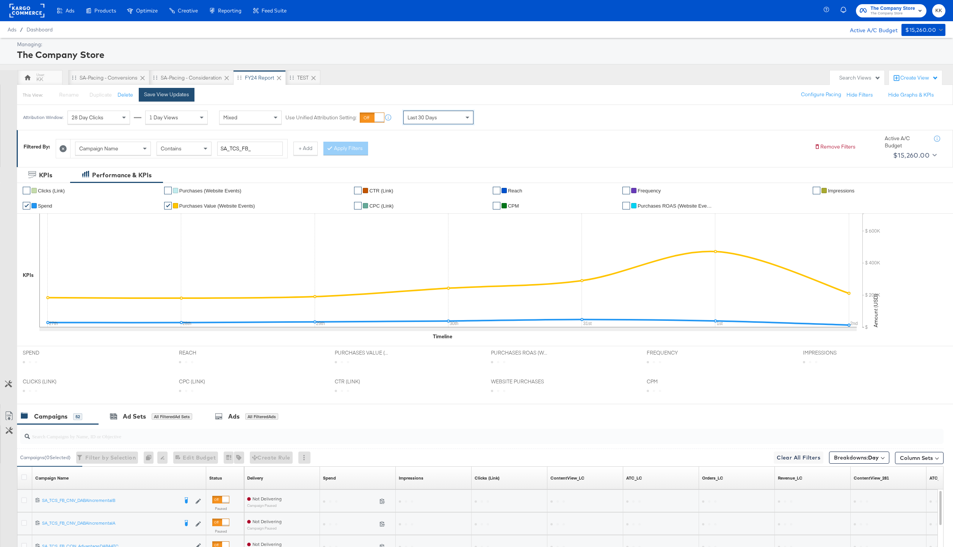
click at [187, 93] on div "Save View Updates" at bounding box center [166, 94] width 45 height 7
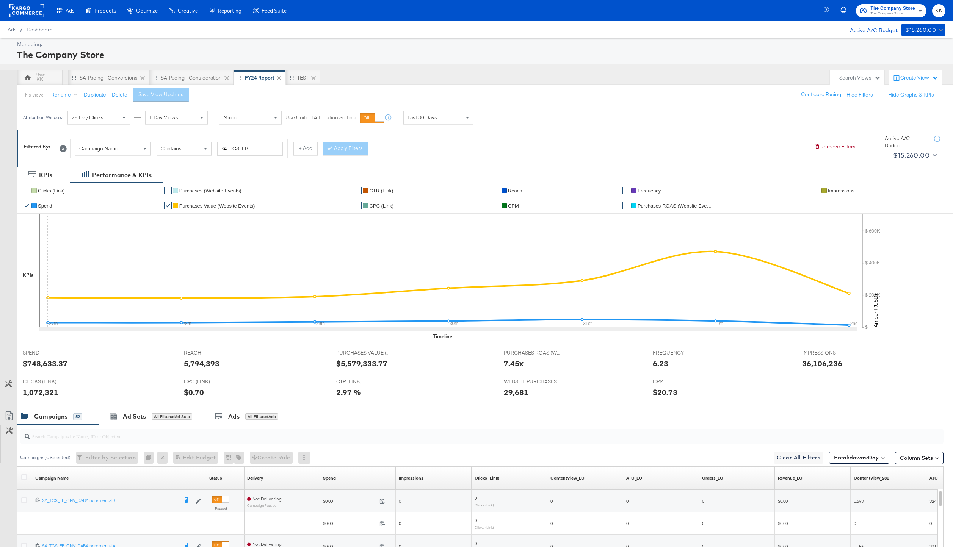
scroll to position [66, 0]
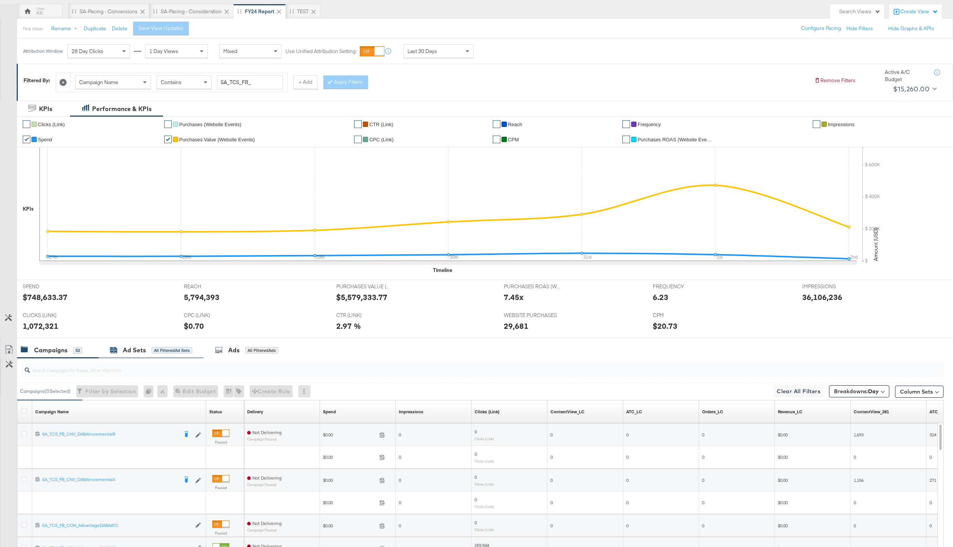
click at [149, 351] on div "Ad Sets All Filtered Ad Sets" at bounding box center [151, 350] width 82 height 9
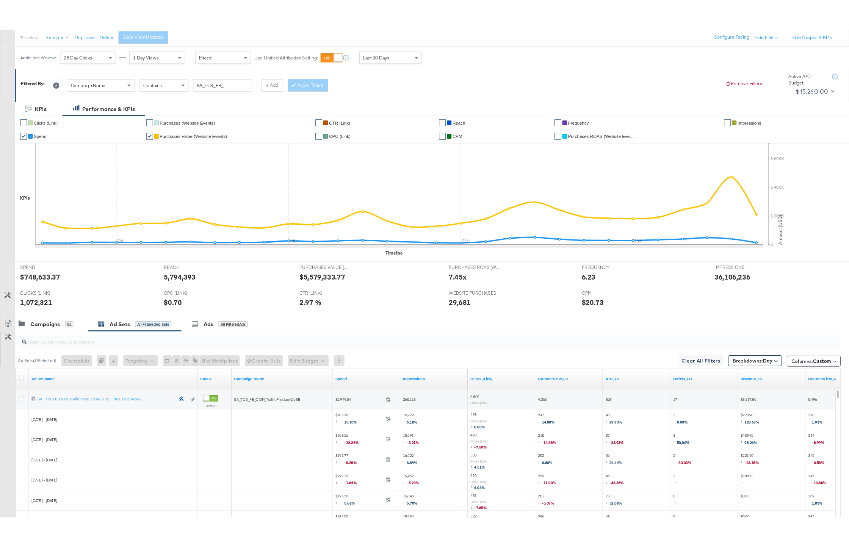
scroll to position [176, 0]
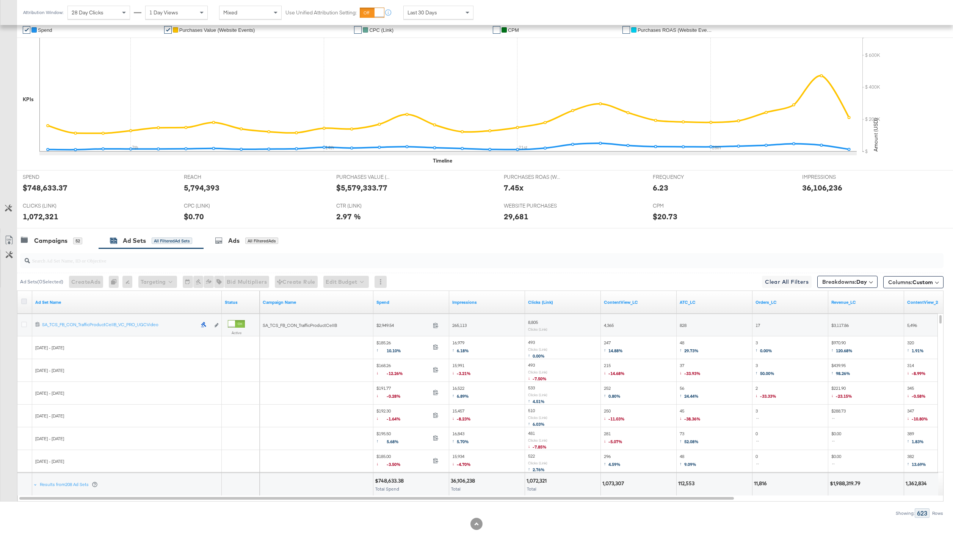
click at [24, 301] on icon at bounding box center [24, 302] width 6 height 6
click at [0, 0] on input "checkbox" at bounding box center [0, 0] width 0 height 0
click at [11, 238] on icon at bounding box center [8, 240] width 7 height 9
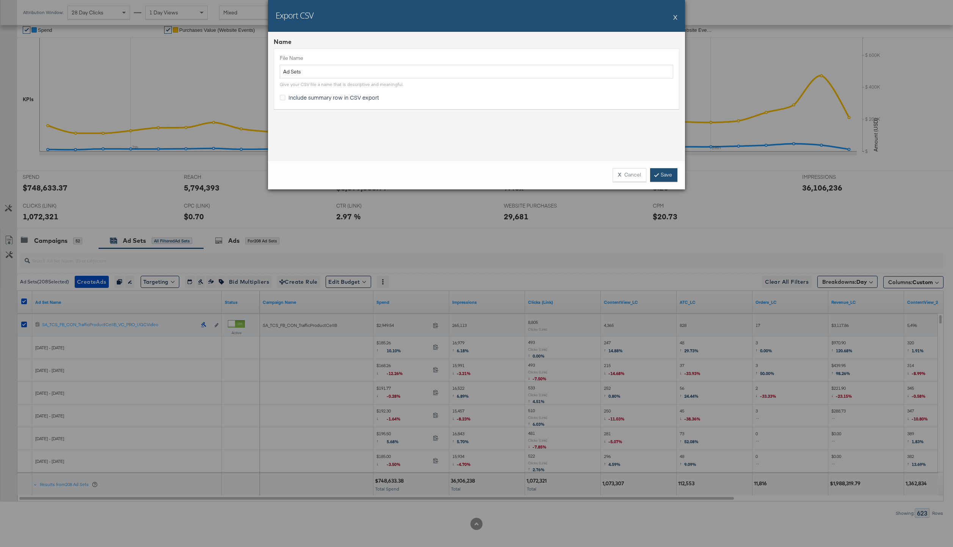
click at [660, 179] on link "Save" at bounding box center [663, 175] width 27 height 14
